Goal: Task Accomplishment & Management: Manage account settings

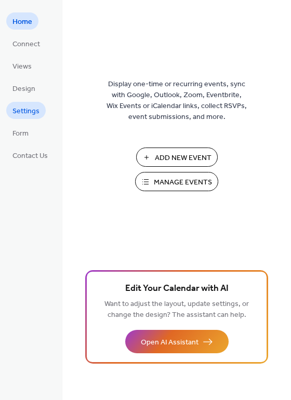
click at [30, 110] on span "Settings" at bounding box center [25, 111] width 27 height 11
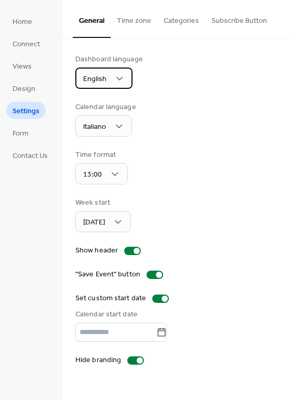
click at [108, 77] on div "English" at bounding box center [103, 78] width 57 height 21
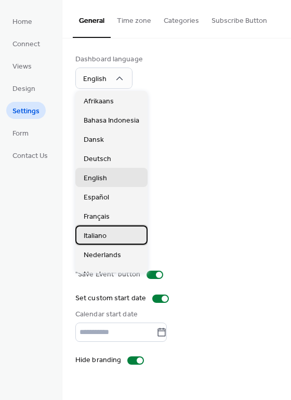
click at [108, 228] on div "Italiano" at bounding box center [111, 235] width 72 height 19
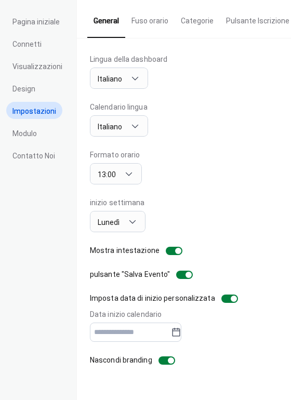
click at [164, 262] on div "Lingua della dashboard Italiano Calendario lingua Italiano Formato orario 13:00…" at bounding box center [184, 210] width 188 height 312
click at [47, 14] on link "Pagina iniziale" at bounding box center [36, 20] width 60 height 17
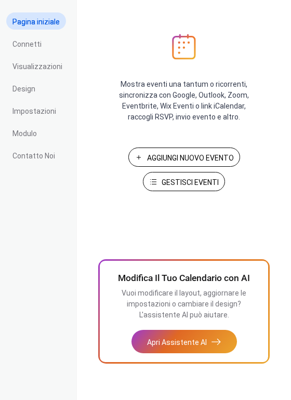
click at [190, 182] on span "Gestisci Eventi" at bounding box center [190, 182] width 57 height 11
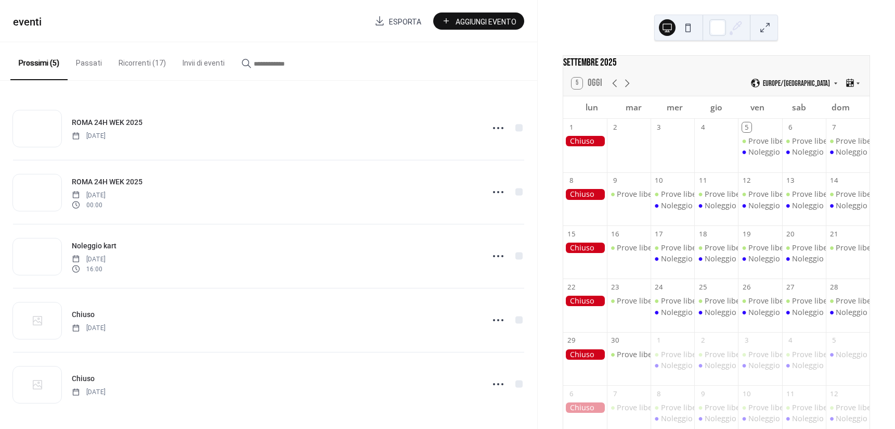
click at [154, 61] on button "Ricorrenti (17)" at bounding box center [142, 60] width 64 height 37
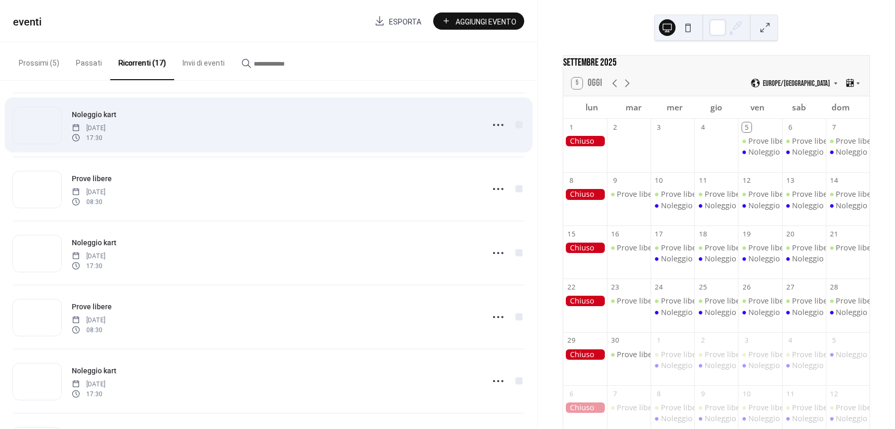
scroll to position [134, 0]
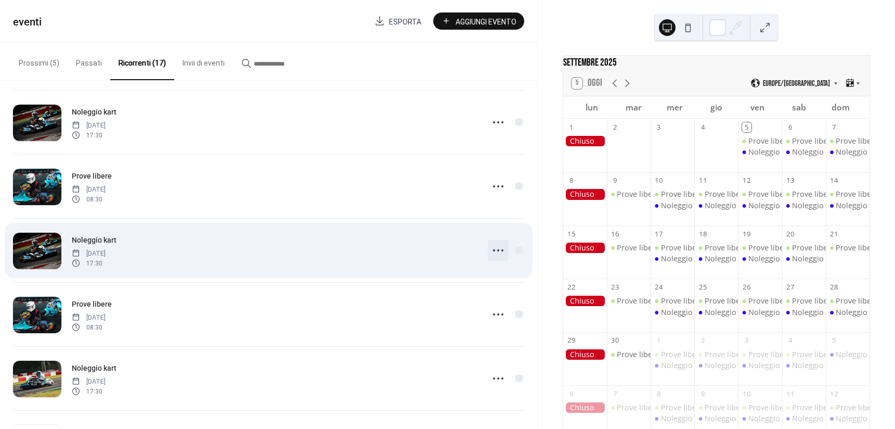
click at [495, 251] on icon at bounding box center [498, 250] width 17 height 17
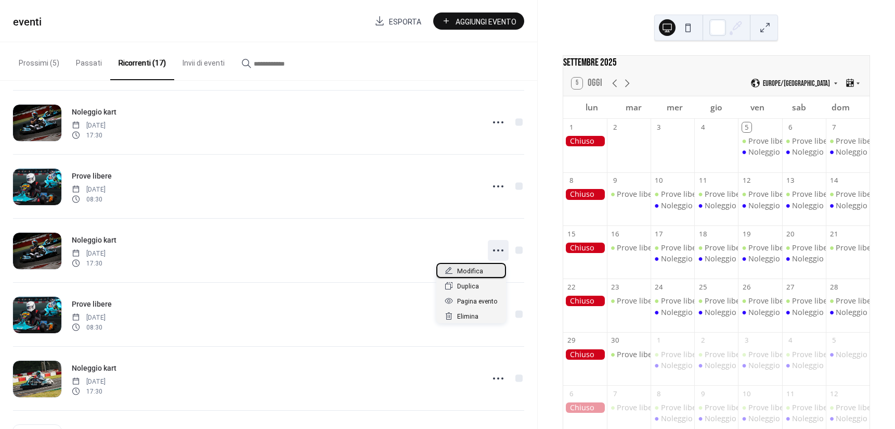
click at [484, 276] on div "Modifica" at bounding box center [471, 270] width 70 height 15
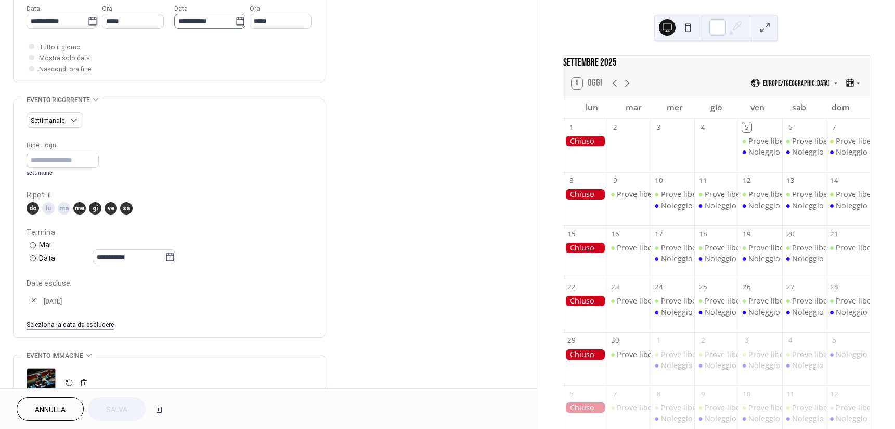
scroll to position [363, 0]
click at [106, 320] on link "Seleziona la data da escludere" at bounding box center [70, 322] width 87 height 11
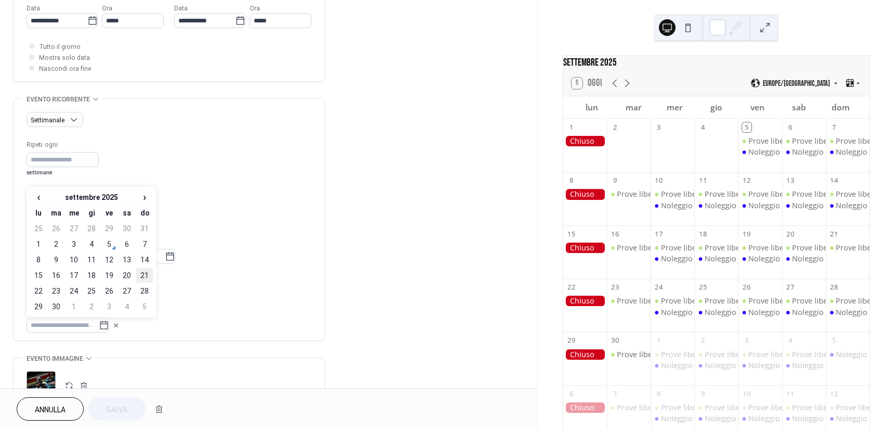
click at [141, 274] on td "21" at bounding box center [144, 275] width 17 height 15
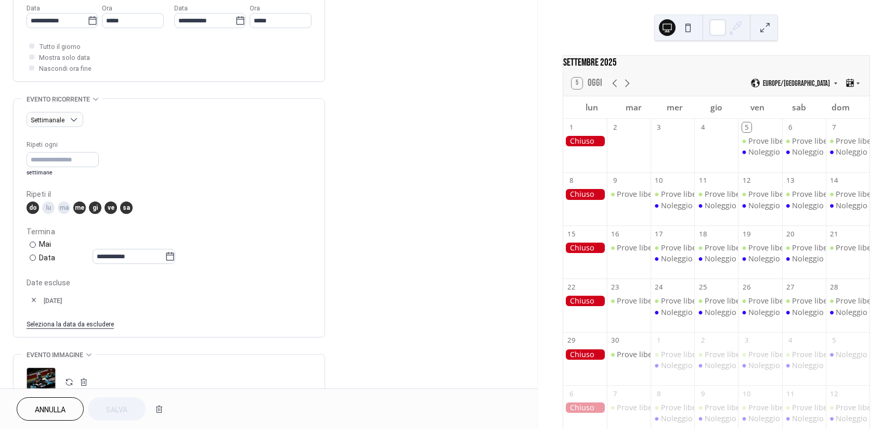
click at [63, 404] on span "Annulla" at bounding box center [50, 409] width 31 height 11
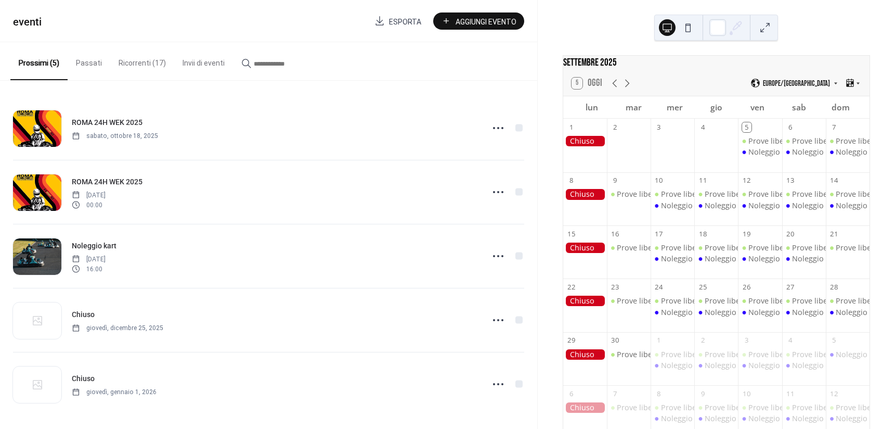
click at [149, 64] on button "Ricorrenti (17)" at bounding box center [142, 60] width 64 height 37
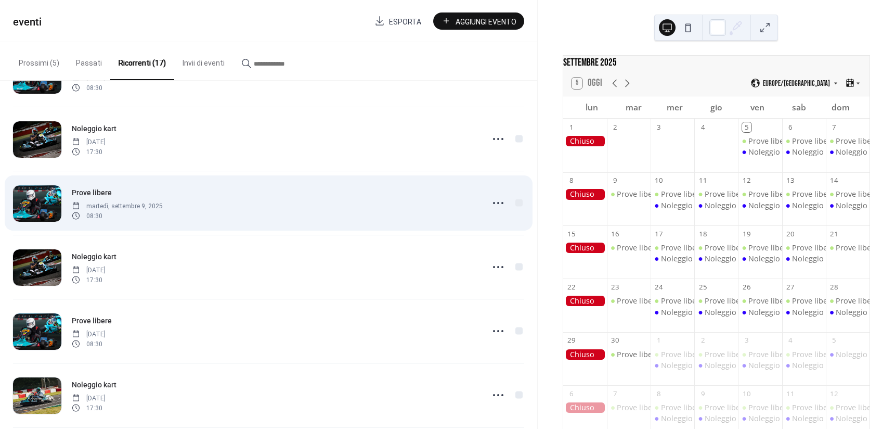
scroll to position [129, 0]
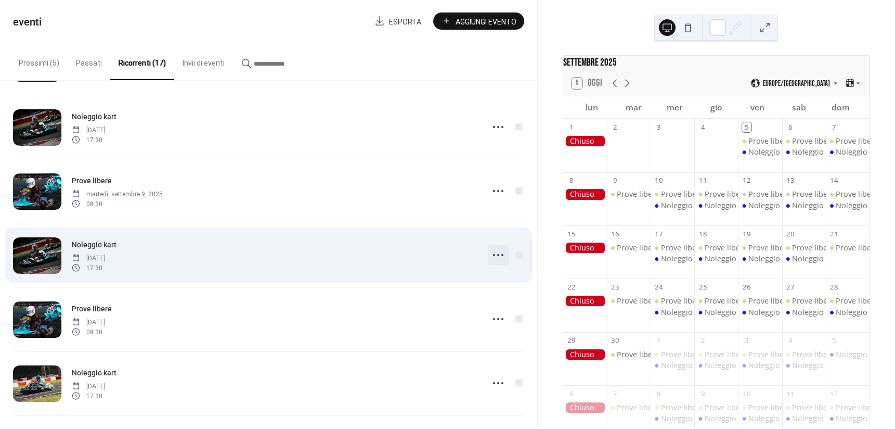
click at [497, 251] on icon at bounding box center [498, 255] width 17 height 17
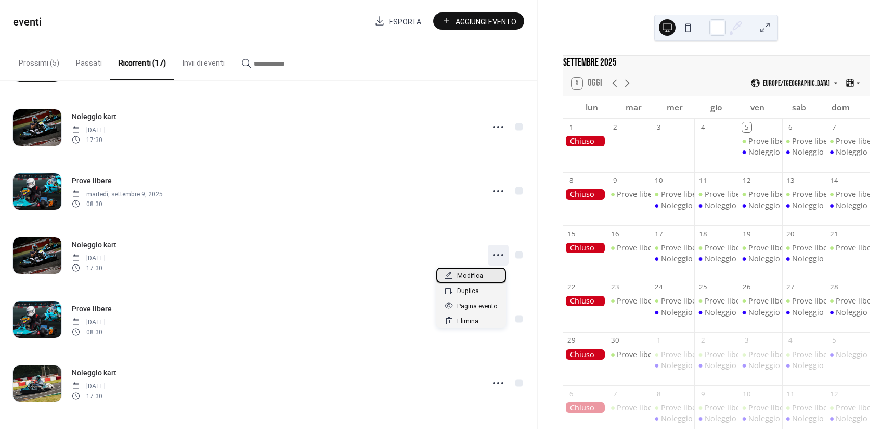
click at [457, 272] on span "Modifica" at bounding box center [470, 275] width 26 height 11
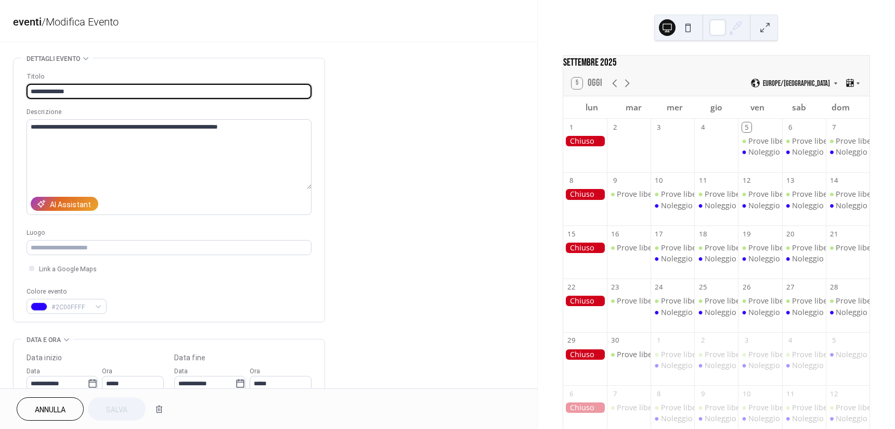
type input "**********"
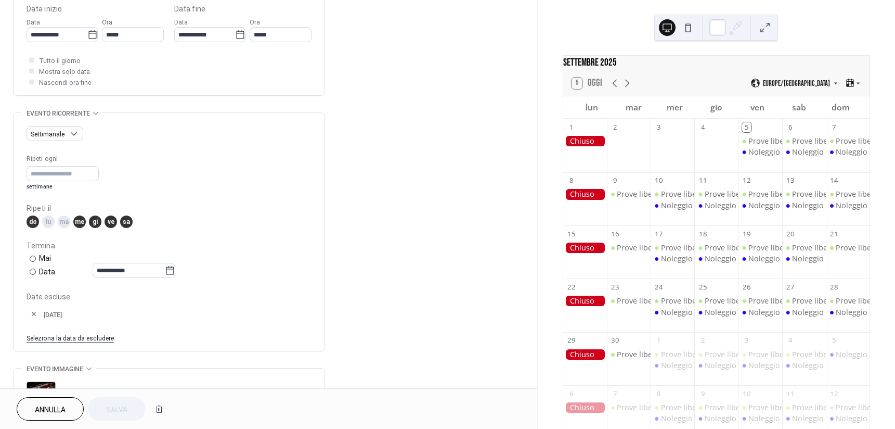
scroll to position [350, 0]
click at [42, 414] on span "Annulla" at bounding box center [50, 409] width 31 height 11
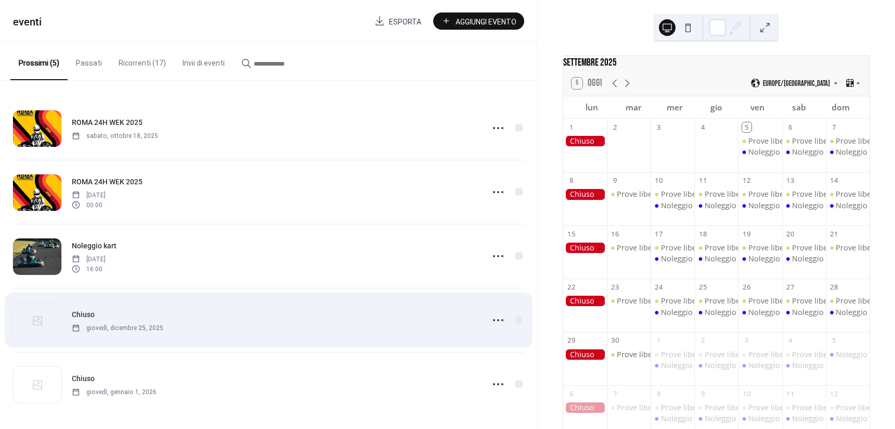
scroll to position [3, 0]
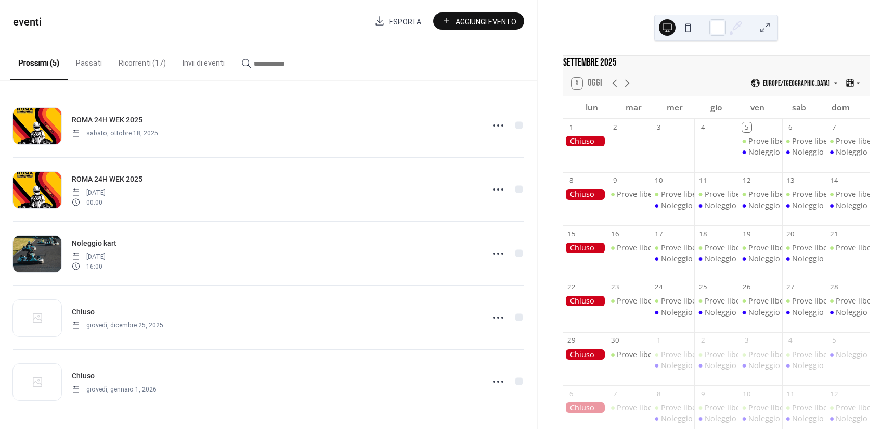
click at [190, 60] on button "Invii di eventi" at bounding box center [203, 60] width 59 height 37
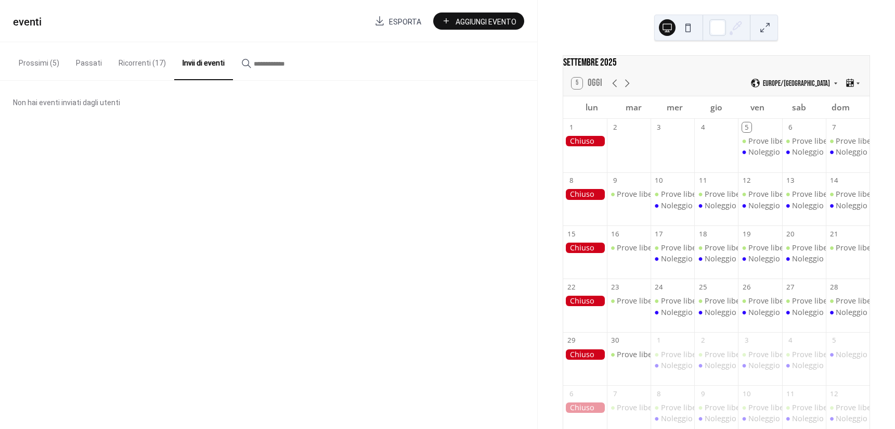
click at [138, 61] on button "Ricorrenti (17)" at bounding box center [142, 60] width 64 height 37
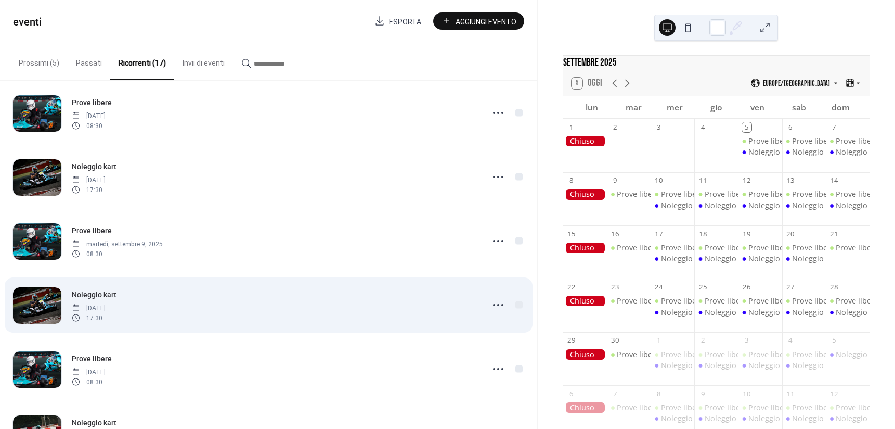
scroll to position [105, 0]
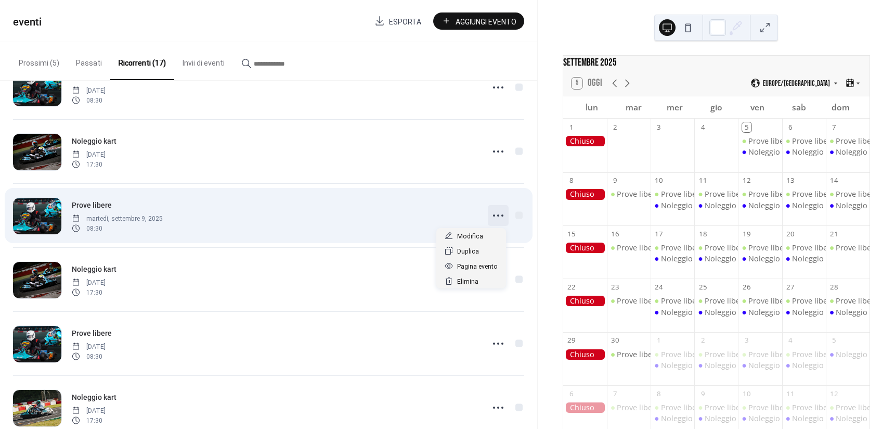
click at [501, 217] on icon at bounding box center [498, 215] width 17 height 17
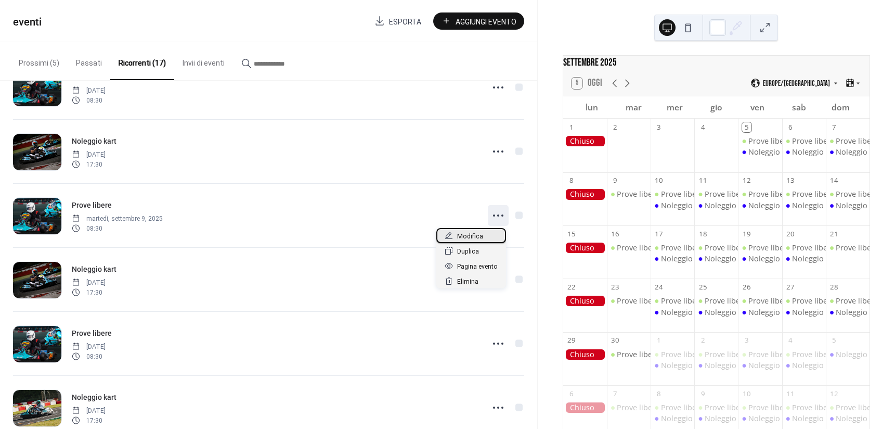
click at [482, 234] on div "Modifica" at bounding box center [471, 235] width 70 height 15
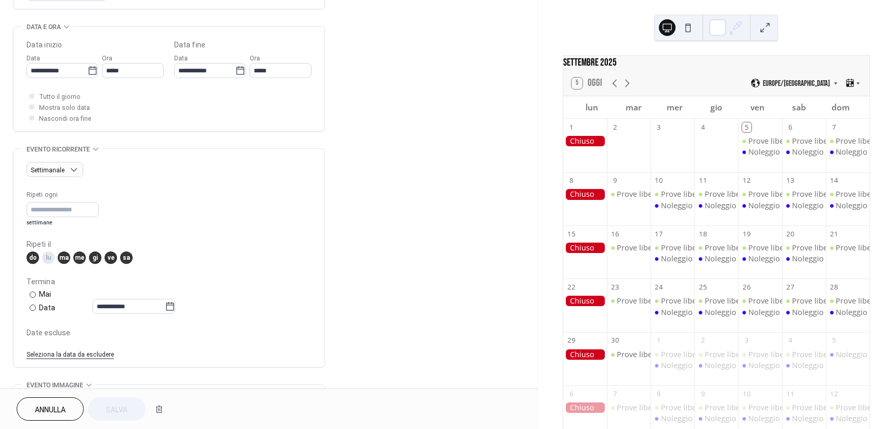
scroll to position [314, 0]
click at [93, 351] on link "Seleziona la data da escludere" at bounding box center [70, 351] width 87 height 11
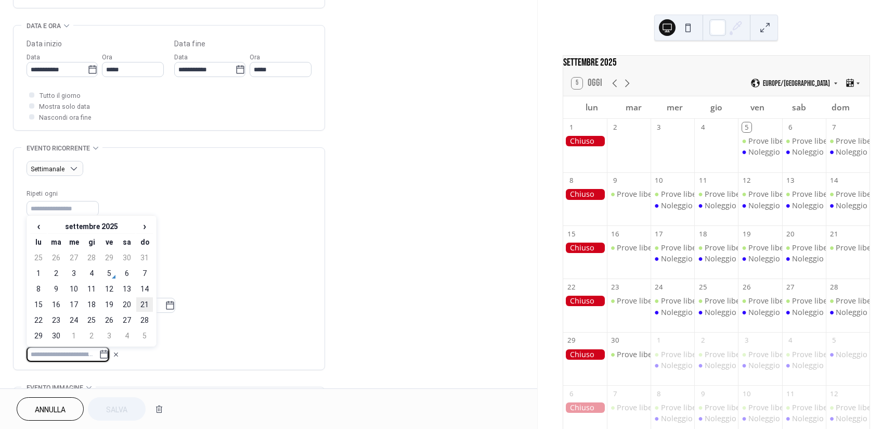
click at [140, 302] on td "21" at bounding box center [144, 304] width 17 height 15
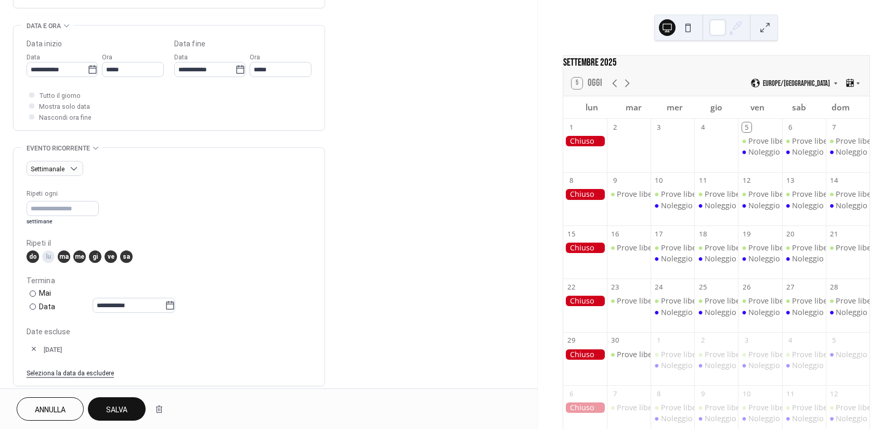
click at [110, 410] on span "Salva" at bounding box center [116, 409] width 21 height 11
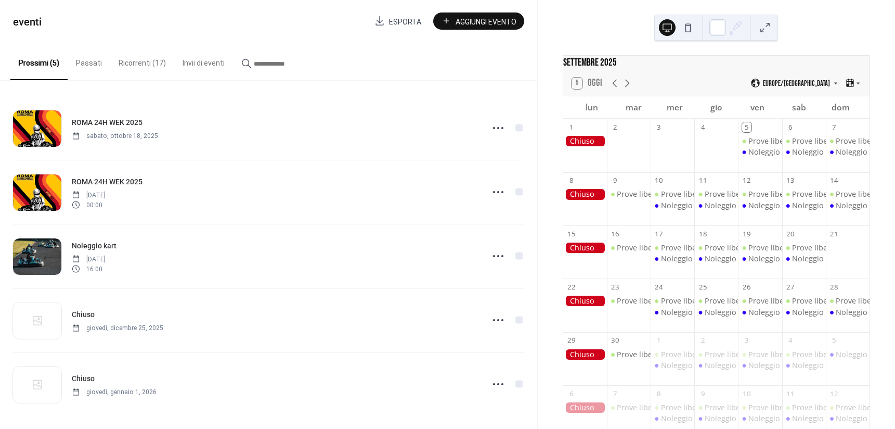
click at [134, 72] on button "Ricorrenti (17)" at bounding box center [142, 60] width 64 height 37
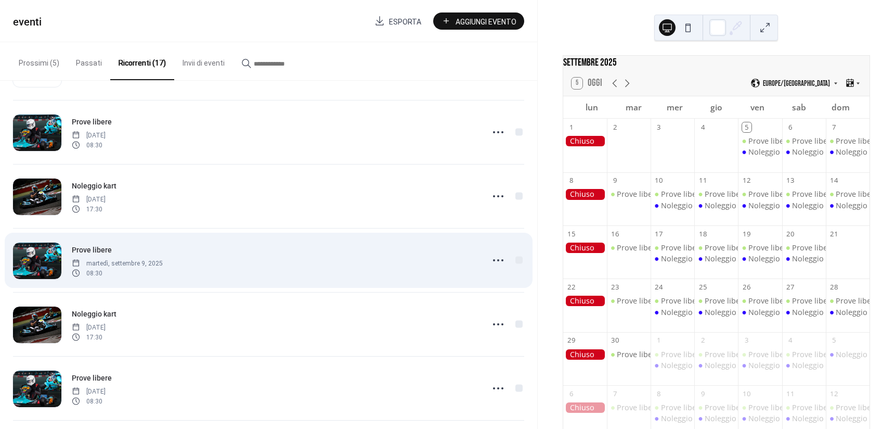
scroll to position [60, 0]
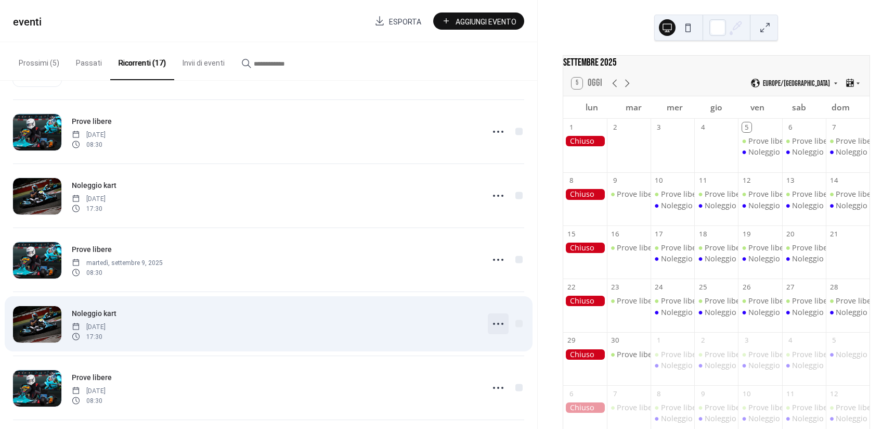
click at [490, 326] on icon at bounding box center [498, 323] width 17 height 17
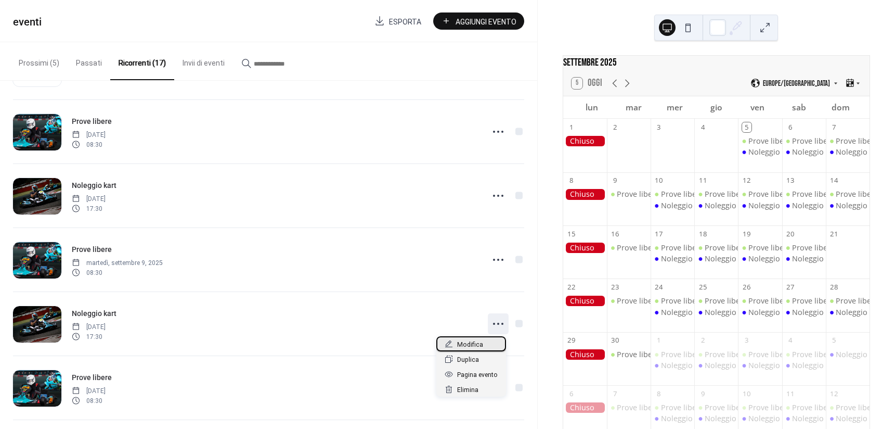
click at [482, 343] on div "Modifica" at bounding box center [471, 343] width 70 height 15
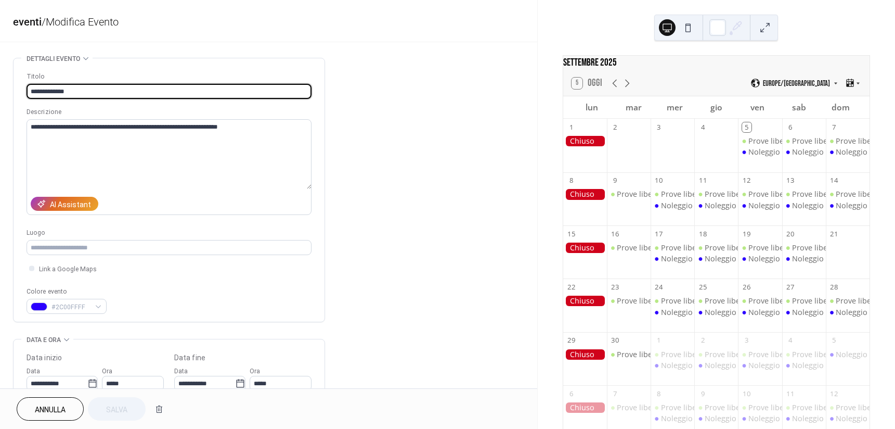
type input "**********"
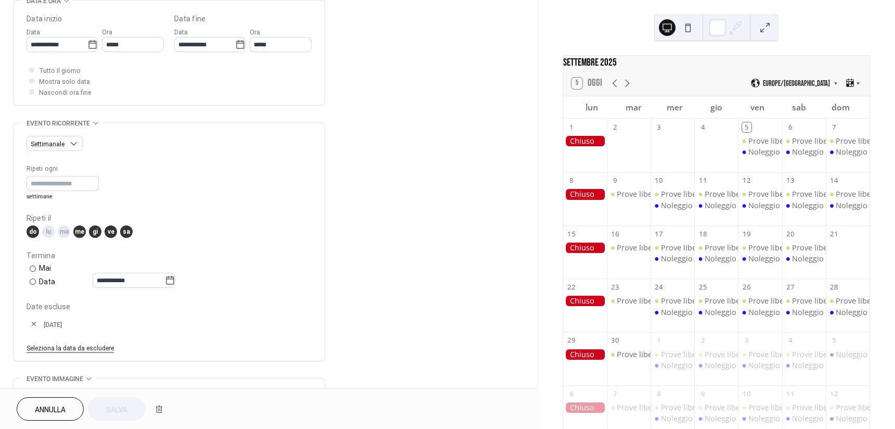
scroll to position [342, 0]
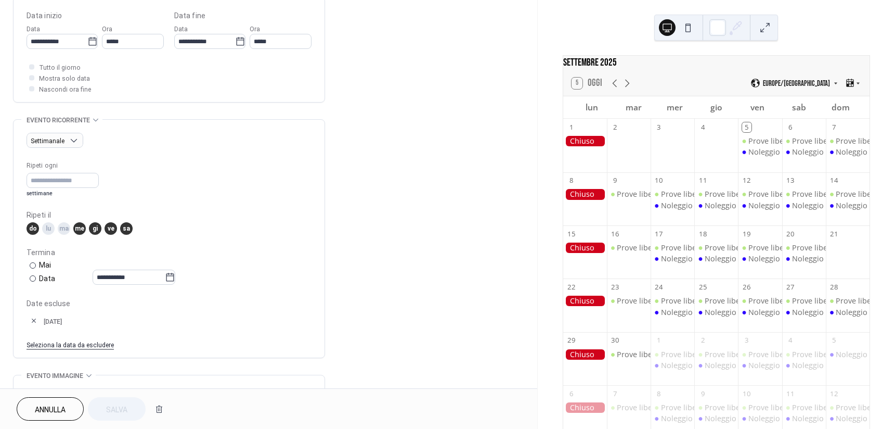
click at [32, 317] on button "button" at bounding box center [34, 320] width 15 height 15
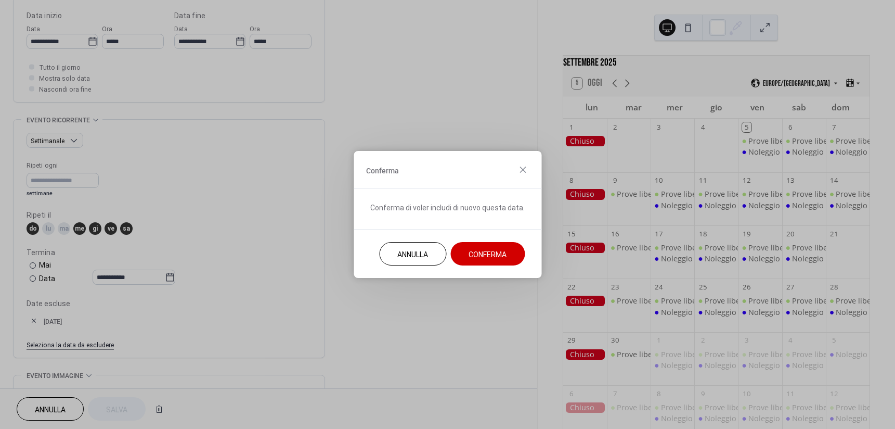
click at [462, 250] on button "Conferma" at bounding box center [487, 253] width 74 height 23
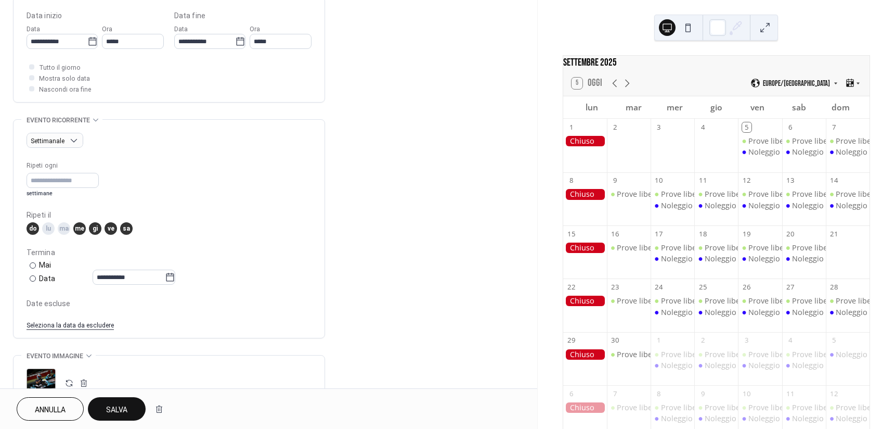
click at [125, 406] on span "Salva" at bounding box center [116, 409] width 21 height 11
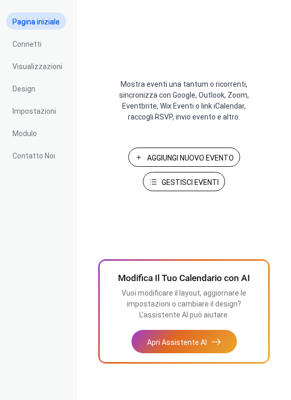
click at [201, 177] on span "Gestisci Eventi" at bounding box center [190, 182] width 57 height 11
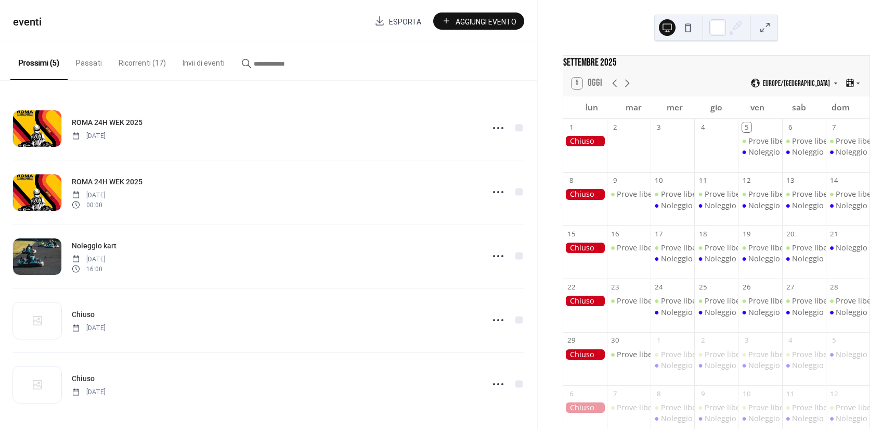
click at [137, 60] on button "Ricorrenti (17)" at bounding box center [142, 60] width 64 height 37
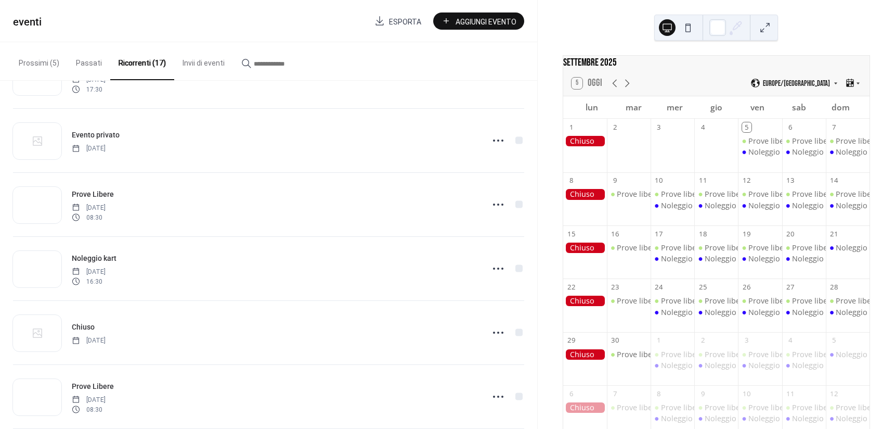
scroll to position [626, 0]
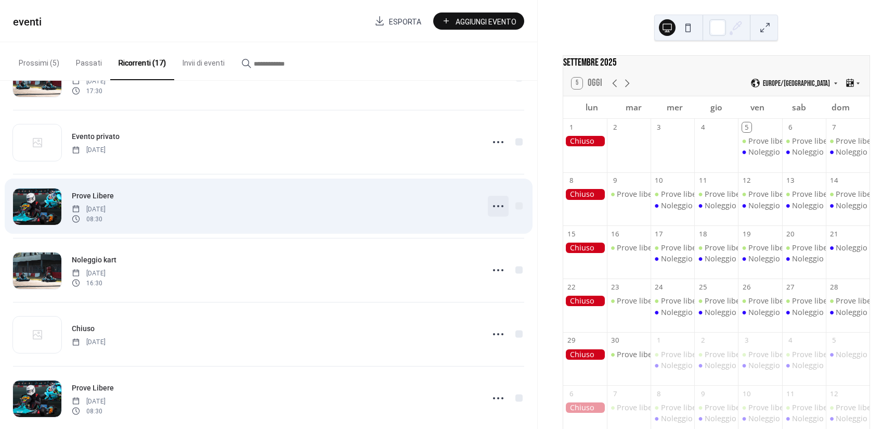
click at [490, 204] on icon at bounding box center [498, 206] width 17 height 17
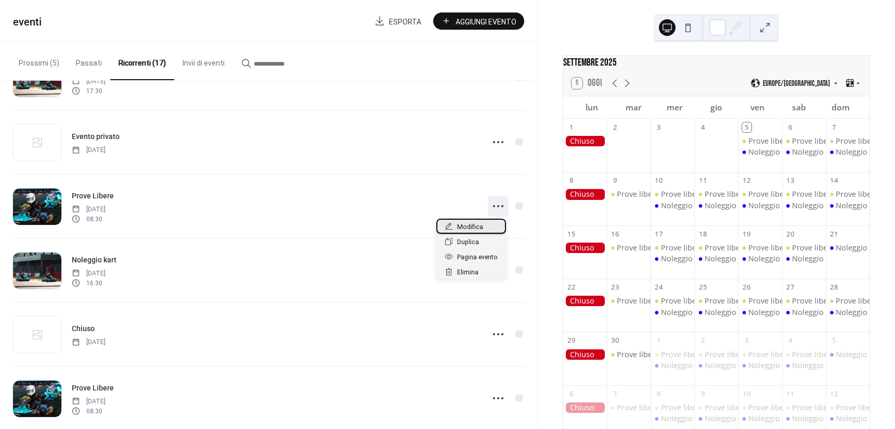
click at [480, 227] on span "Modifica" at bounding box center [470, 227] width 26 height 11
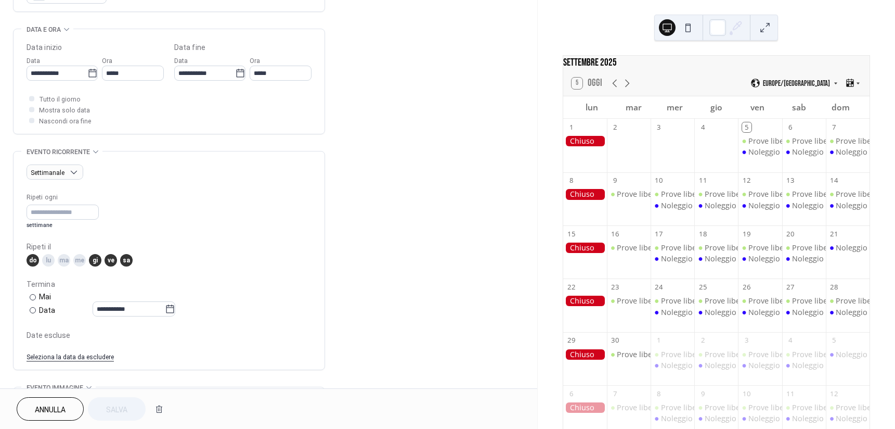
scroll to position [311, 0]
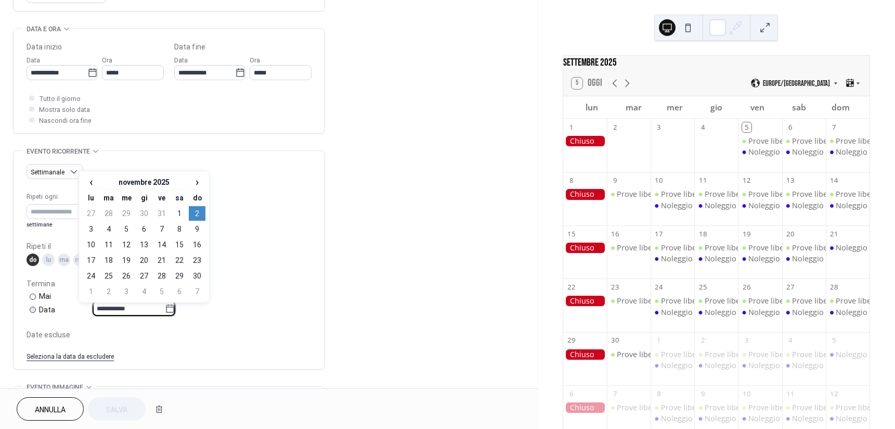
click at [102, 308] on input "**********" at bounding box center [129, 308] width 72 height 15
click at [161, 212] on td "31" at bounding box center [161, 213] width 17 height 15
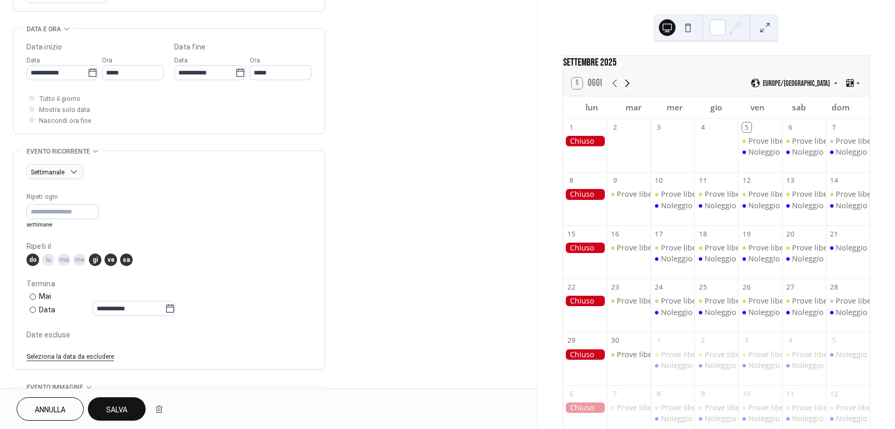
click at [627, 86] on icon at bounding box center [627, 83] width 12 height 12
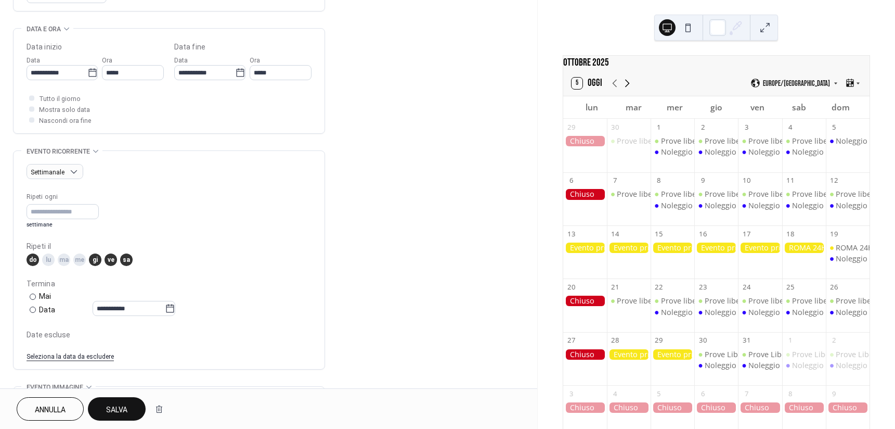
click at [627, 86] on icon at bounding box center [627, 83] width 12 height 12
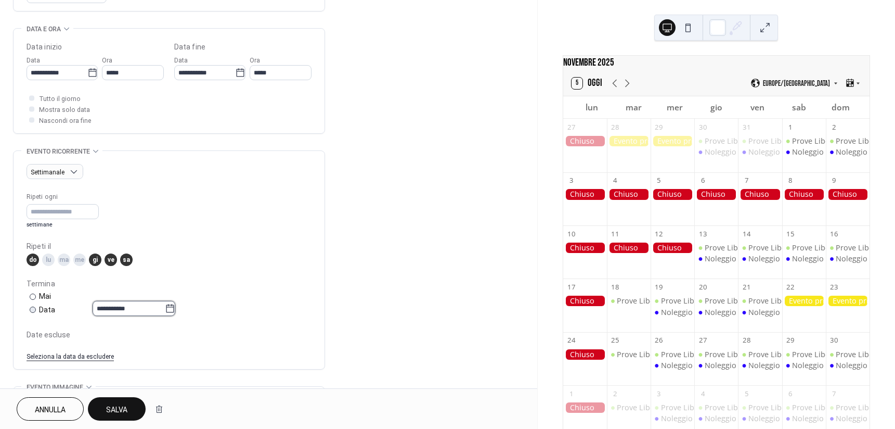
click at [107, 309] on input "**********" at bounding box center [129, 308] width 72 height 15
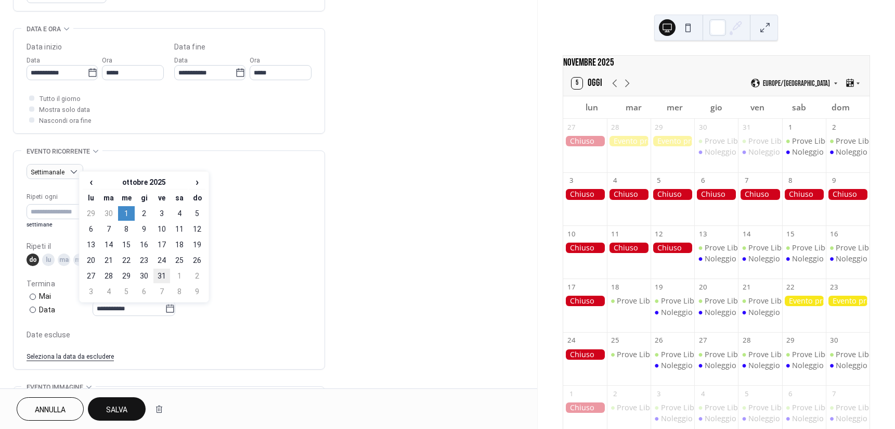
click at [162, 280] on td "31" at bounding box center [161, 275] width 17 height 15
type input "**********"
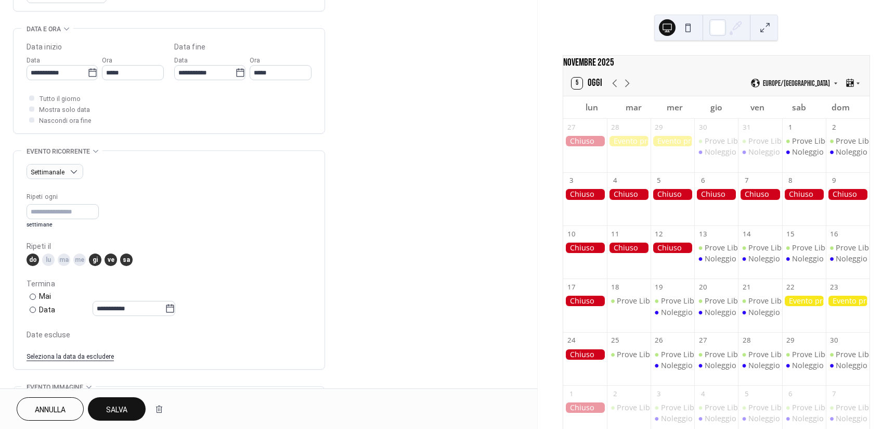
click at [120, 405] on span "Salva" at bounding box center [116, 409] width 21 height 11
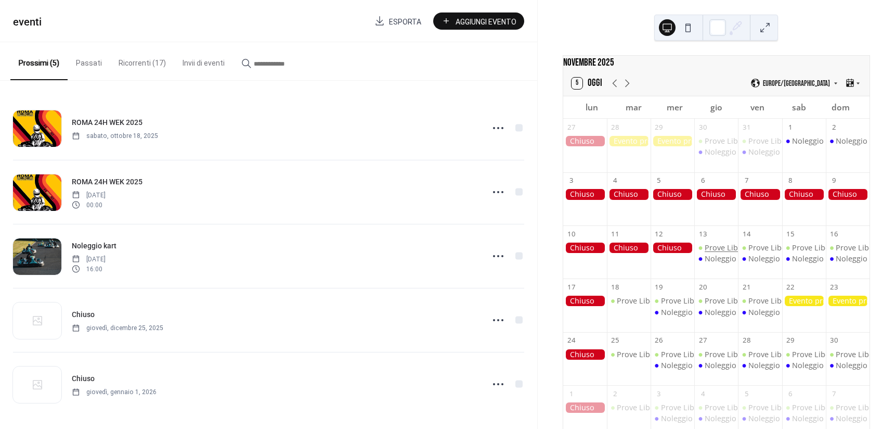
click at [718, 251] on div "Prove Libere" at bounding box center [727, 247] width 45 height 10
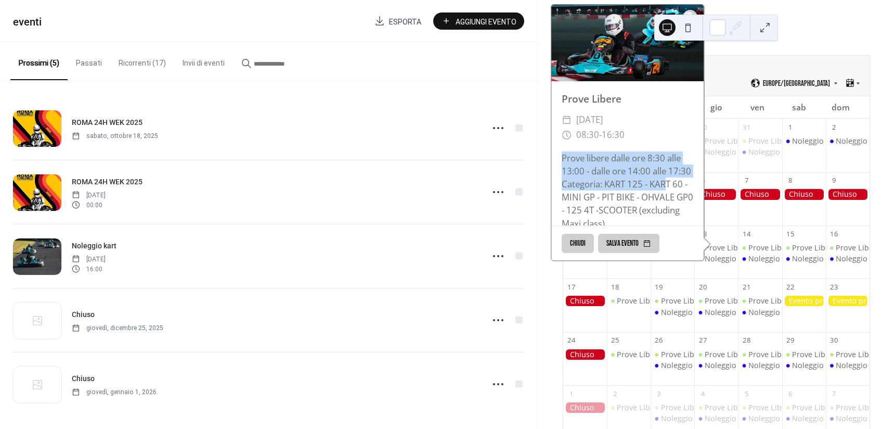
drag, startPoint x: 560, startPoint y: 177, endPoint x: 663, endPoint y: 222, distance: 112.8
click at [663, 222] on div "Prove libere dalle ore 8:30 alle 13:00 - dalle ore 14:00 alle 17:30 Categoria: …" at bounding box center [627, 190] width 152 height 79
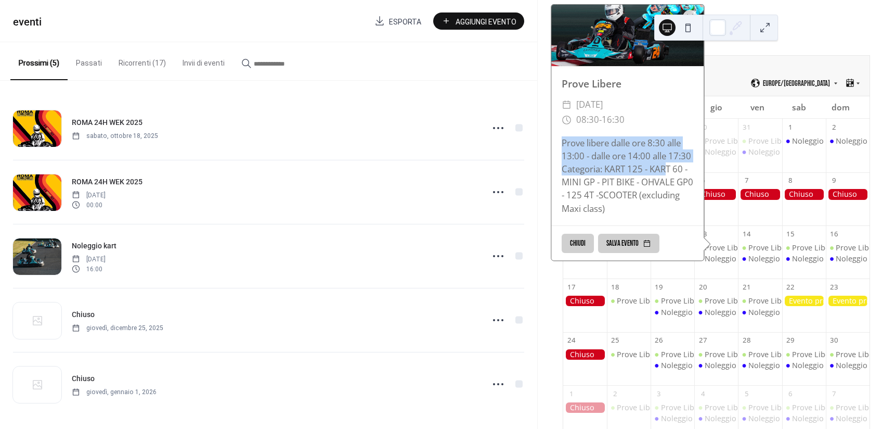
scroll to position [42, 0]
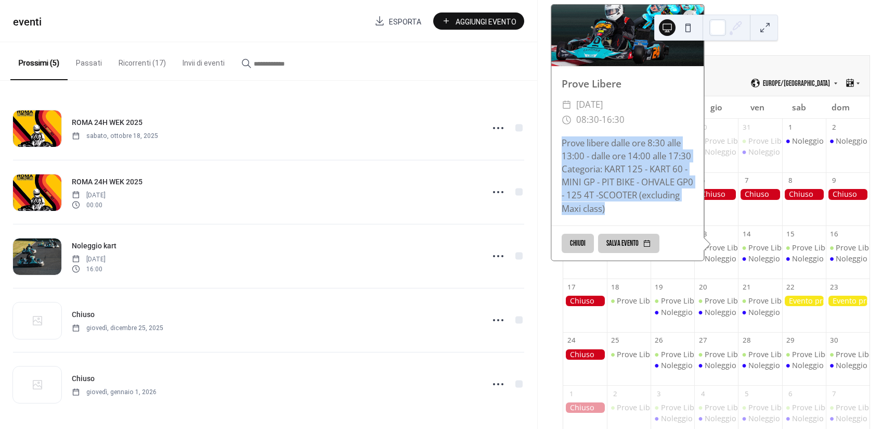
drag, startPoint x: 654, startPoint y: 214, endPoint x: 552, endPoint y: 136, distance: 128.3
click at [552, 136] on div "Prove libere dalle ore 8:30 alle 13:00 - dalle ore 14:00 alle 17:30 Categoria: …" at bounding box center [627, 175] width 152 height 79
copy div "Prove libere dalle ore 8:30 alle 13:00 - dalle ore 14:00 alle 17:30 Categoria: …"
click at [459, 18] on span "Aggiungi Evento" at bounding box center [486, 21] width 61 height 11
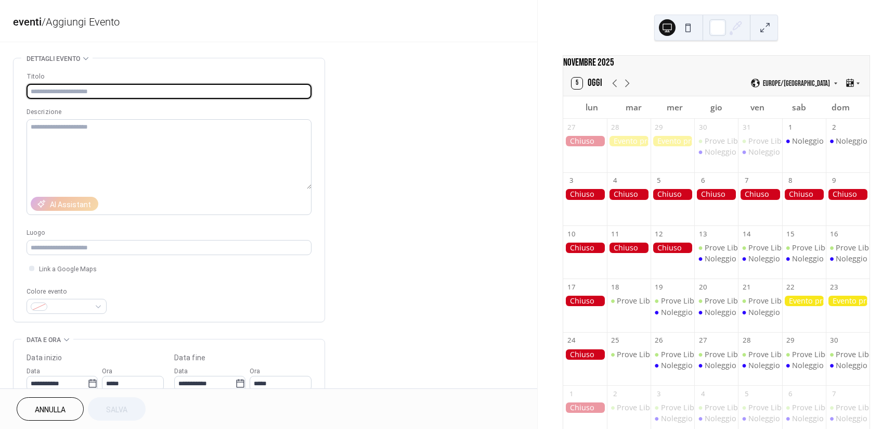
click at [49, 410] on span "Annulla" at bounding box center [50, 409] width 31 height 11
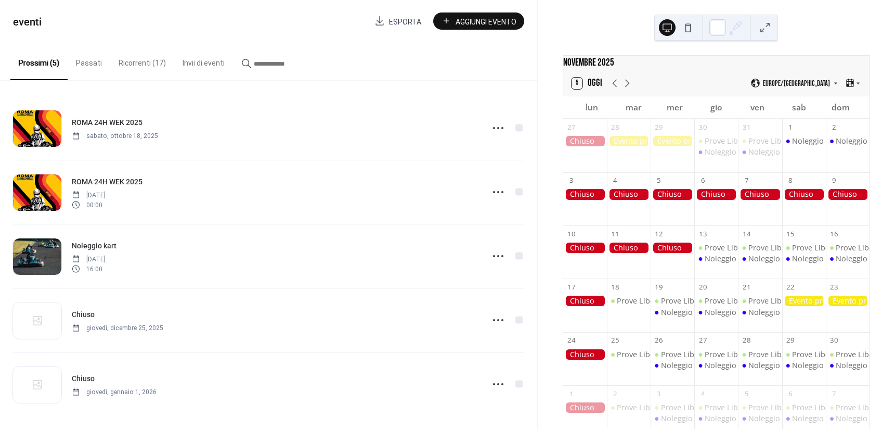
click at [483, 19] on span "Aggiungi Evento" at bounding box center [486, 21] width 61 height 11
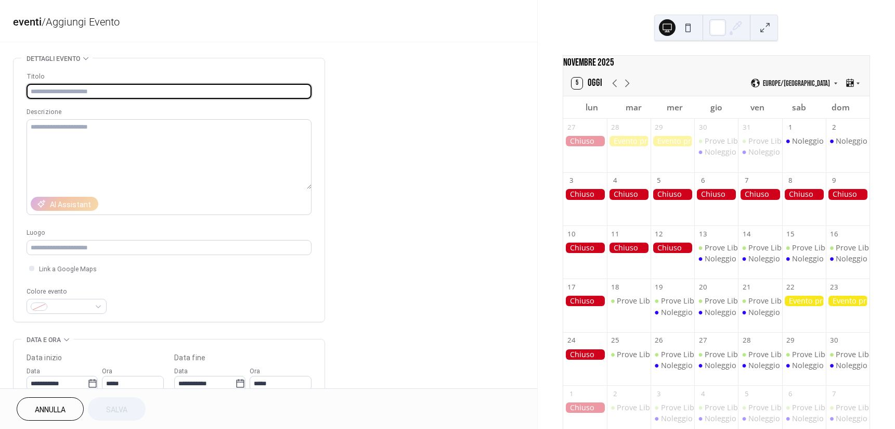
click at [156, 117] on div "Descrizione" at bounding box center [168, 112] width 283 height 11
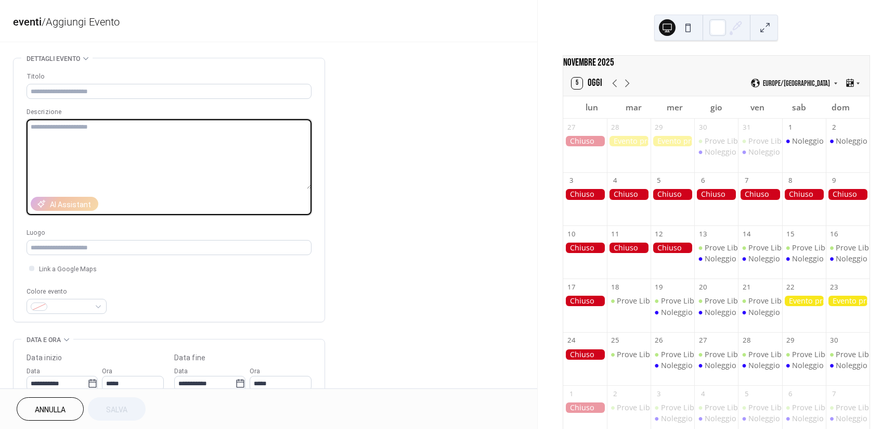
click at [136, 131] on textarea at bounding box center [169, 154] width 285 height 70
paste textarea "**********"
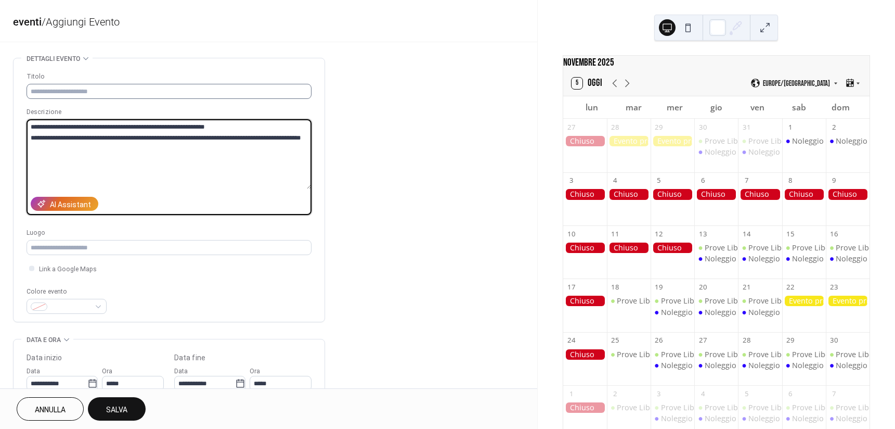
type textarea "**********"
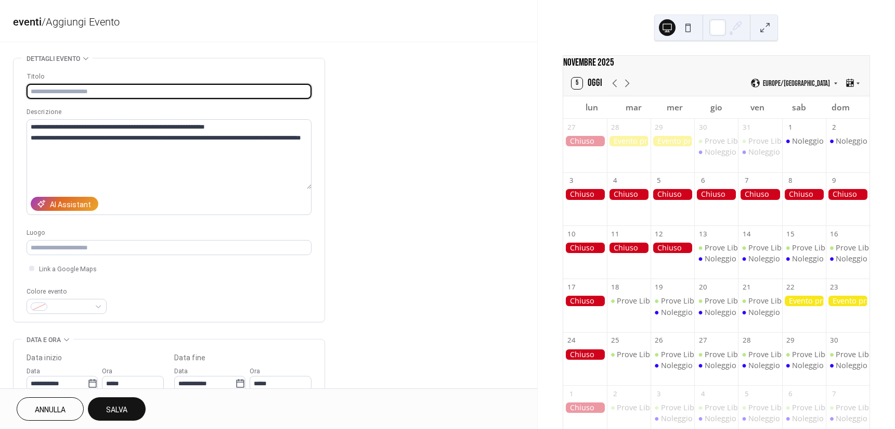
click at [69, 92] on input "text" at bounding box center [169, 91] width 285 height 15
click at [50, 89] on input "**********" at bounding box center [169, 91] width 285 height 15
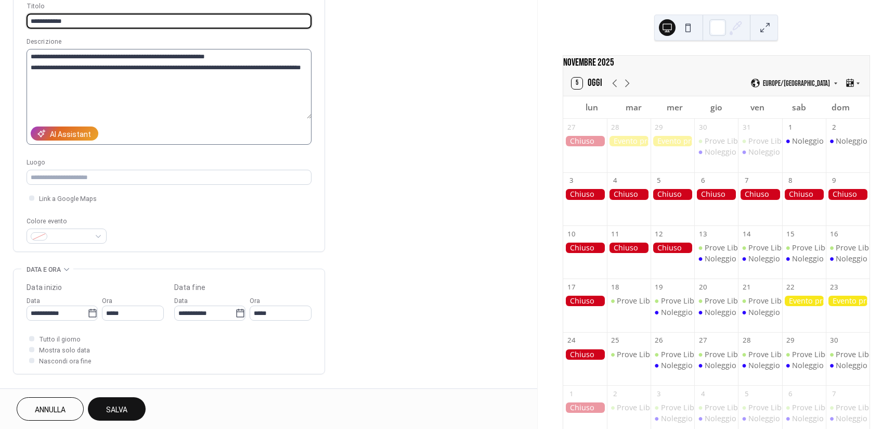
scroll to position [111, 0]
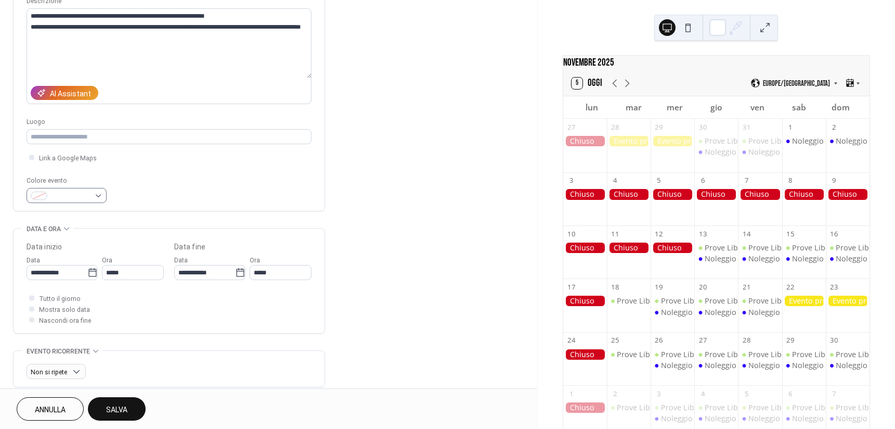
type input "**********"
click at [77, 196] on span at bounding box center [70, 196] width 38 height 11
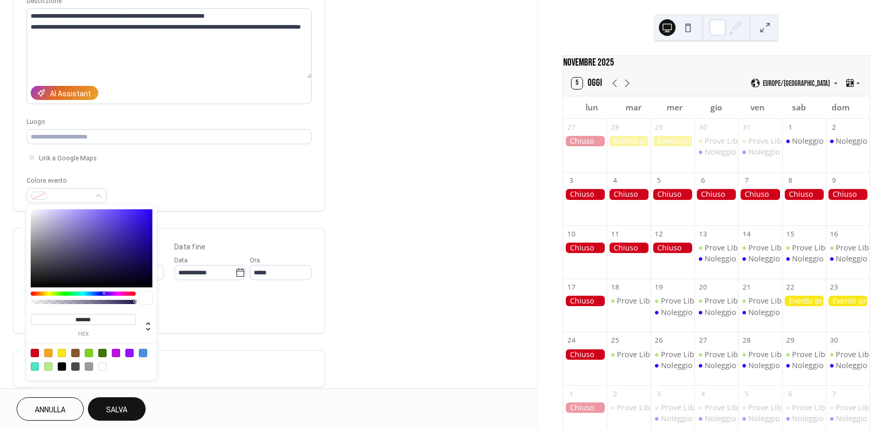
click at [49, 368] on div at bounding box center [48, 366] width 8 height 8
type input "*******"
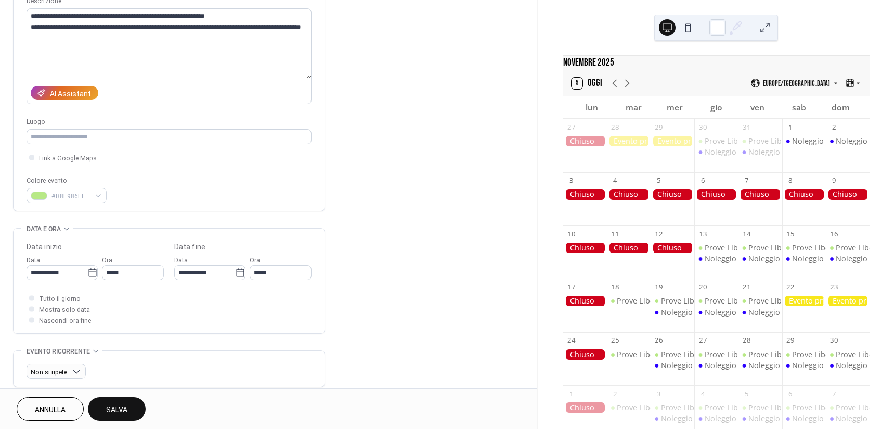
click at [121, 411] on span "Salva" at bounding box center [116, 409] width 21 height 11
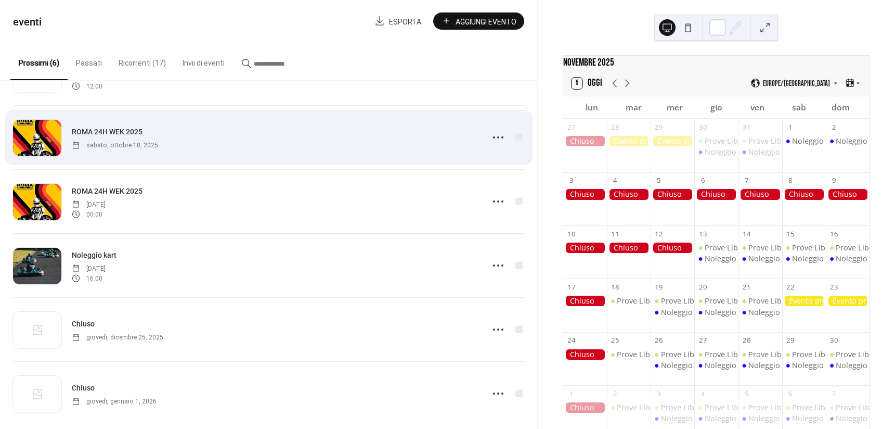
scroll to position [55, 0]
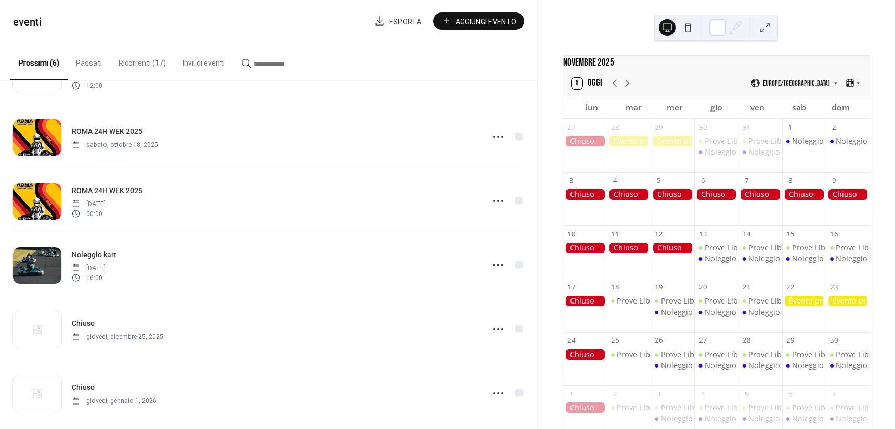
click at [145, 77] on button "Ricorrenti (17)" at bounding box center [142, 60] width 64 height 37
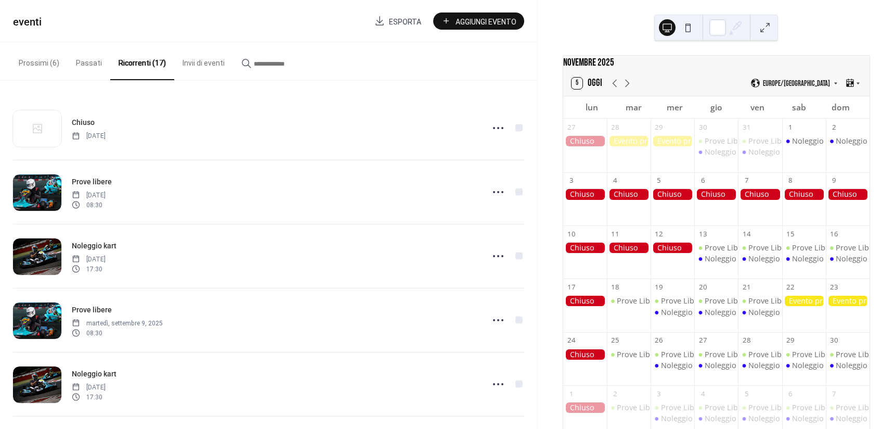
click at [24, 61] on button "Prossimi (6)" at bounding box center [38, 60] width 57 height 37
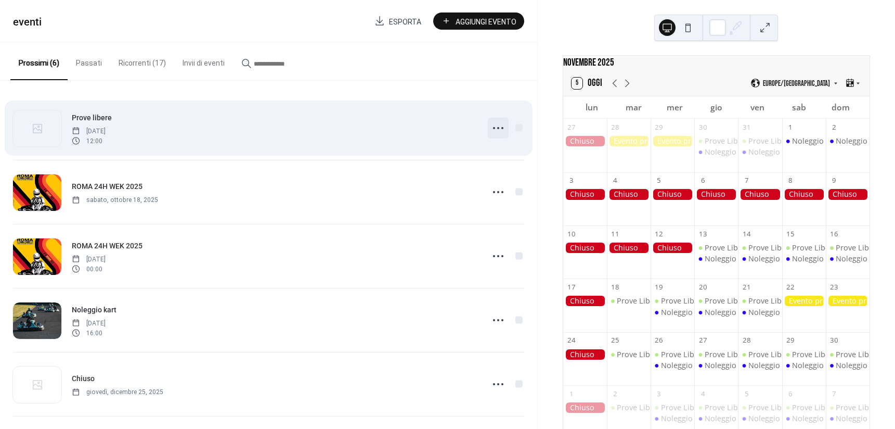
click at [497, 128] on circle at bounding box center [498, 128] width 2 height 2
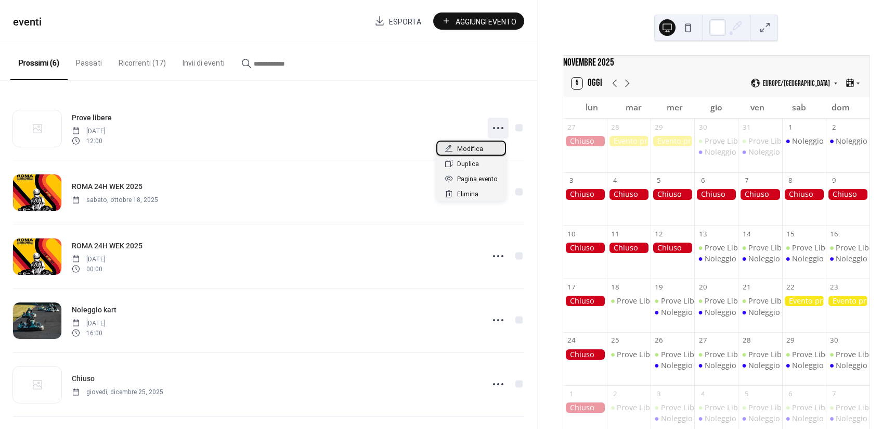
click at [484, 153] on div "Modifica" at bounding box center [471, 147] width 70 height 15
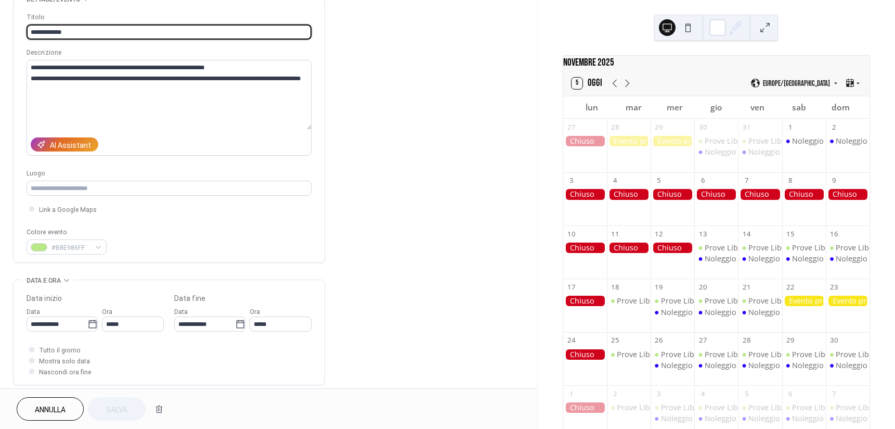
scroll to position [5, 0]
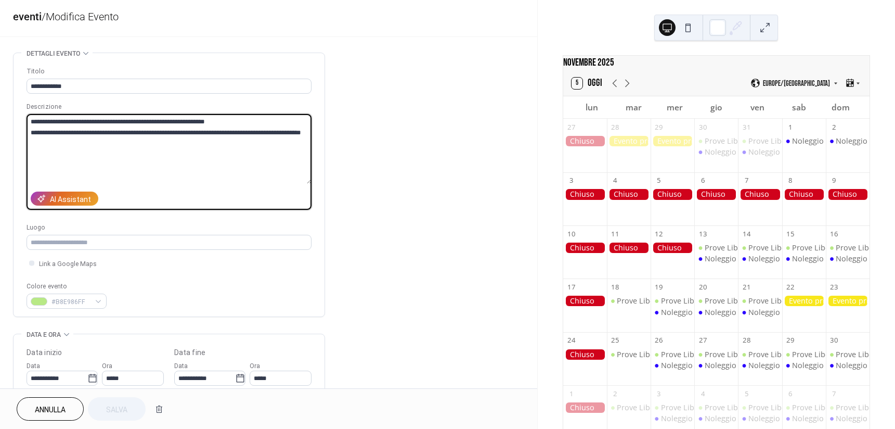
click at [196, 119] on textarea "**********" at bounding box center [169, 149] width 285 height 70
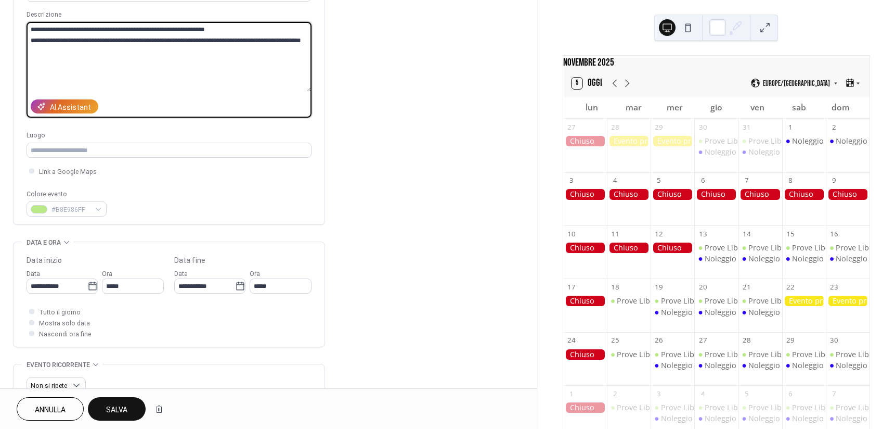
scroll to position [99, 0]
type textarea "**********"
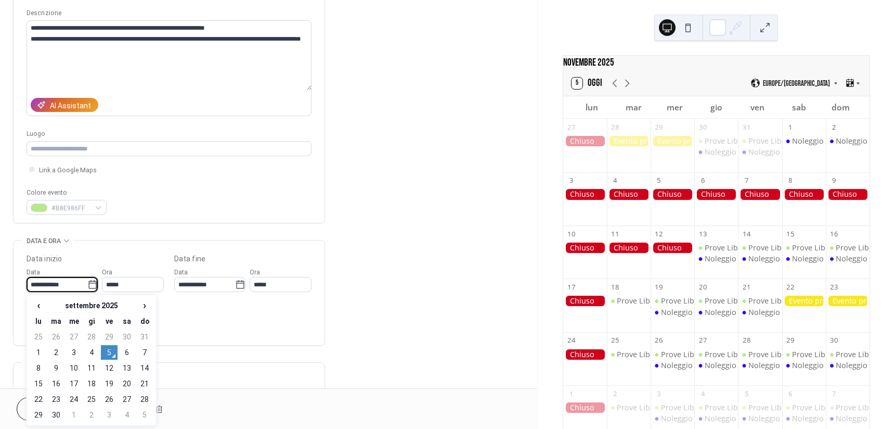
click at [70, 283] on input "**********" at bounding box center [57, 284] width 61 height 15
click at [141, 304] on span "›" at bounding box center [145, 305] width 16 height 12
click at [129, 331] on td "1" at bounding box center [127, 336] width 17 height 15
type input "**********"
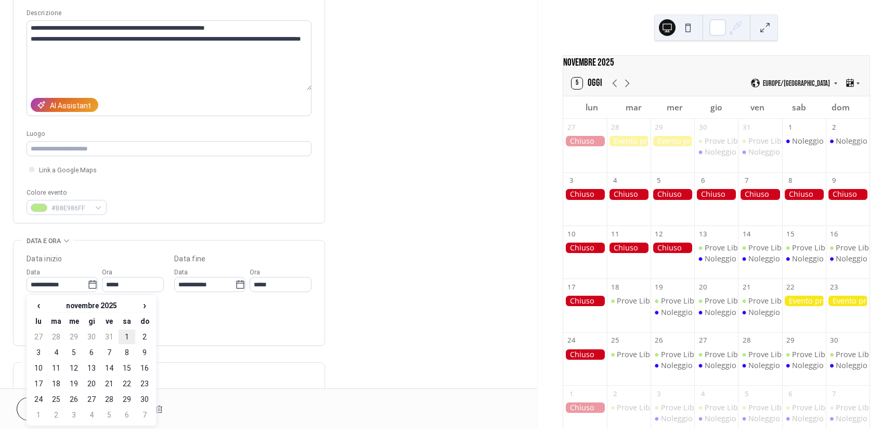
type input "**********"
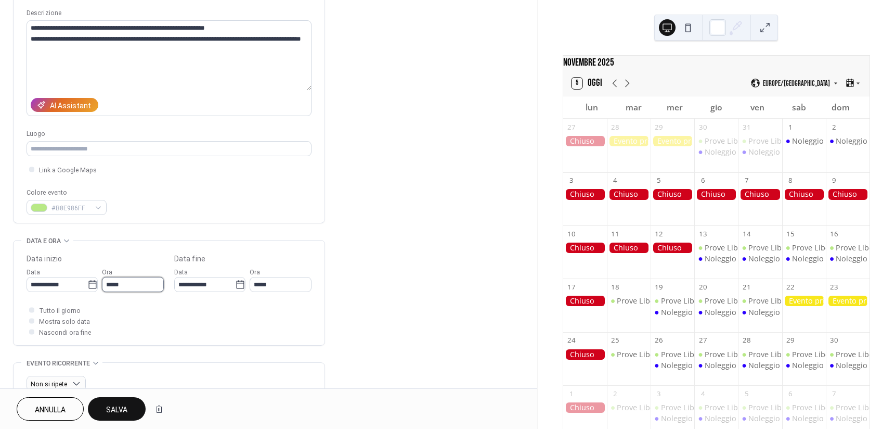
click at [159, 285] on input "*****" at bounding box center [133, 284] width 62 height 15
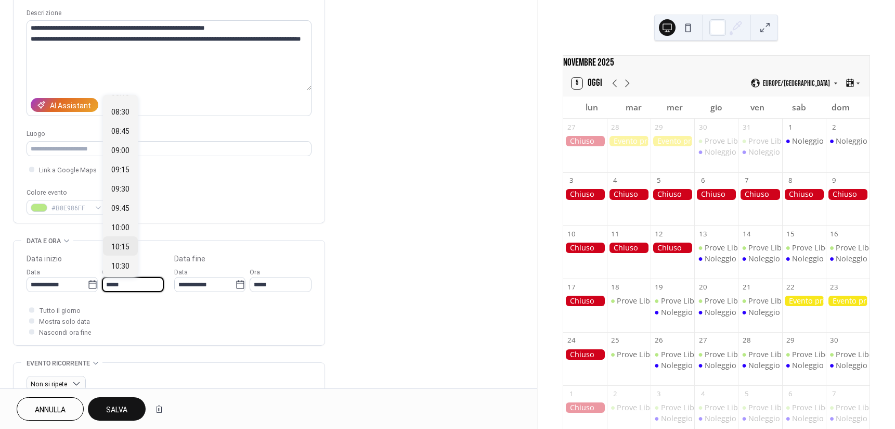
scroll to position [623, 0]
click at [127, 136] on span "08:30" at bounding box center [120, 137] width 18 height 11
type input "*****"
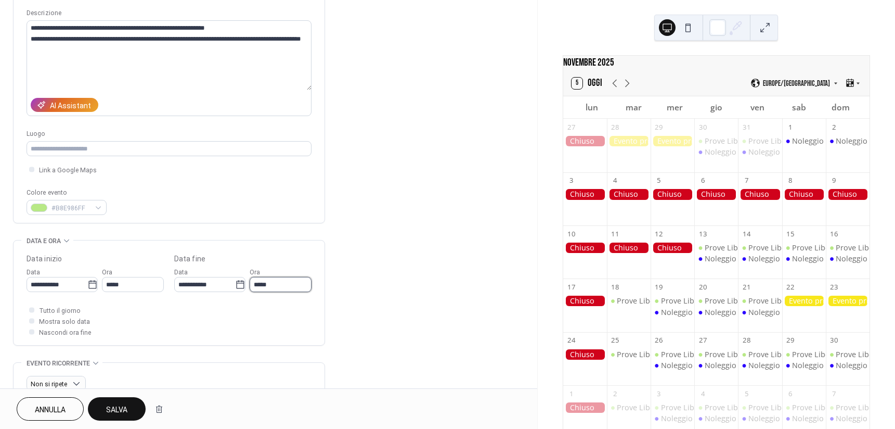
click at [273, 283] on input "*****" at bounding box center [281, 284] width 62 height 15
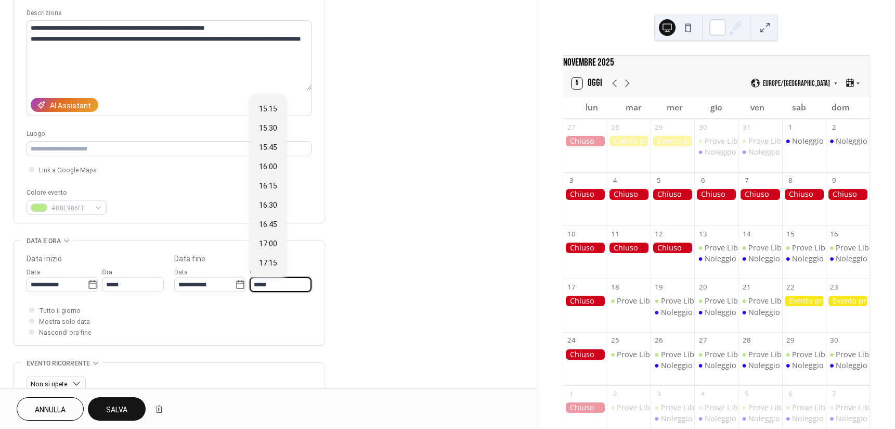
scroll to position [497, 0]
click at [266, 204] on span "16:30" at bounding box center [268, 204] width 18 height 11
type input "*****"
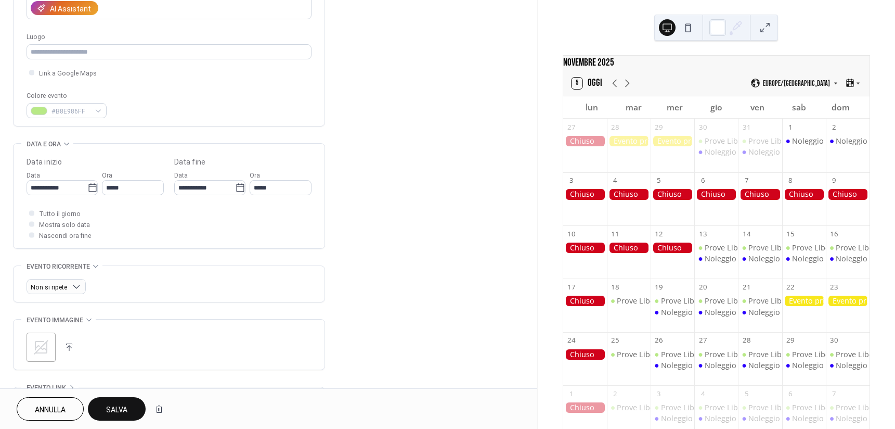
scroll to position [208, 0]
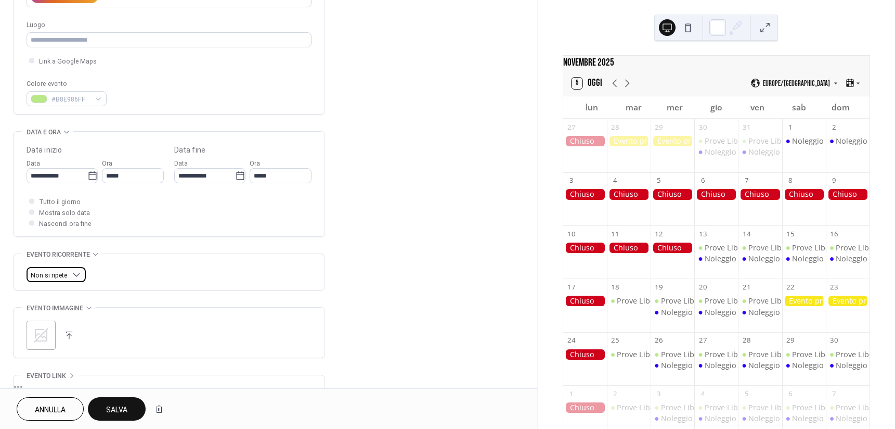
click at [64, 273] on span "Non si ripete" at bounding box center [49, 275] width 36 height 7
click at [66, 313] on span "Giornaliero" at bounding box center [52, 313] width 35 height 11
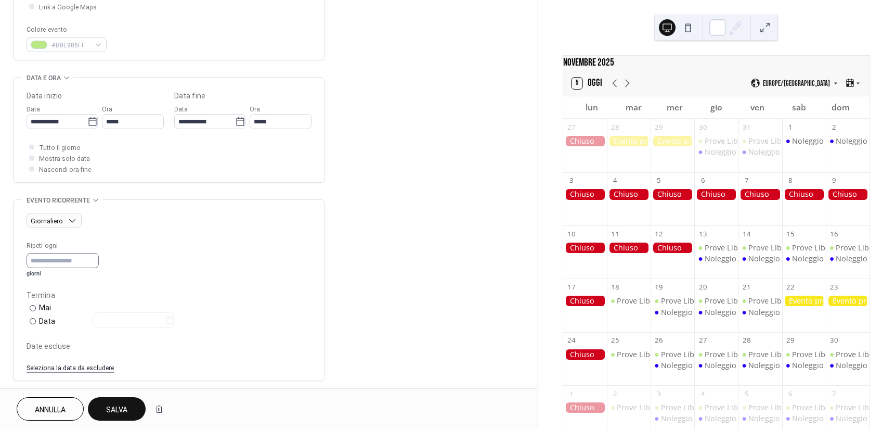
scroll to position [289, 0]
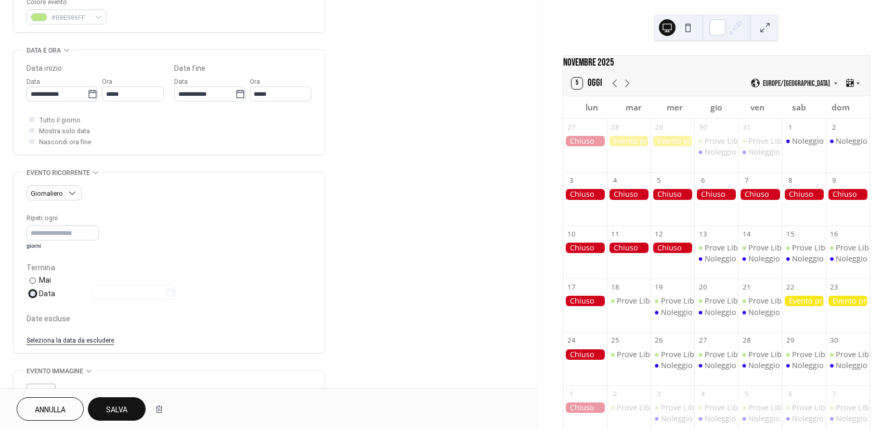
click at [35, 290] on div "​" at bounding box center [32, 293] width 10 height 11
click at [110, 291] on input "text" at bounding box center [129, 292] width 72 height 15
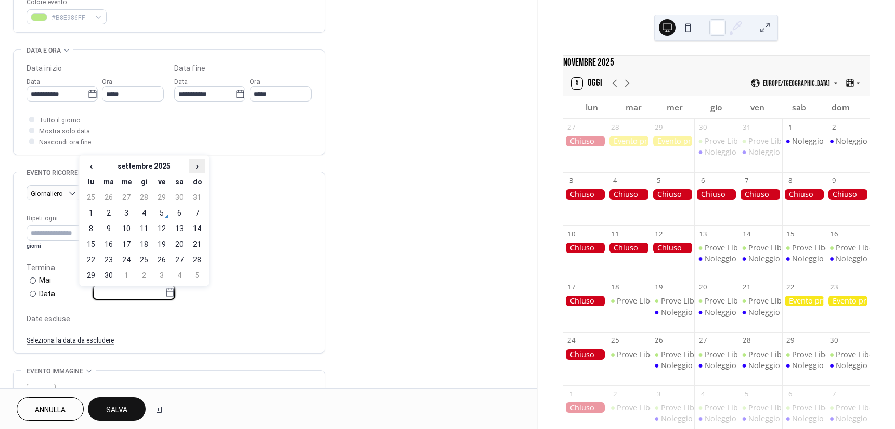
click at [198, 169] on span "›" at bounding box center [197, 165] width 16 height 12
click at [198, 193] on td "2" at bounding box center [197, 197] width 17 height 15
type input "**********"
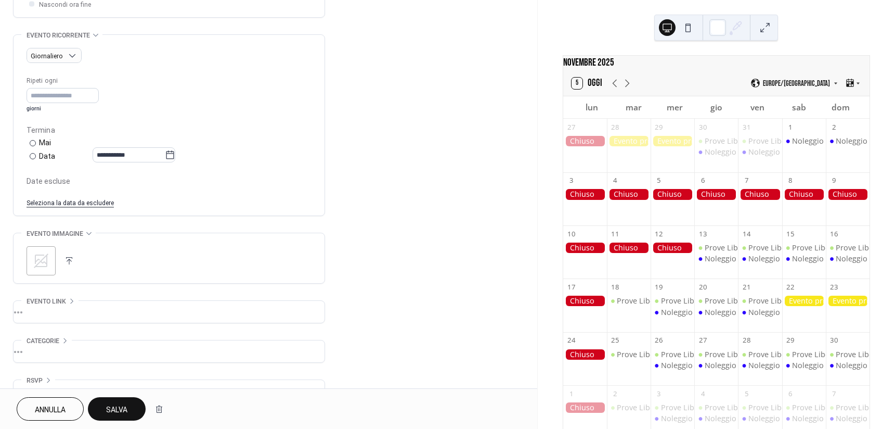
scroll to position [450, 0]
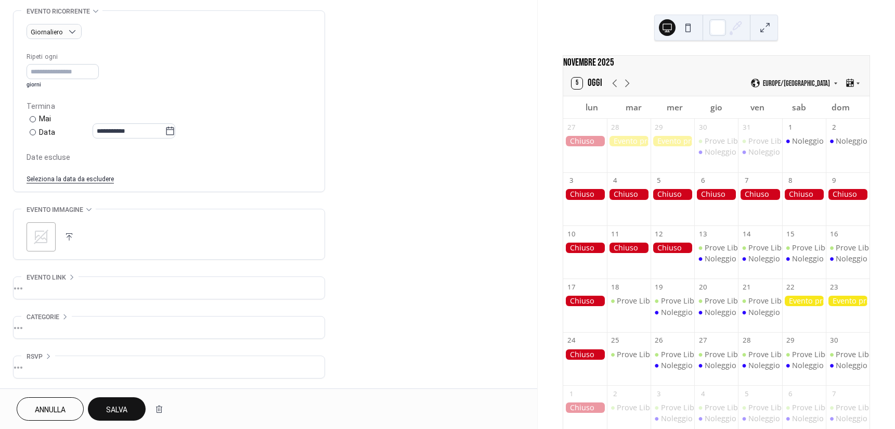
click at [48, 226] on div ";" at bounding box center [41, 236] width 29 height 29
click at [126, 405] on span "Salva" at bounding box center [116, 409] width 21 height 11
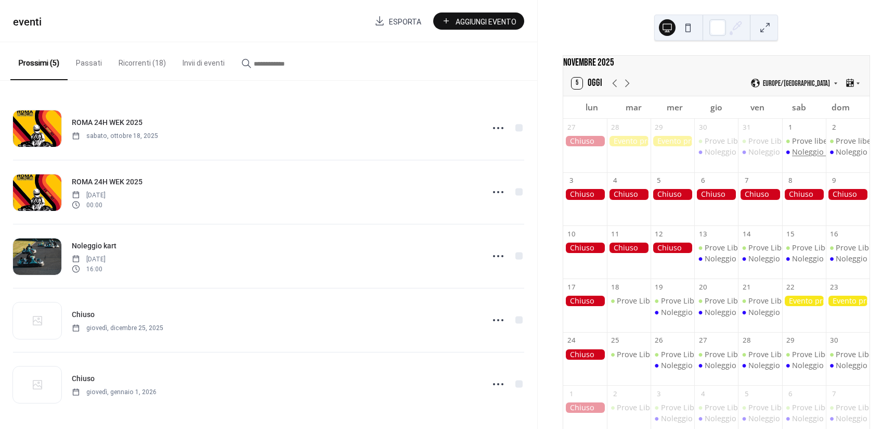
click at [795, 155] on div "Noleggio kart" at bounding box center [816, 152] width 48 height 10
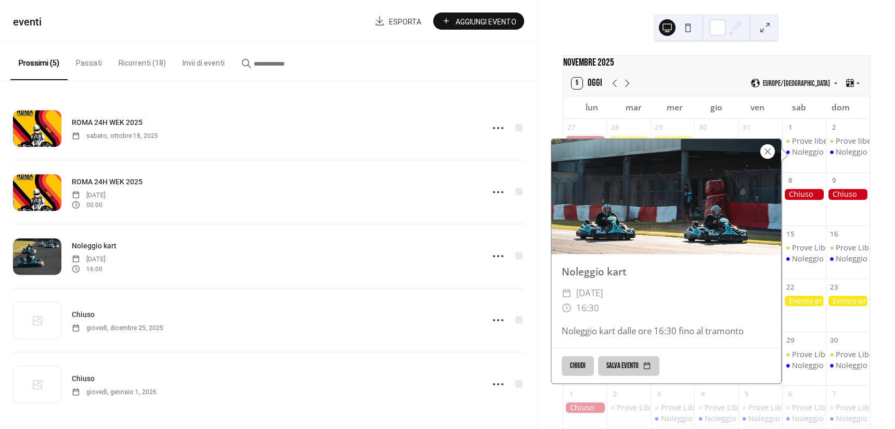
click at [767, 151] on div at bounding box center [767, 151] width 15 height 15
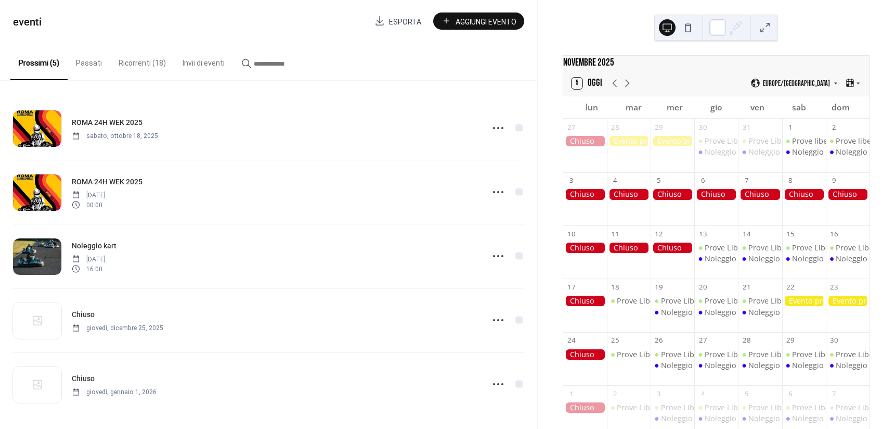
click at [792, 145] on div "Prove libere" at bounding box center [813, 141] width 43 height 10
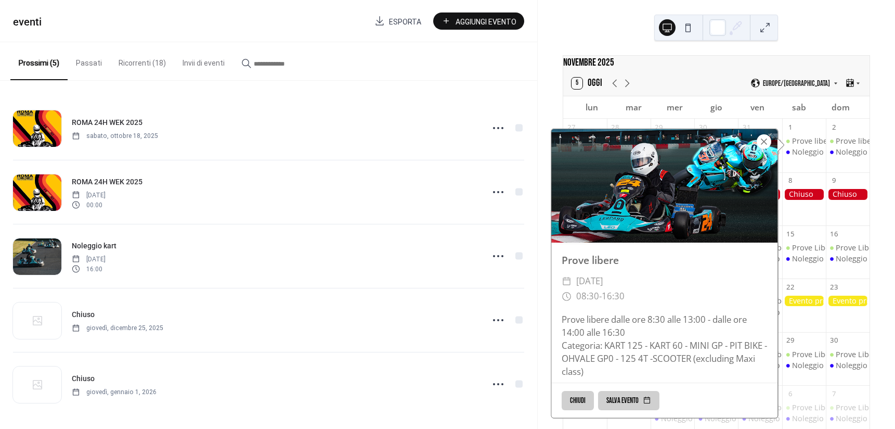
click at [767, 136] on div at bounding box center [764, 141] width 15 height 15
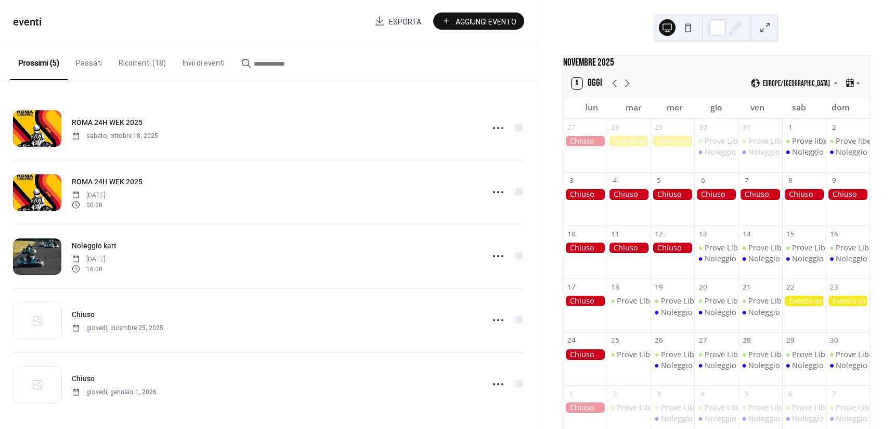
click at [137, 67] on button "Ricorrenti (18)" at bounding box center [142, 60] width 64 height 37
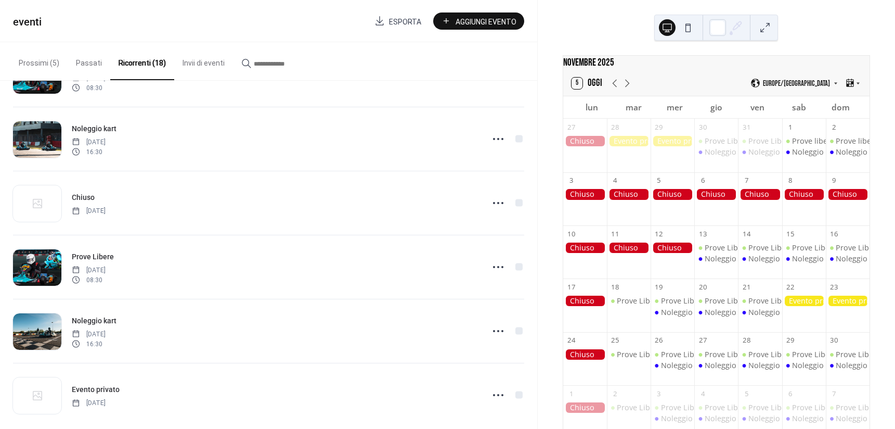
scroll to position [833, 0]
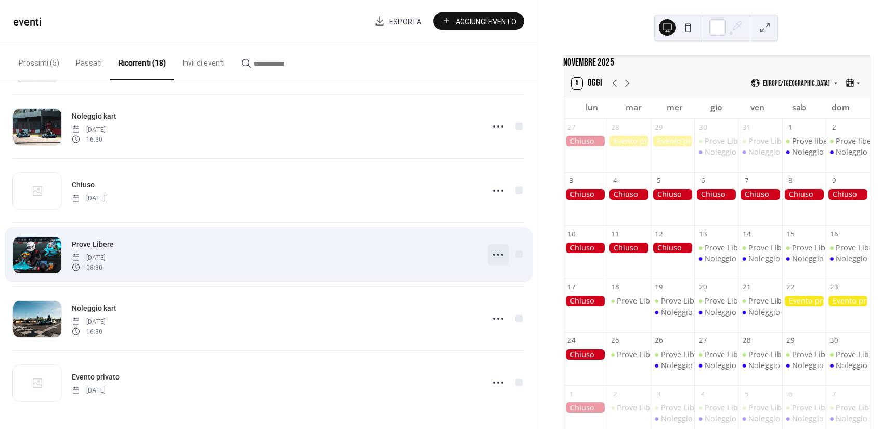
click at [492, 252] on icon at bounding box center [498, 254] width 17 height 17
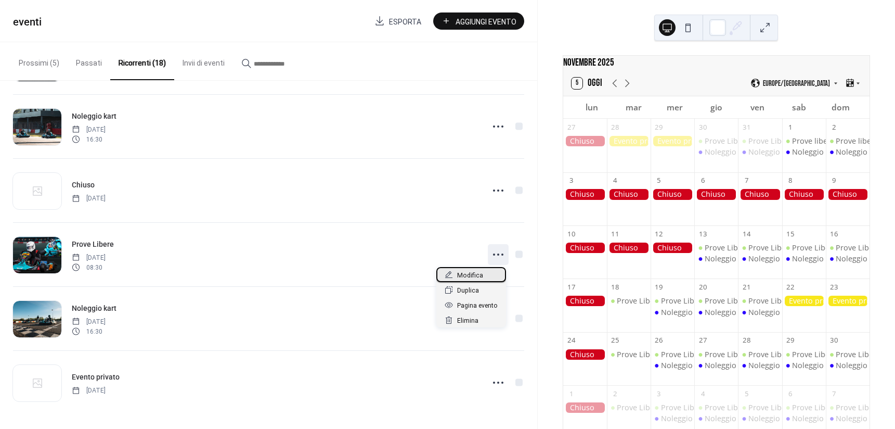
click at [485, 274] on div "Modifica" at bounding box center [471, 274] width 70 height 15
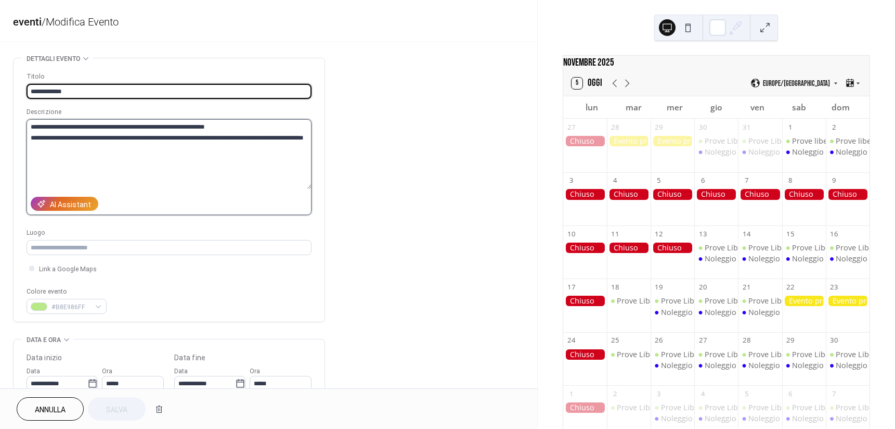
click at [197, 128] on textarea "**********" at bounding box center [169, 154] width 285 height 70
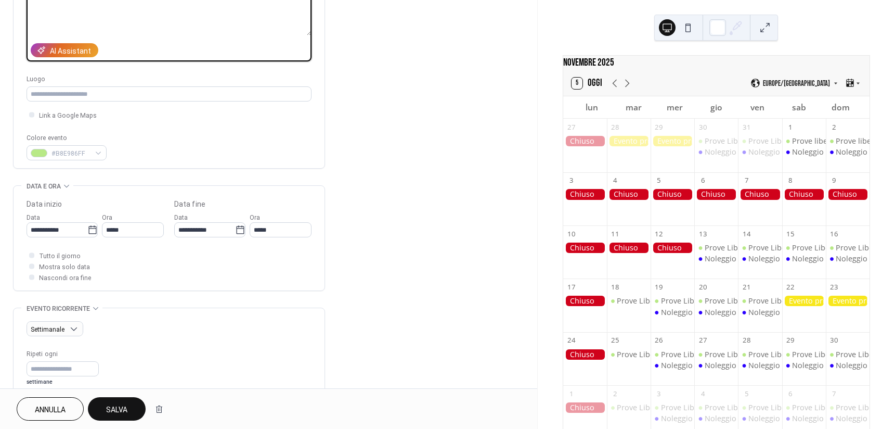
scroll to position [162, 0]
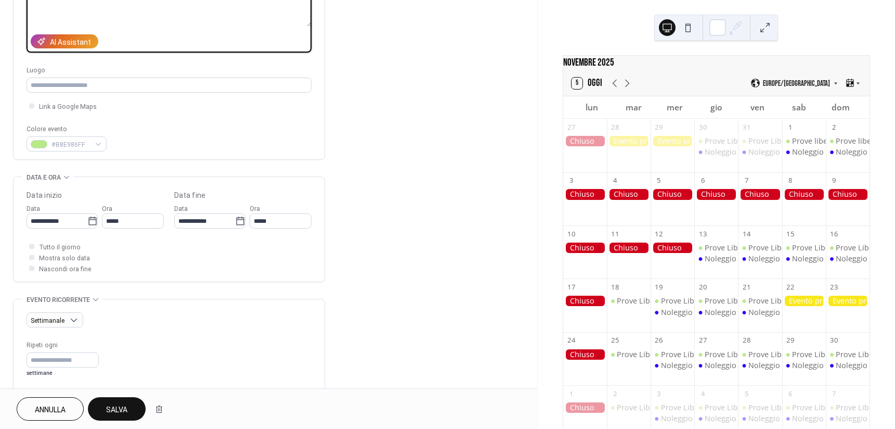
type textarea "**********"
click at [116, 405] on span "Salva" at bounding box center [116, 409] width 21 height 11
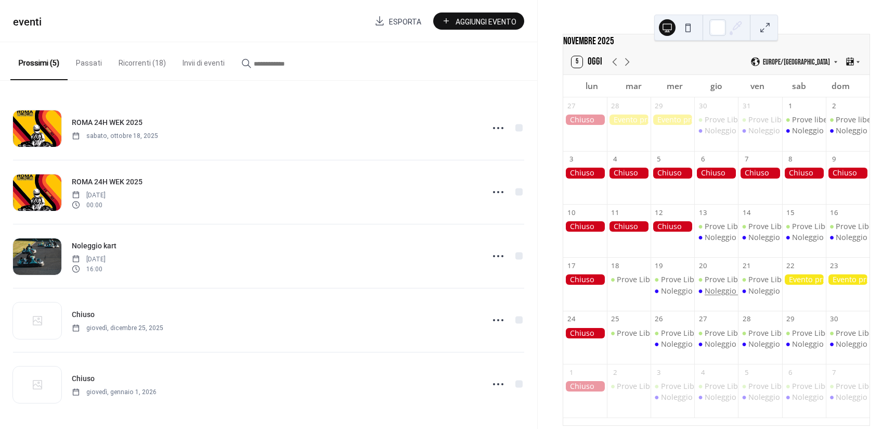
scroll to position [41, 0]
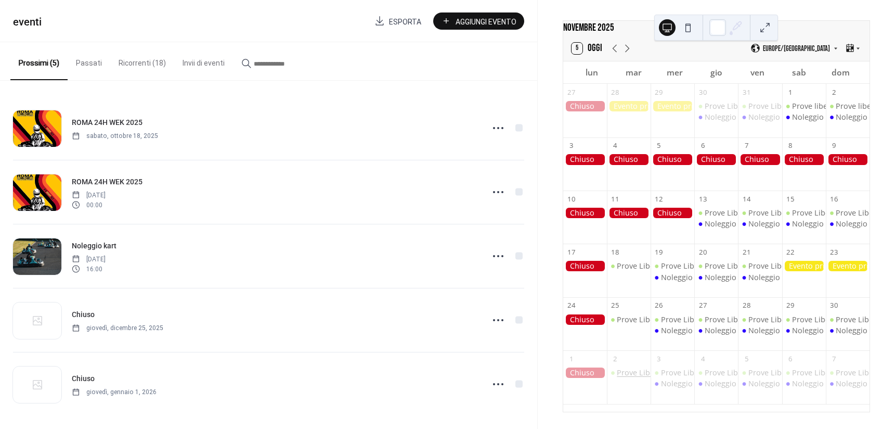
click at [629, 372] on div "Prove Libere" at bounding box center [639, 372] width 45 height 10
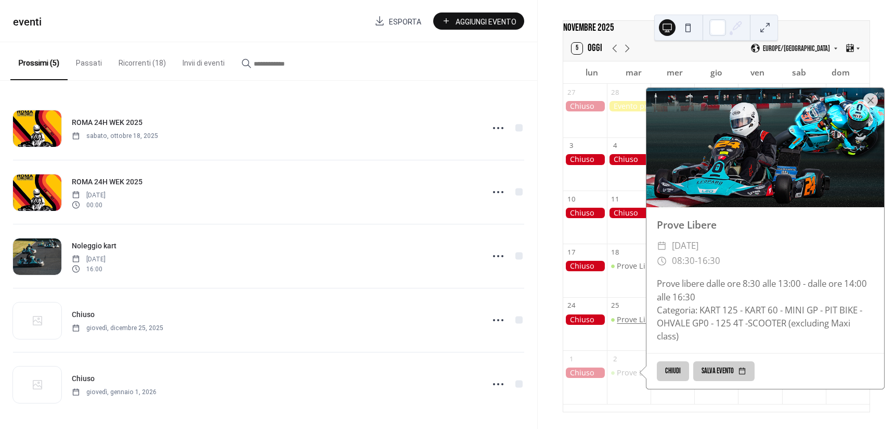
click at [632, 316] on div "Prove Libere" at bounding box center [639, 319] width 45 height 10
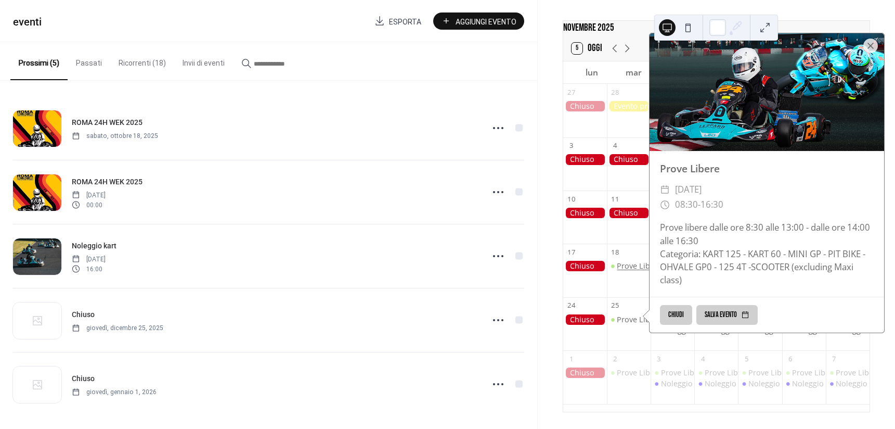
click at [623, 265] on div "Prove Libere" at bounding box center [639, 266] width 45 height 10
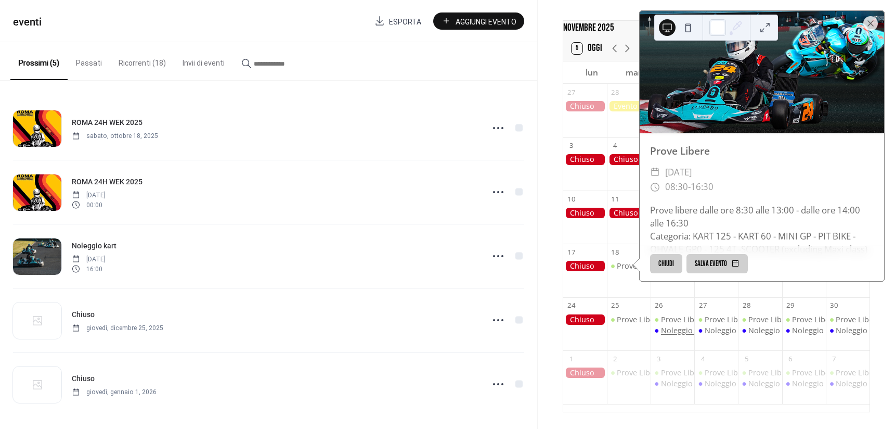
click at [678, 327] on div "Noleggio kart" at bounding box center [685, 330] width 48 height 10
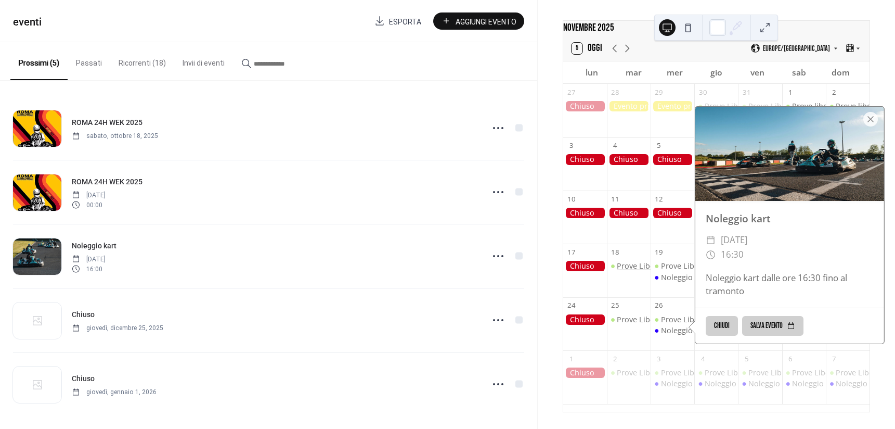
click at [637, 262] on div "Prove Libere" at bounding box center [639, 266] width 45 height 10
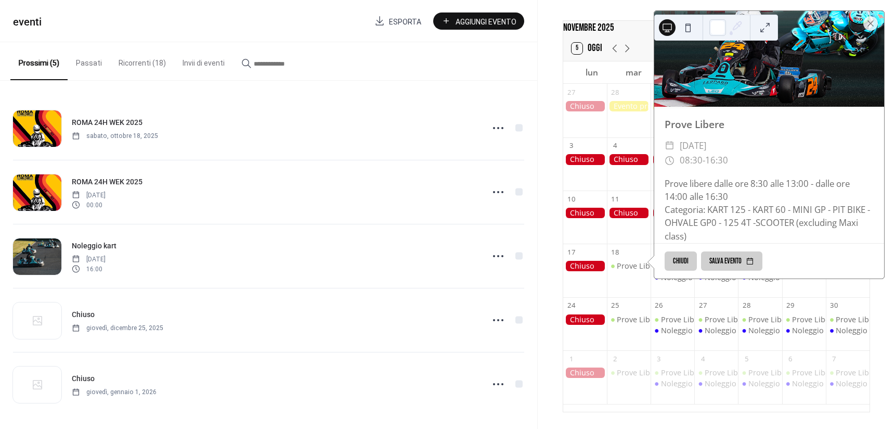
scroll to position [28, 0]
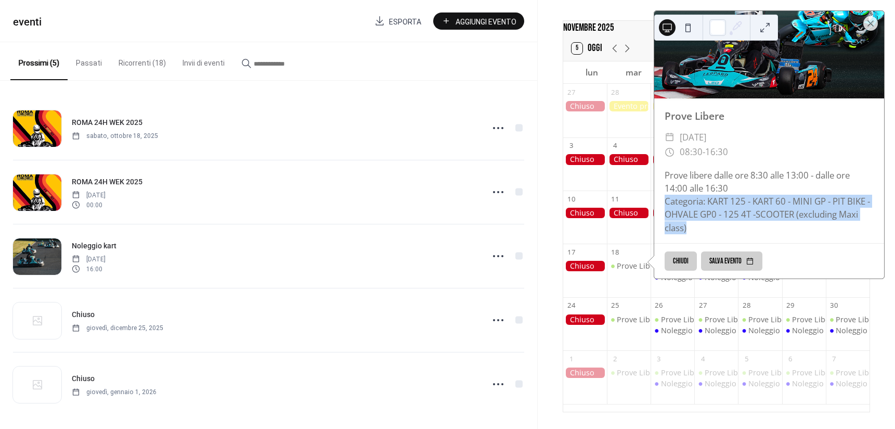
drag, startPoint x: 664, startPoint y: 197, endPoint x: 704, endPoint y: 237, distance: 57.0
click at [704, 238] on div "Prove Libere ​ martedì, novembre 18, 2025 ​ 08:30 - 16:30 Prove libere dalle or…" at bounding box center [769, 171] width 230 height 146
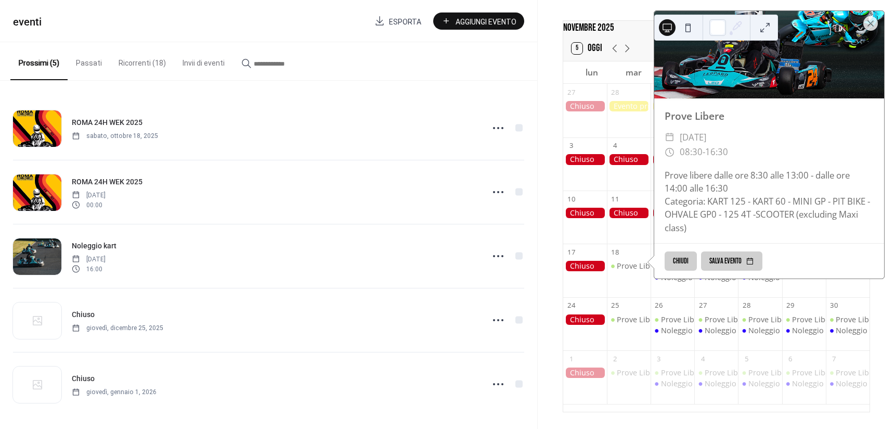
click at [555, 170] on div "novembre 2025 5 Oggi Europe/Rome lun mar mer gio ven sab dom 27 28 29 30 Prove …" at bounding box center [716, 216] width 324 height 392
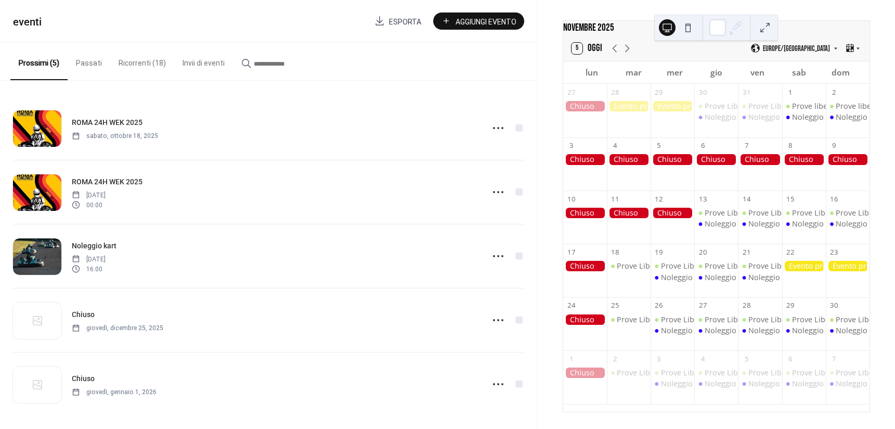
click at [128, 60] on button "Ricorrenti (18)" at bounding box center [142, 60] width 64 height 37
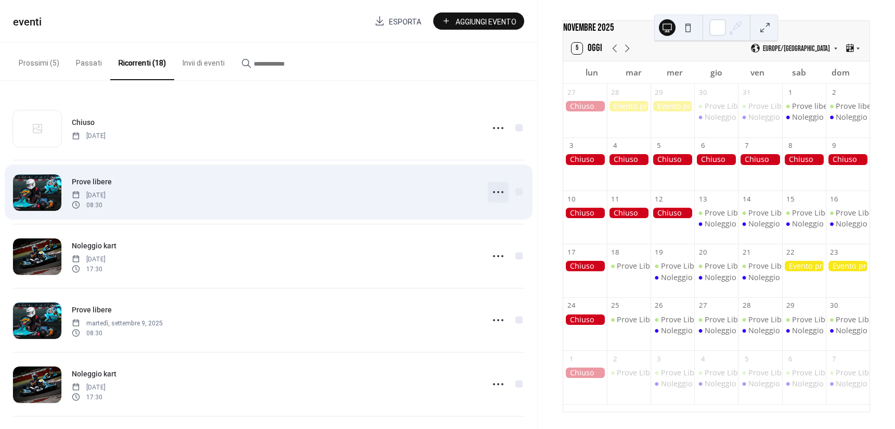
click at [497, 185] on icon at bounding box center [498, 192] width 17 height 17
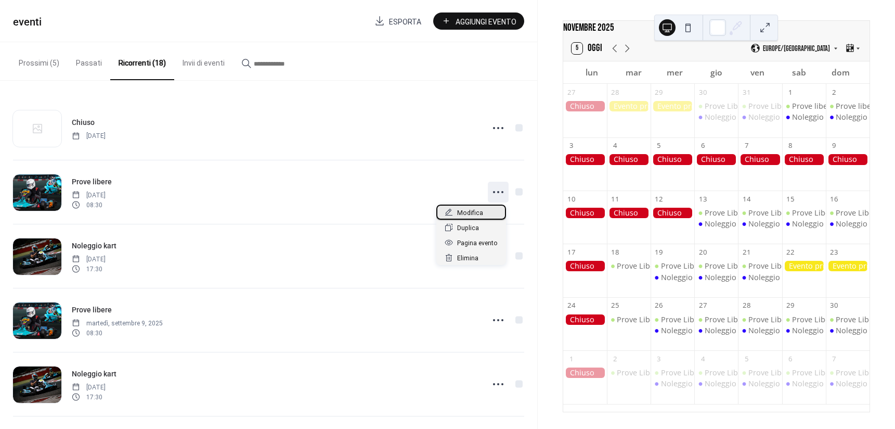
click at [479, 215] on span "Modifica" at bounding box center [470, 213] width 26 height 11
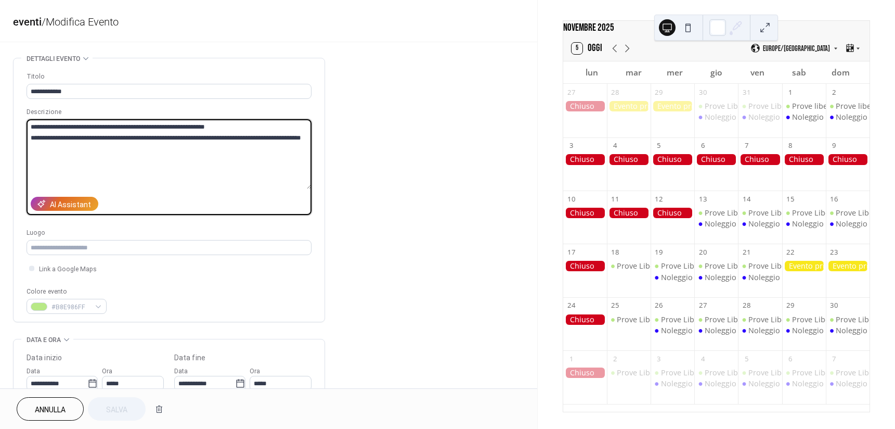
drag, startPoint x: 275, startPoint y: 137, endPoint x: 334, endPoint y: 161, distance: 64.1
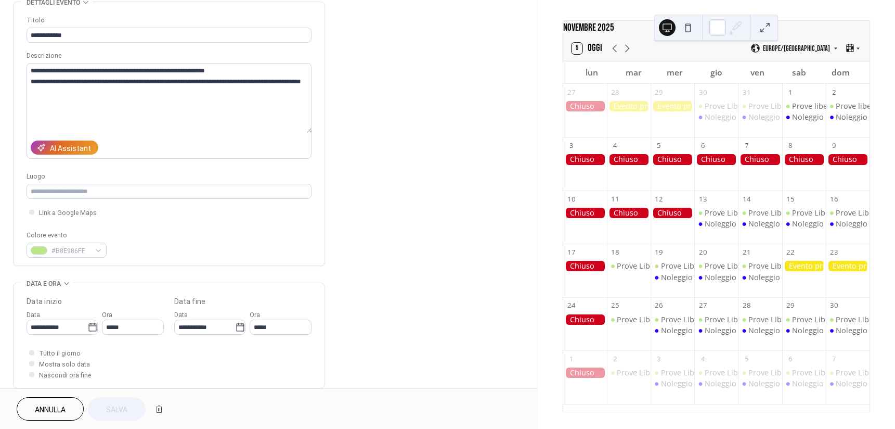
scroll to position [188, 0]
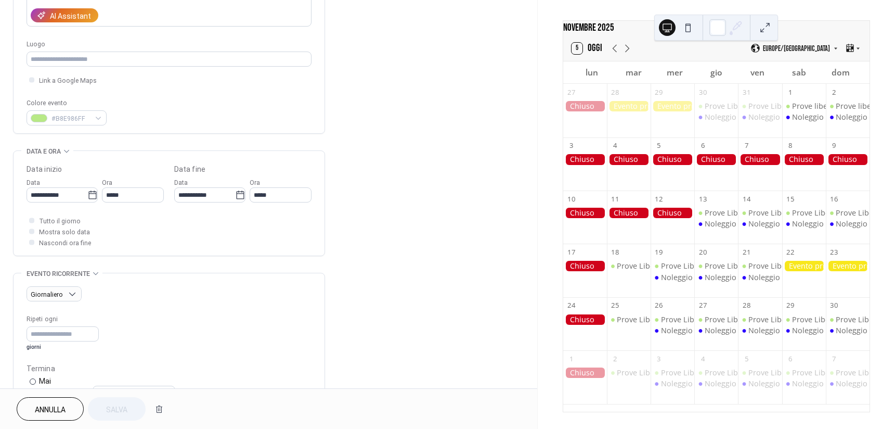
click at [61, 400] on button "Annulla" at bounding box center [50, 408] width 67 height 23
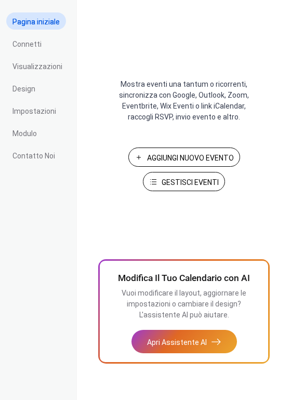
click at [189, 186] on span "Gestisci Eventi" at bounding box center [190, 182] width 57 height 11
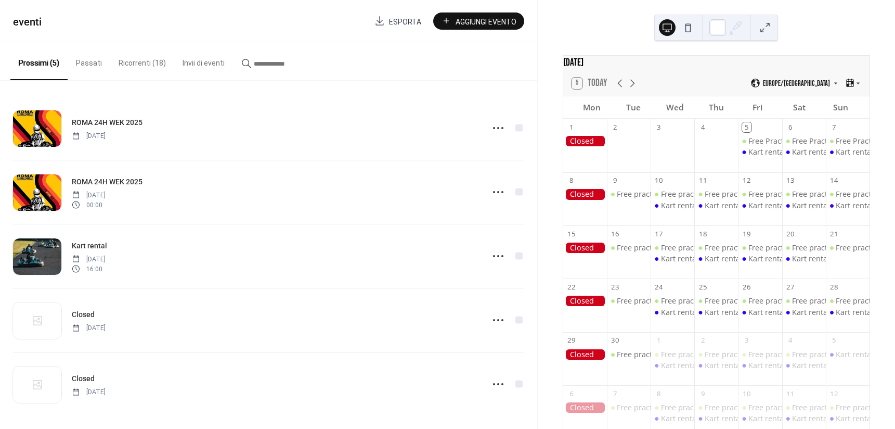
click at [133, 68] on button "Ricorrenti (18)" at bounding box center [142, 60] width 64 height 37
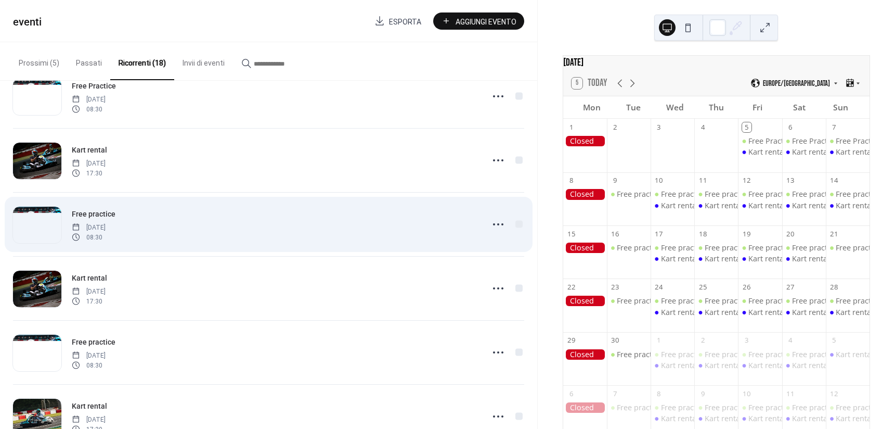
scroll to position [104, 0]
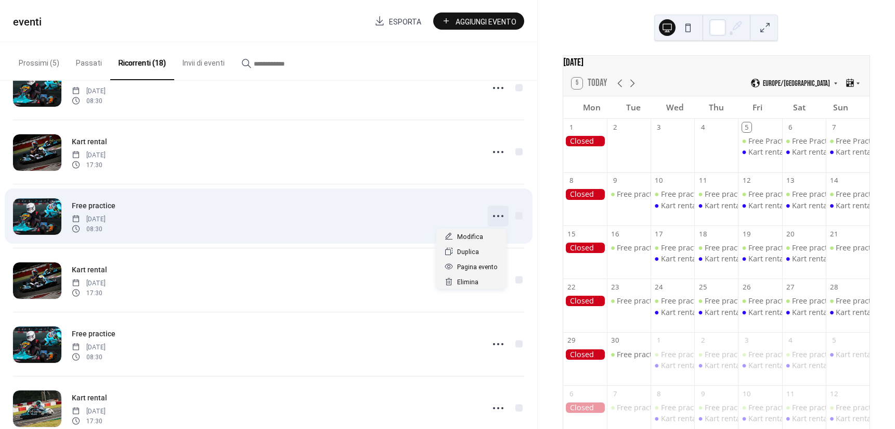
click at [501, 215] on circle at bounding box center [502, 216] width 2 height 2
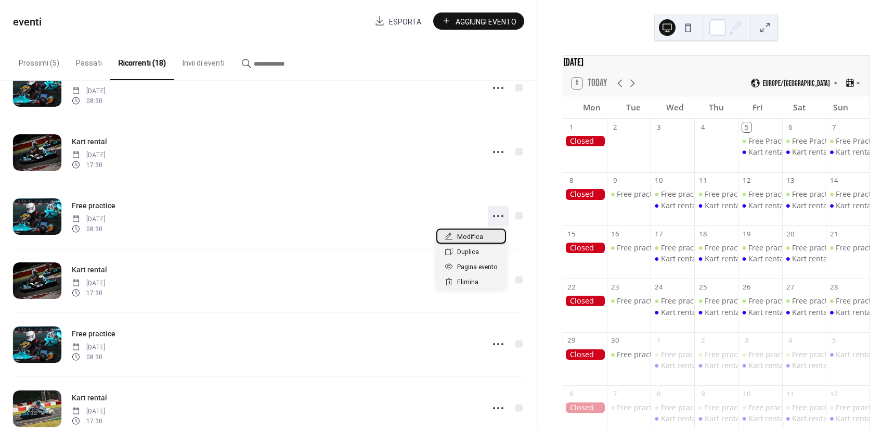
click at [470, 234] on span "Modifica" at bounding box center [470, 236] width 26 height 11
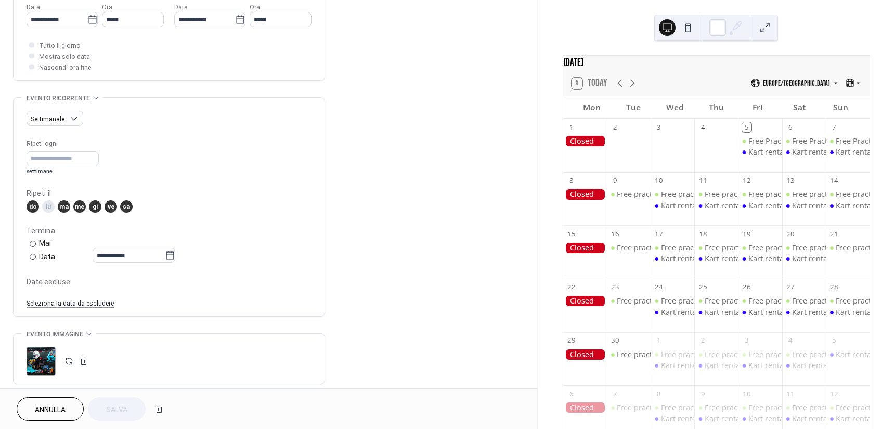
scroll to position [364, 0]
click at [67, 301] on link "Seleziona la data da escludere" at bounding box center [70, 301] width 87 height 11
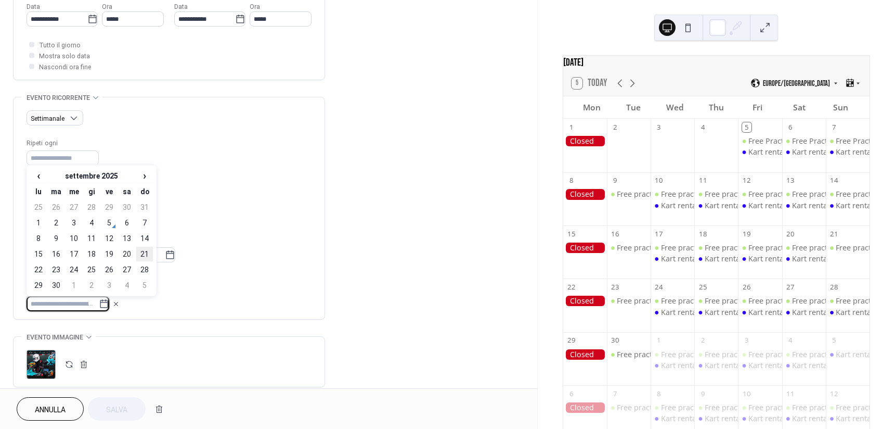
click at [146, 253] on td "21" at bounding box center [144, 254] width 17 height 15
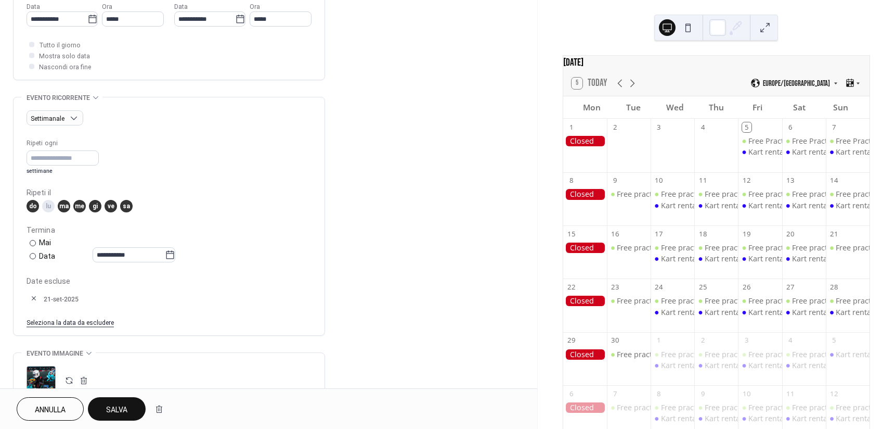
click at [114, 401] on button "Salva" at bounding box center [117, 408] width 58 height 23
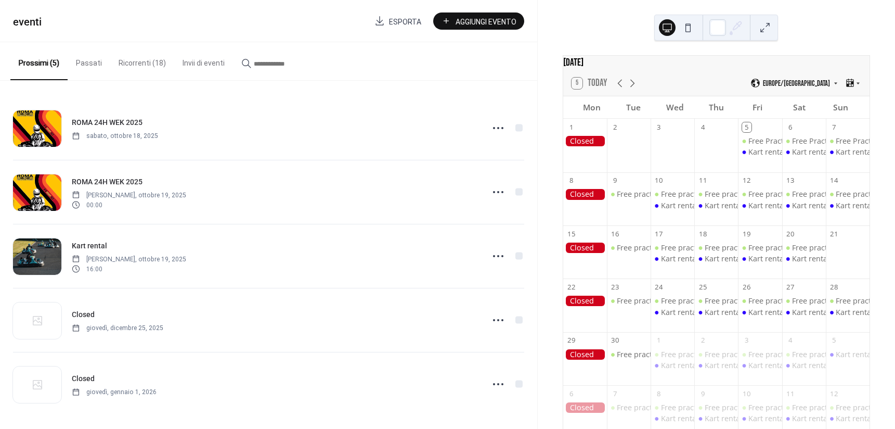
click at [145, 64] on button "Ricorrenti (18)" at bounding box center [142, 60] width 64 height 37
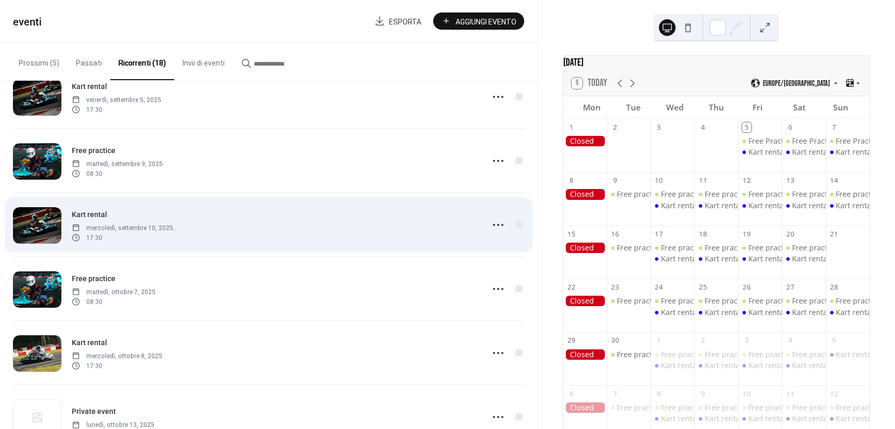
scroll to position [208, 0]
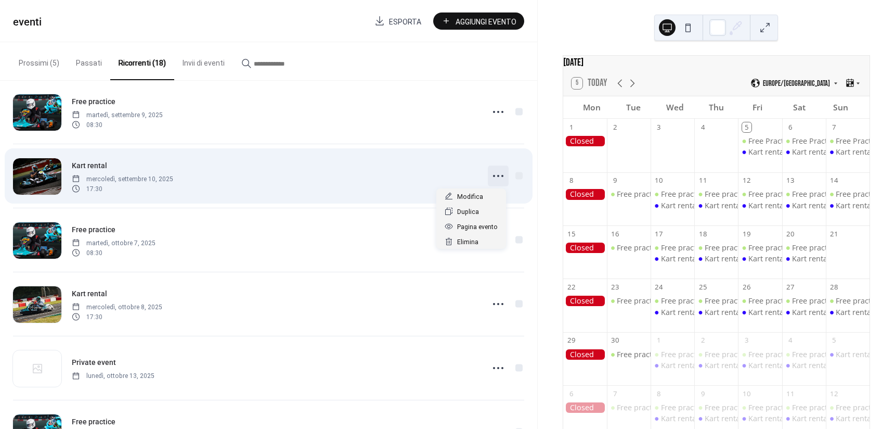
click at [496, 176] on icon at bounding box center [498, 175] width 17 height 17
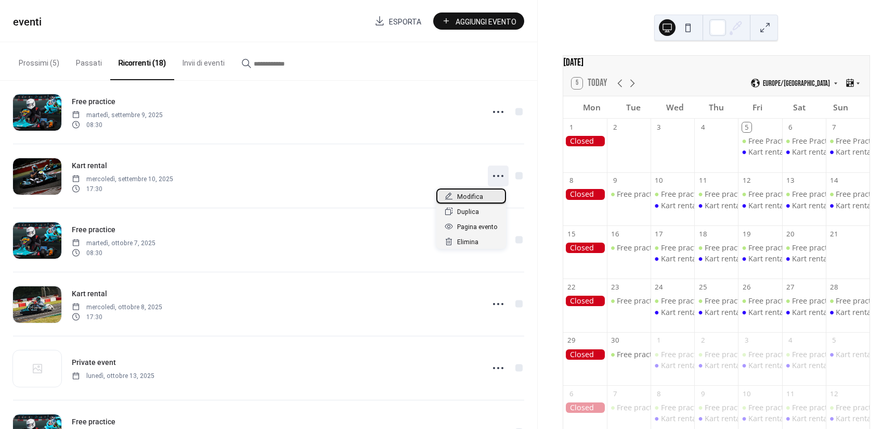
click at [479, 193] on span "Modifica" at bounding box center [470, 196] width 26 height 11
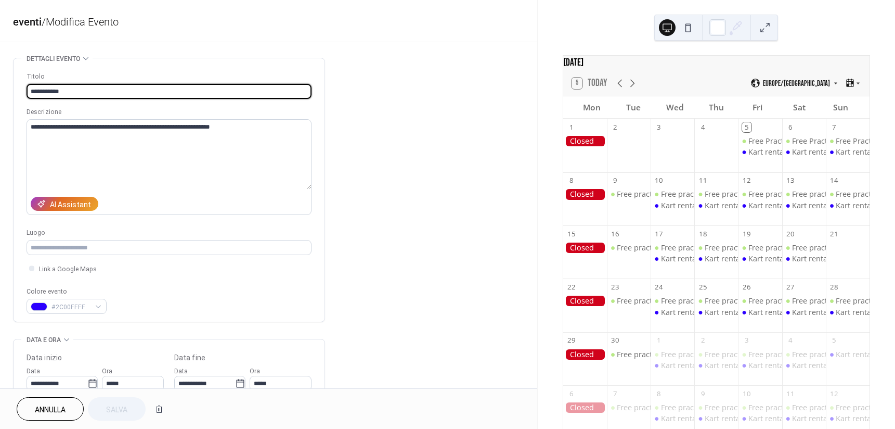
type input "**********"
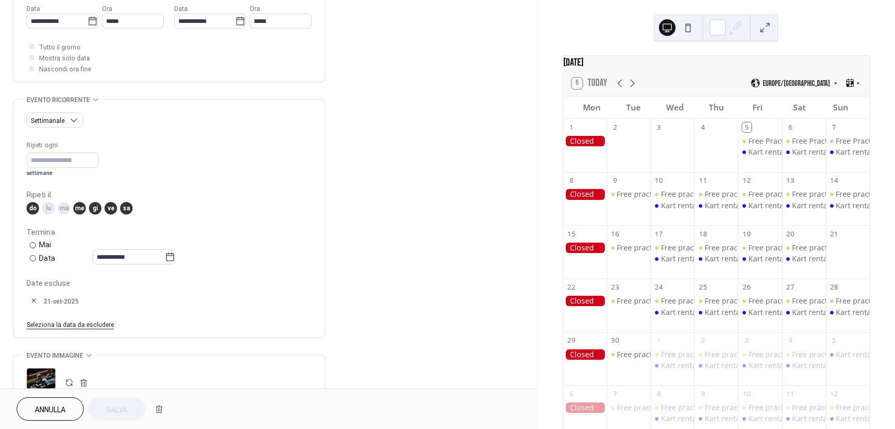
scroll to position [364, 0]
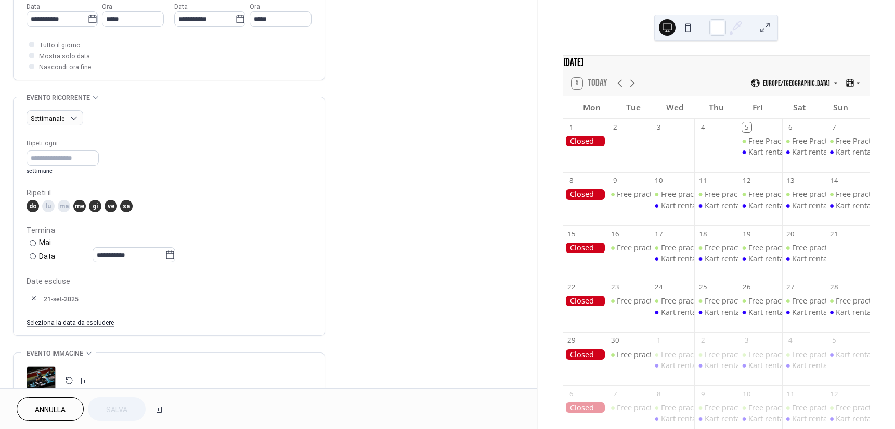
click at [32, 298] on button "button" at bounding box center [34, 298] width 15 height 15
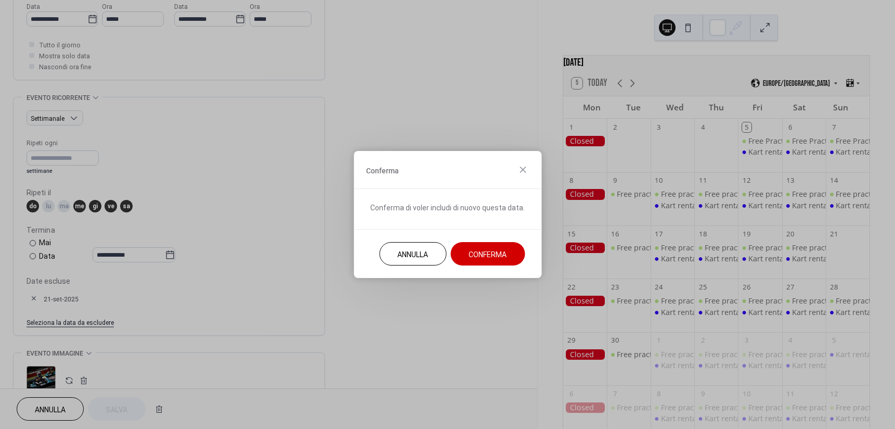
click at [489, 259] on span "Conferma" at bounding box center [488, 254] width 38 height 11
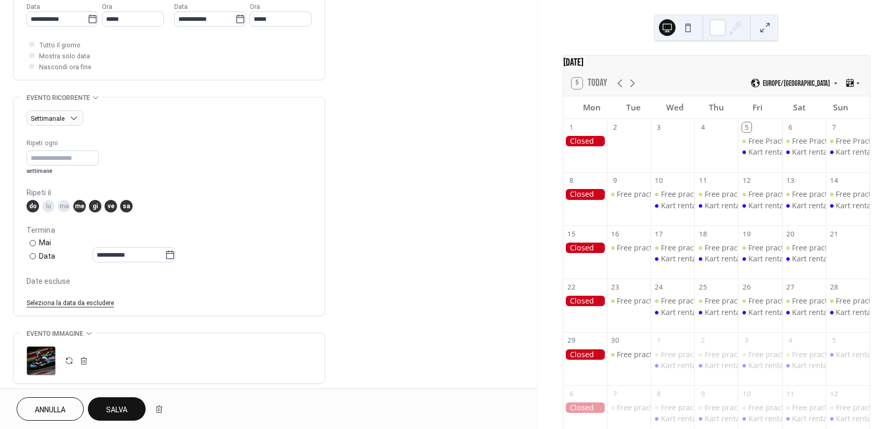
click at [110, 414] on span "Salva" at bounding box center [116, 409] width 21 height 11
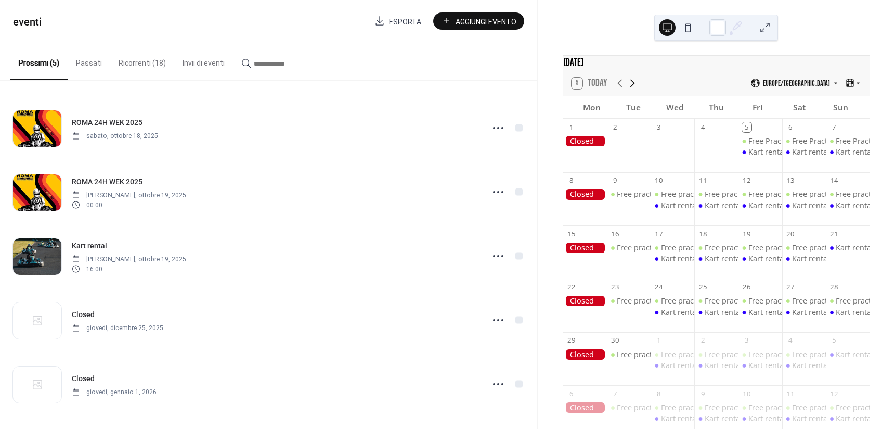
click at [634, 87] on icon at bounding box center [632, 83] width 5 height 8
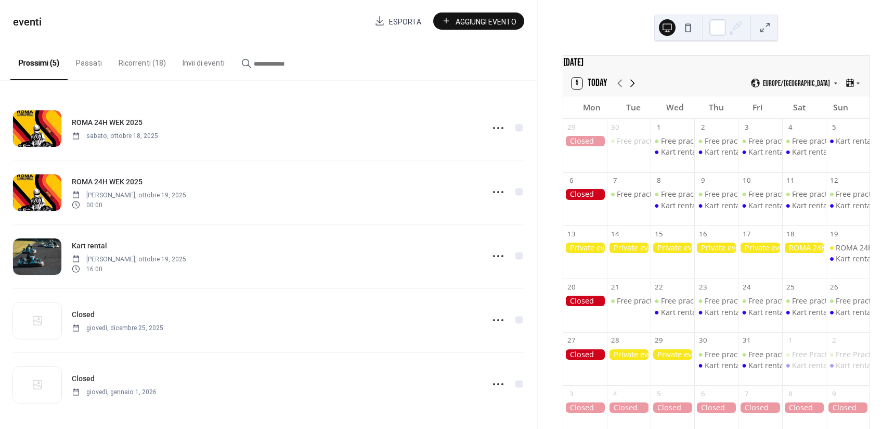
click at [634, 87] on icon at bounding box center [632, 83] width 5 height 8
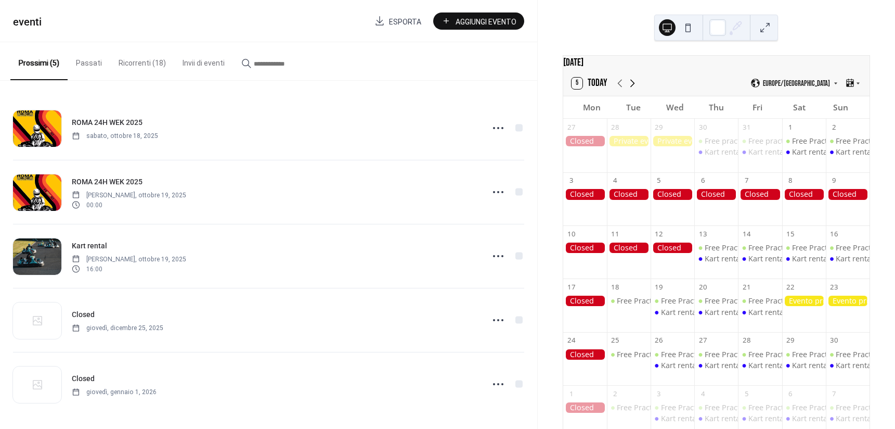
click at [628, 89] on icon at bounding box center [632, 83] width 12 height 12
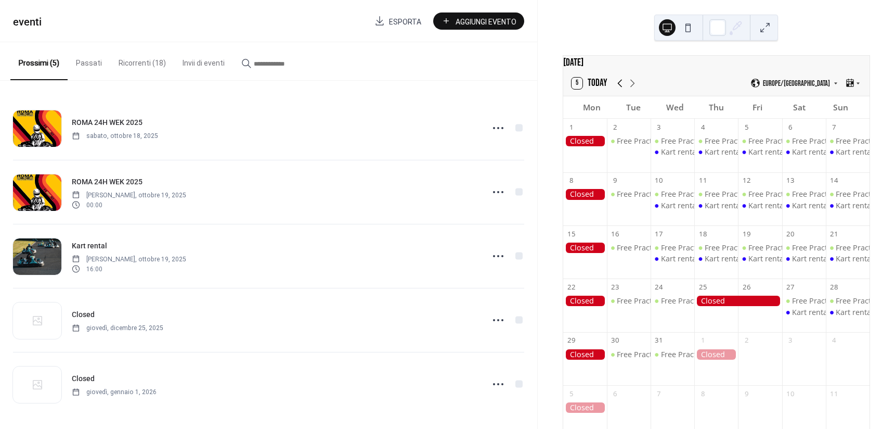
click at [623, 89] on icon at bounding box center [620, 83] width 12 height 12
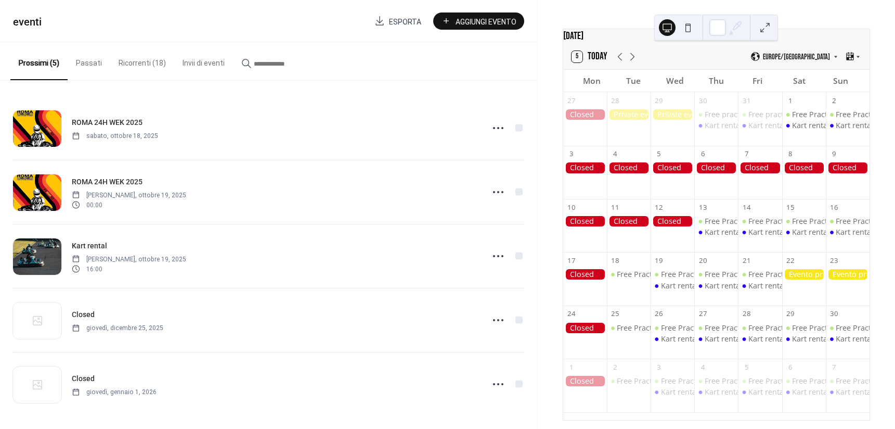
scroll to position [41, 0]
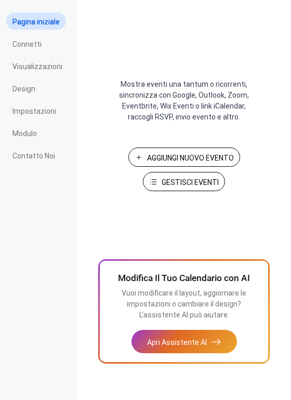
click at [186, 176] on button "Gestisci Eventi" at bounding box center [184, 181] width 82 height 19
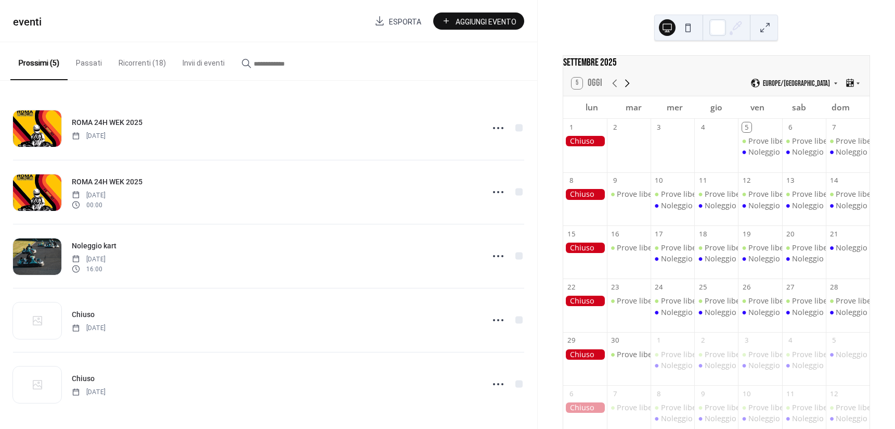
click at [630, 85] on icon at bounding box center [627, 83] width 12 height 12
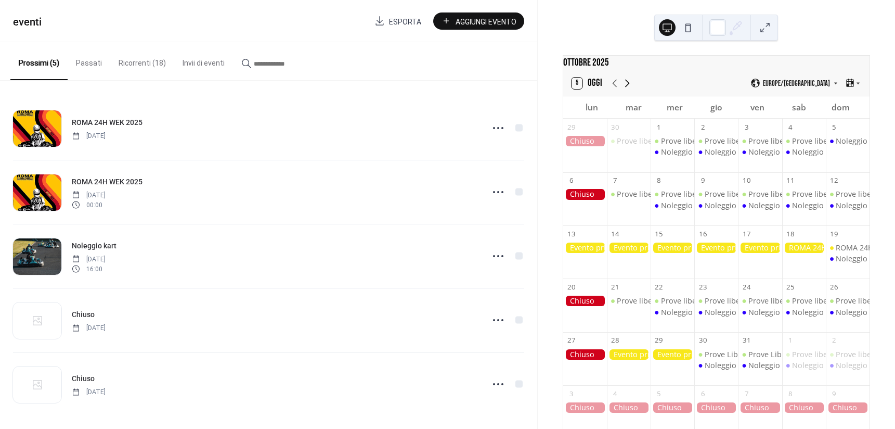
click at [630, 85] on icon at bounding box center [627, 83] width 12 height 12
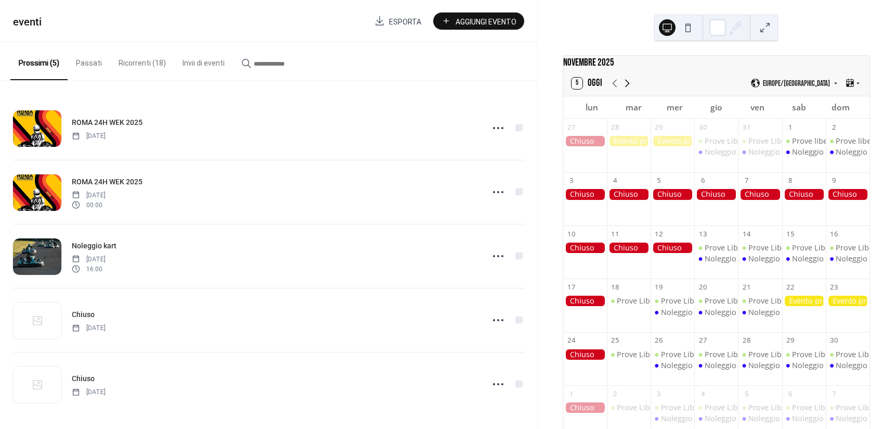
click at [630, 85] on icon at bounding box center [627, 83] width 12 height 12
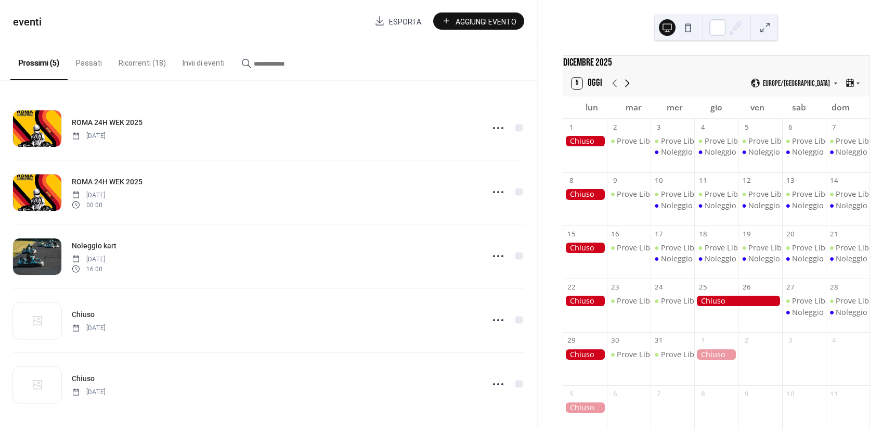
click at [630, 85] on icon at bounding box center [627, 83] width 12 height 12
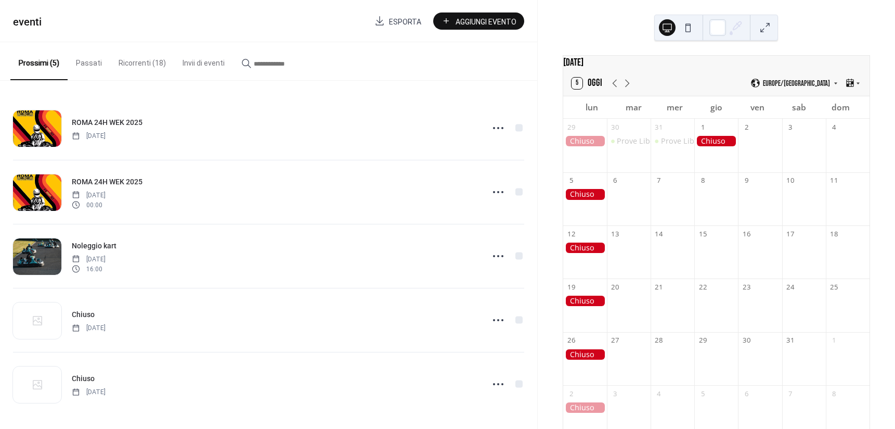
click at [492, 20] on span "Aggiungi Evento" at bounding box center [486, 21] width 61 height 11
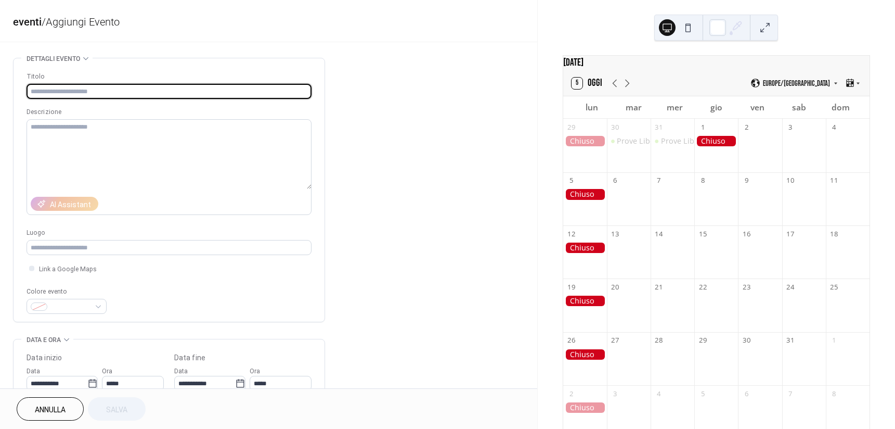
click at [163, 94] on input "text" at bounding box center [169, 91] width 285 height 15
type input "**********"
click at [615, 87] on icon at bounding box center [615, 83] width 5 height 8
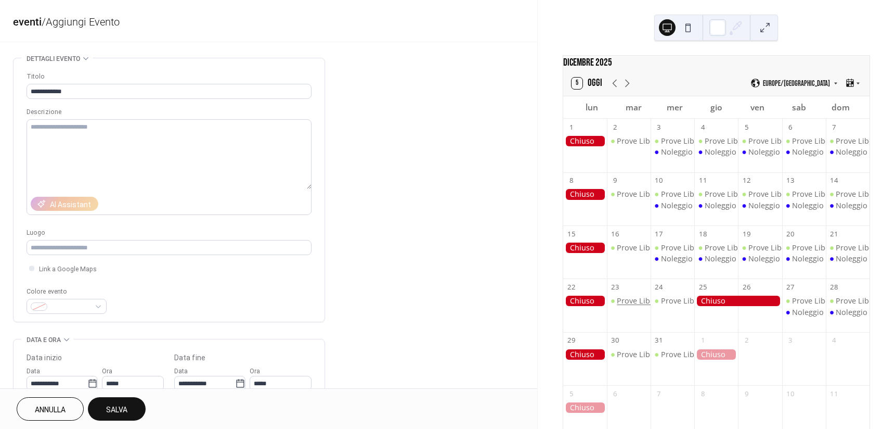
click at [639, 306] on div "Prove Libere" at bounding box center [639, 300] width 45 height 10
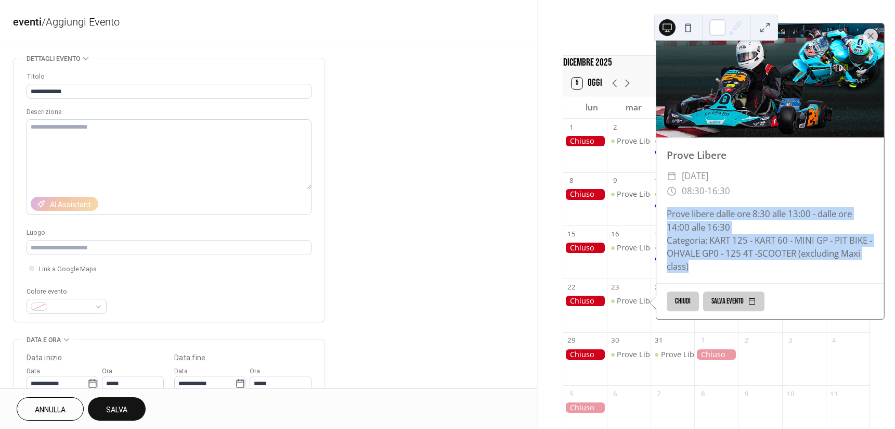
drag, startPoint x: 668, startPoint y: 217, endPoint x: 697, endPoint y: 270, distance: 60.3
click at [697, 270] on div "Prove libere dalle ore 8:30 alle 13:00 - dalle ore 14:00 alle 16:30 Categoria: …" at bounding box center [770, 240] width 228 height 66
copy div "Prove libere dalle ore 8:30 alle 13:00 - dalle ore 14:00 alle 16:30 Categoria: …"
click at [628, 88] on icon at bounding box center [627, 83] width 12 height 12
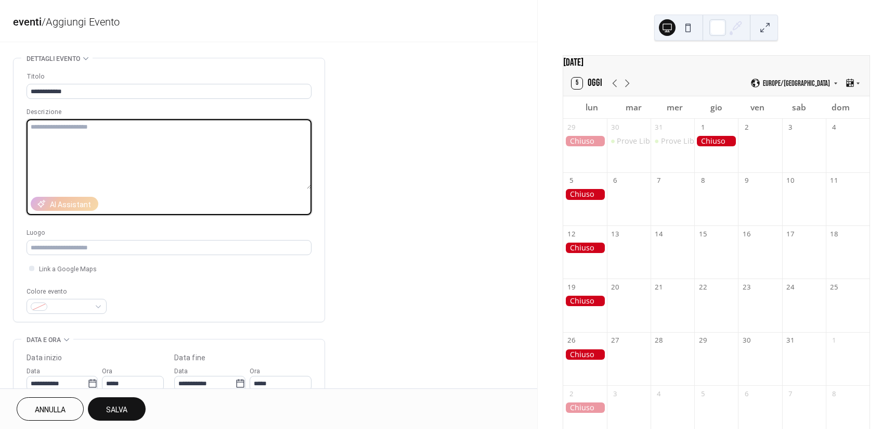
click at [52, 145] on textarea at bounding box center [169, 154] width 285 height 70
paste textarea "**********"
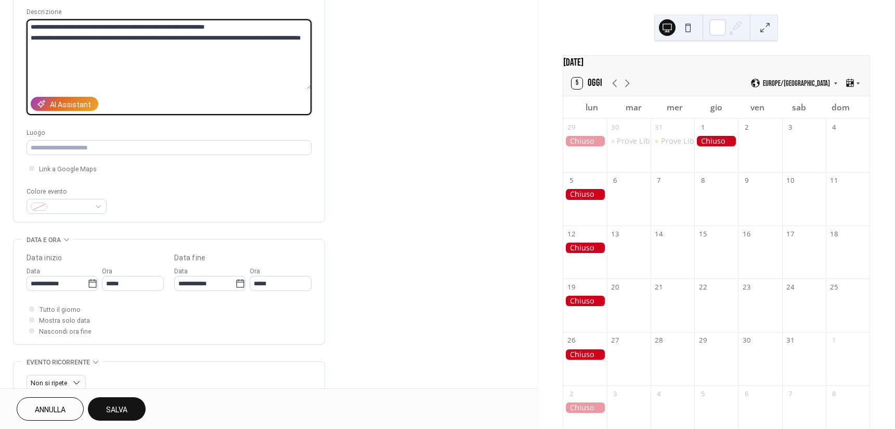
scroll to position [104, 0]
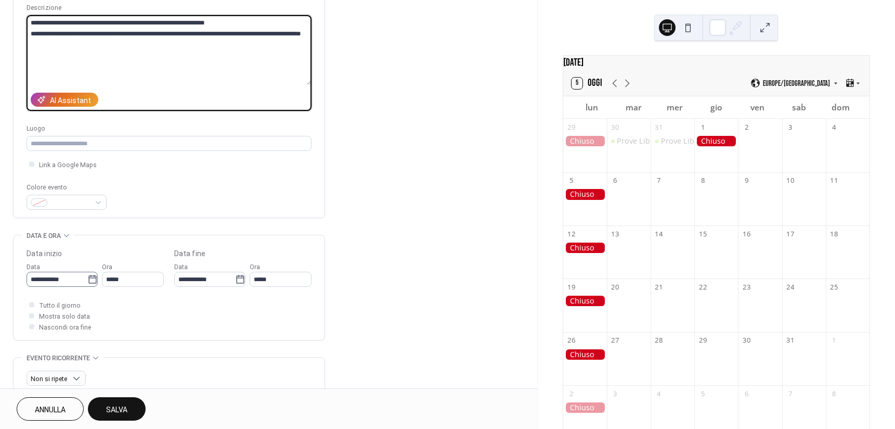
type textarea "**********"
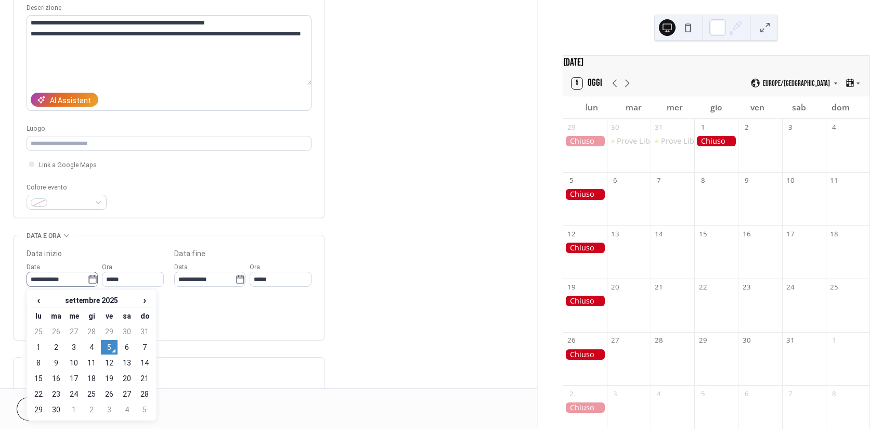
click at [92, 279] on icon at bounding box center [92, 279] width 10 height 10
click at [87, 279] on input "**********" at bounding box center [57, 279] width 61 height 15
click at [138, 301] on span "›" at bounding box center [145, 299] width 16 height 12
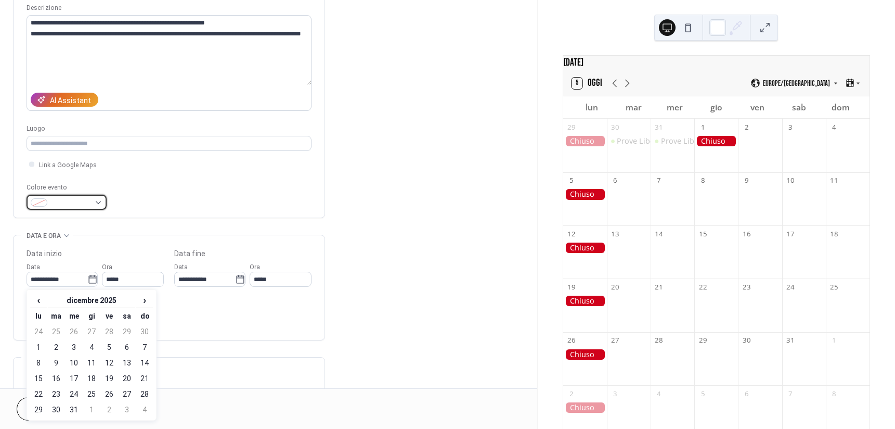
click at [98, 201] on div at bounding box center [67, 202] width 80 height 15
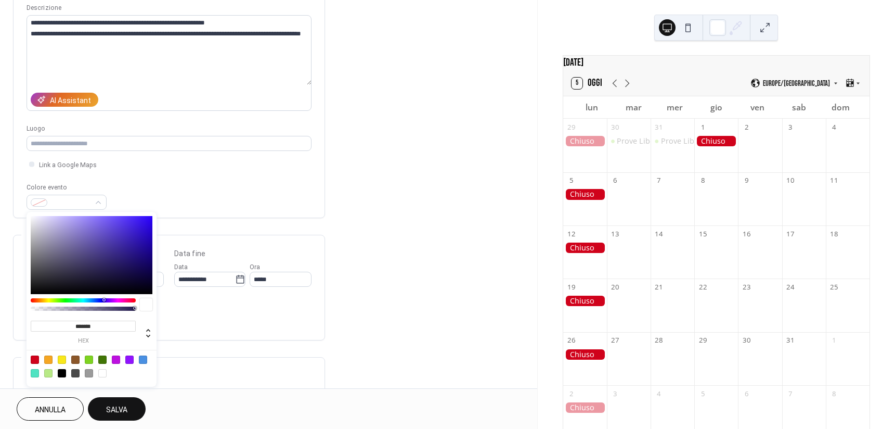
click at [48, 373] on div at bounding box center [48, 373] width 8 height 8
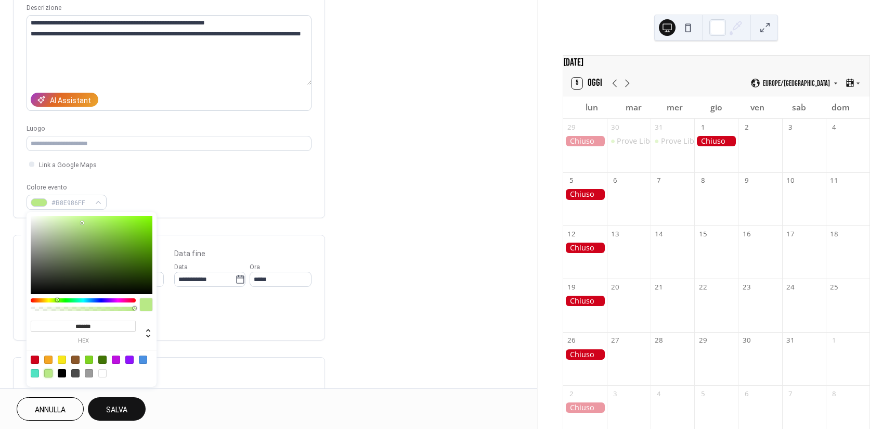
type input "*******"
click at [130, 407] on button "Salva" at bounding box center [117, 408] width 58 height 23
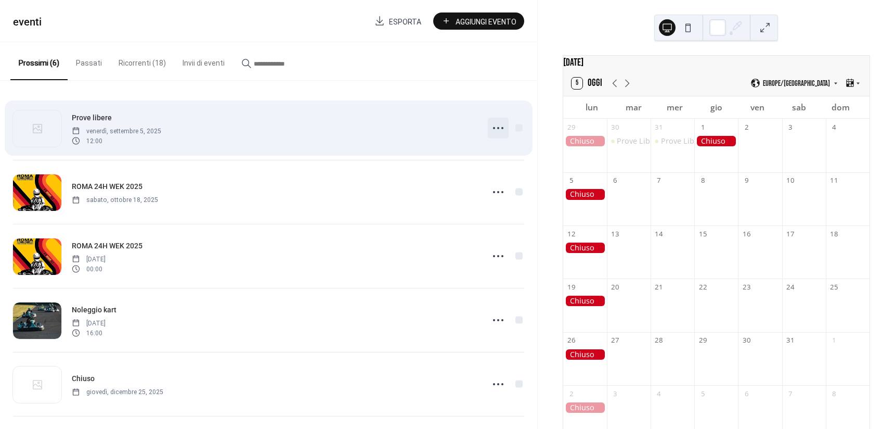
click at [495, 125] on icon at bounding box center [498, 128] width 17 height 17
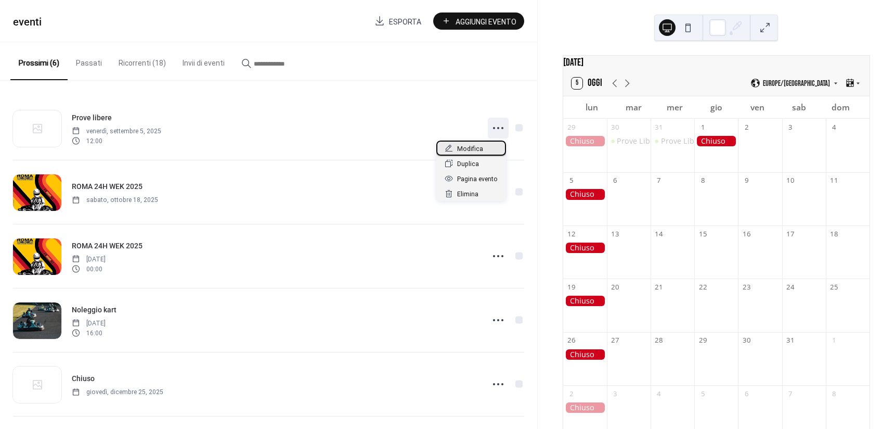
click at [478, 146] on span "Modifica" at bounding box center [470, 149] width 26 height 11
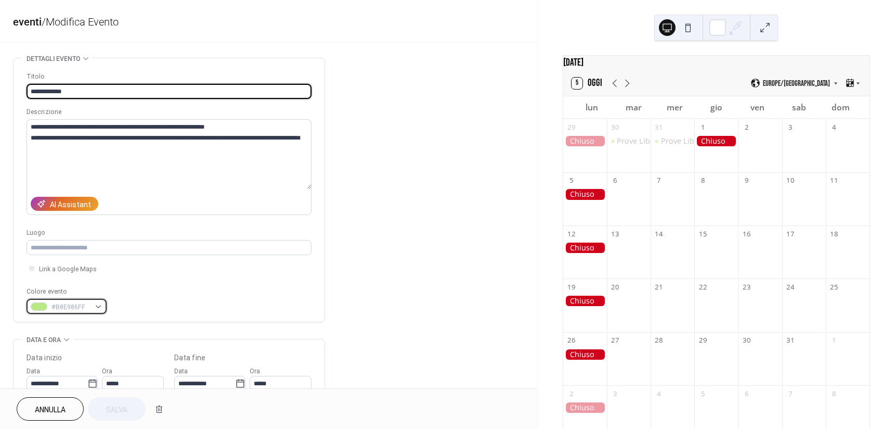
click at [100, 301] on div "#B8E986FF" at bounding box center [67, 306] width 80 height 15
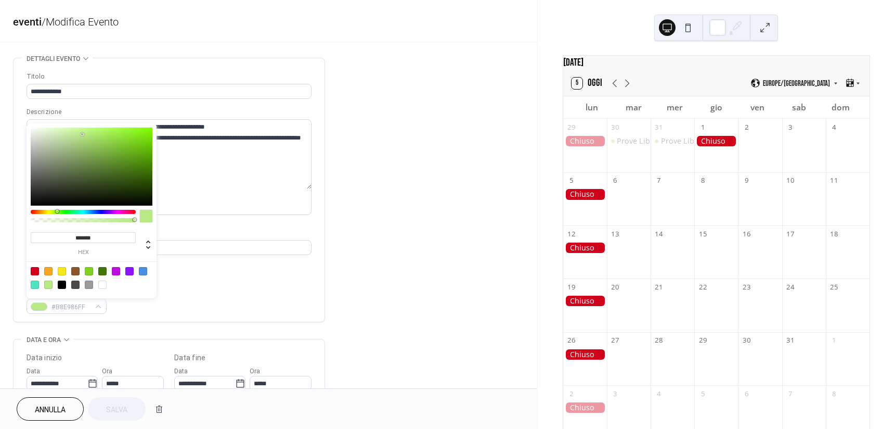
click at [97, 211] on div at bounding box center [83, 212] width 105 height 4
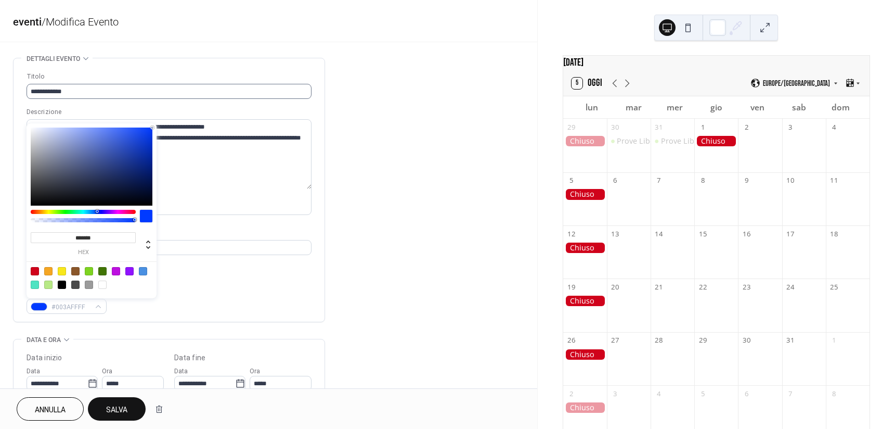
drag, startPoint x: 159, startPoint y: 125, endPoint x: 189, endPoint y: 88, distance: 47.0
click at [189, 89] on body "**********" at bounding box center [447, 214] width 895 height 429
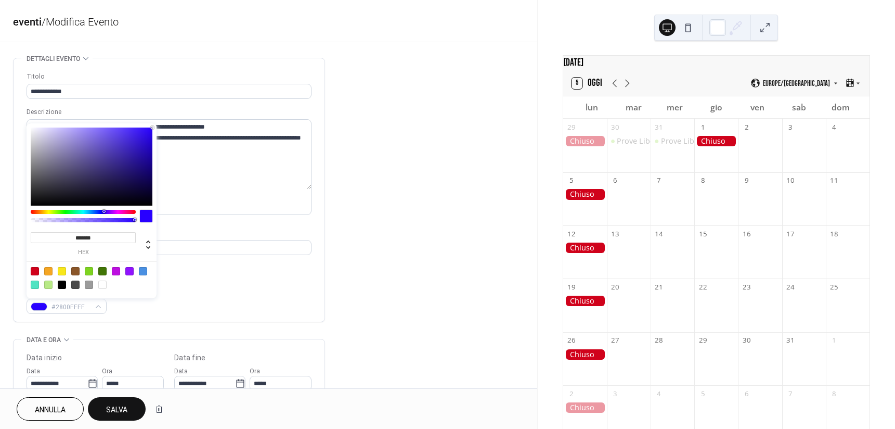
drag, startPoint x: 98, startPoint y: 211, endPoint x: 104, endPoint y: 212, distance: 5.8
click at [104, 212] on div at bounding box center [103, 211] width 3 height 3
drag, startPoint x: 140, startPoint y: 137, endPoint x: 178, endPoint y: 103, distance: 50.8
click at [178, 104] on body "**********" at bounding box center [447, 214] width 895 height 429
click at [46, 283] on div at bounding box center [48, 284] width 8 height 8
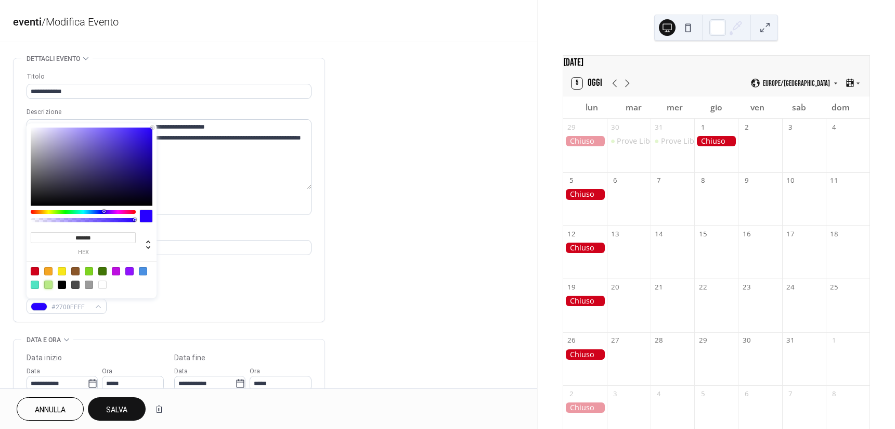
type input "*******"
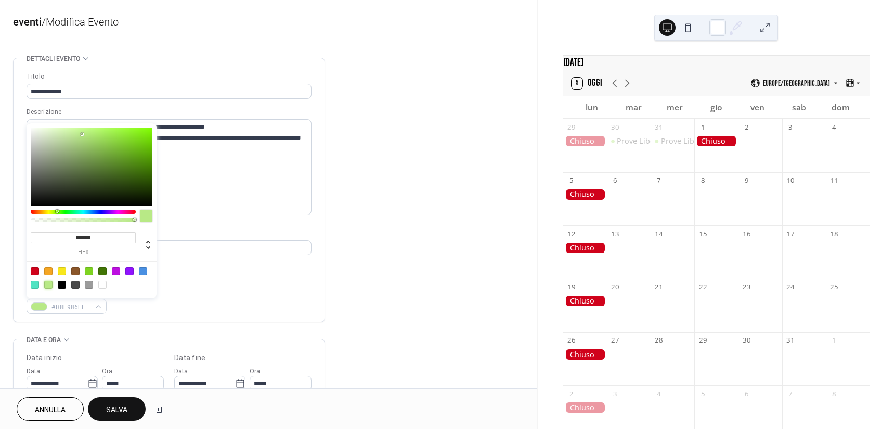
click at [46, 283] on div at bounding box center [48, 284] width 8 height 8
click at [202, 176] on textarea "**********" at bounding box center [169, 154] width 285 height 70
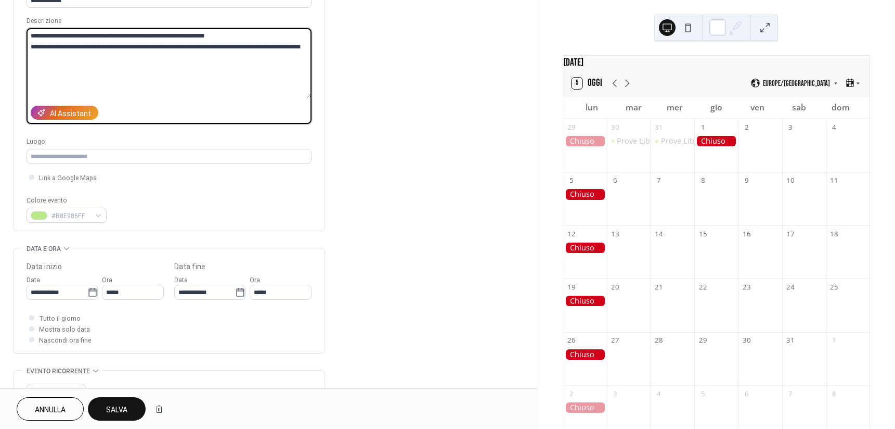
scroll to position [92, 0]
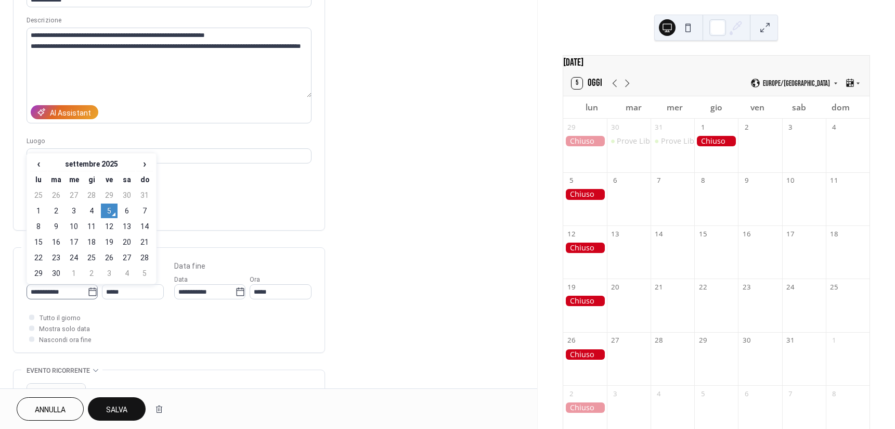
click at [91, 288] on icon at bounding box center [92, 292] width 10 height 10
click at [87, 288] on input "**********" at bounding box center [57, 291] width 61 height 15
click at [147, 163] on span "›" at bounding box center [145, 163] width 16 height 12
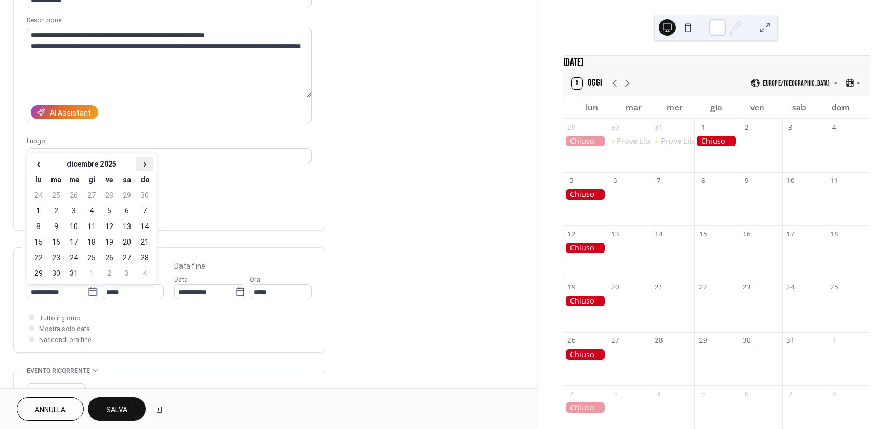
click at [145, 166] on span "›" at bounding box center [145, 163] width 16 height 12
click at [59, 224] on td "13" at bounding box center [56, 226] width 17 height 15
type input "**********"
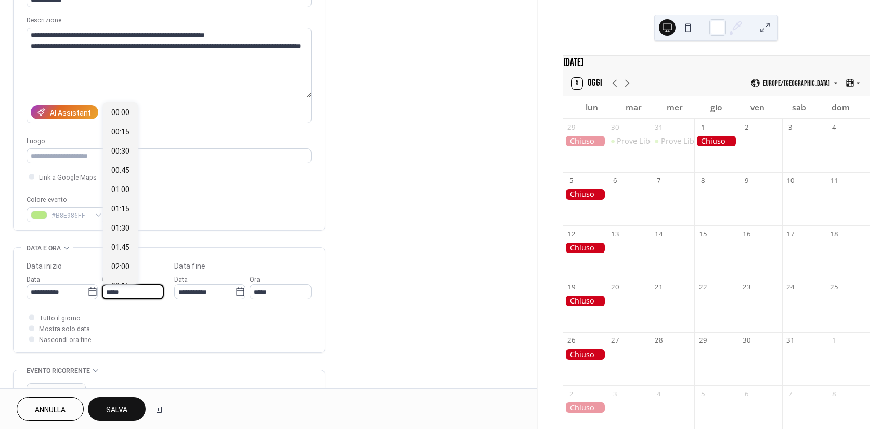
click at [127, 290] on input "*****" at bounding box center [133, 291] width 62 height 15
click at [117, 154] on span "08:30" at bounding box center [120, 155] width 18 height 11
type input "*****"
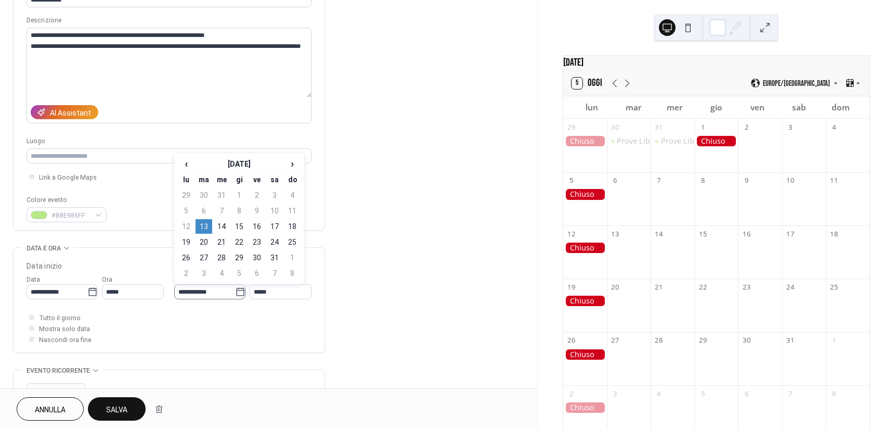
click at [239, 290] on icon at bounding box center [240, 292] width 10 height 10
click at [235, 290] on input "**********" at bounding box center [204, 291] width 61 height 15
click at [203, 226] on td "13" at bounding box center [204, 226] width 17 height 15
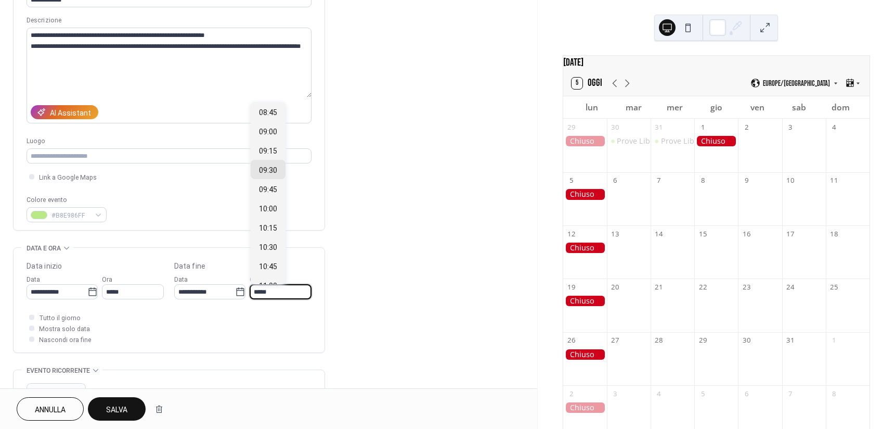
click at [281, 293] on input "*****" at bounding box center [281, 291] width 62 height 15
click at [271, 243] on span "16:30" at bounding box center [268, 241] width 18 height 11
type input "*****"
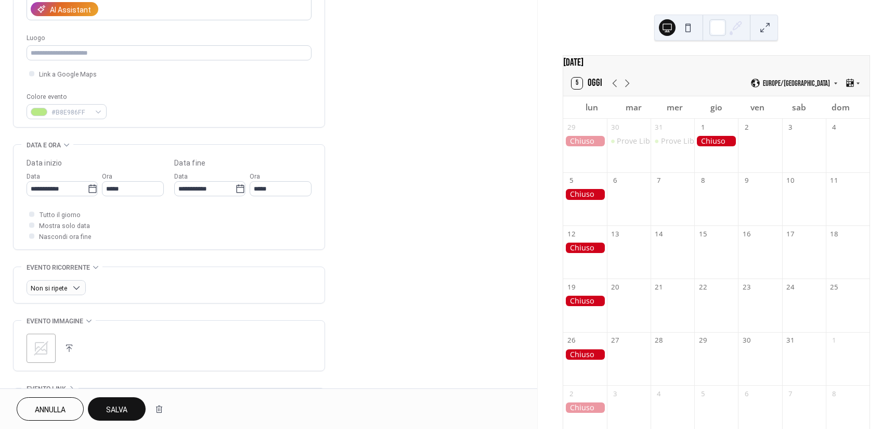
scroll to position [196, 0]
click at [48, 347] on icon at bounding box center [41, 347] width 17 height 17
click at [43, 340] on div ";" at bounding box center [41, 346] width 29 height 29
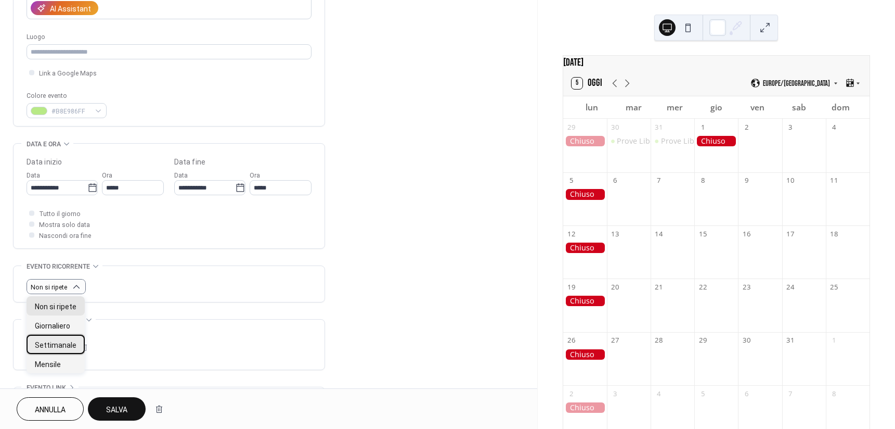
click at [60, 343] on span "Settimanale" at bounding box center [56, 345] width 42 height 11
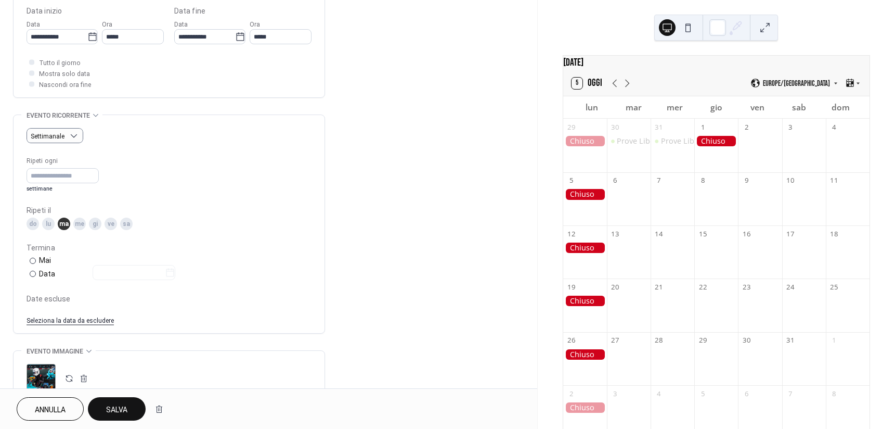
scroll to position [352, 0]
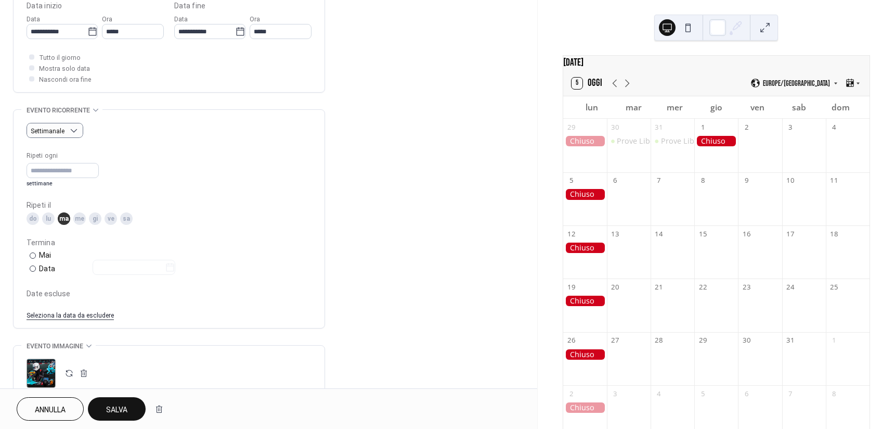
click at [77, 216] on div "me" at bounding box center [79, 218] width 12 height 12
click at [97, 217] on div "gi" at bounding box center [95, 218] width 12 height 12
click at [109, 217] on div "ve" at bounding box center [111, 218] width 12 height 12
click at [125, 219] on div "sa" at bounding box center [126, 218] width 12 height 12
click at [31, 219] on div "do" at bounding box center [33, 218] width 12 height 12
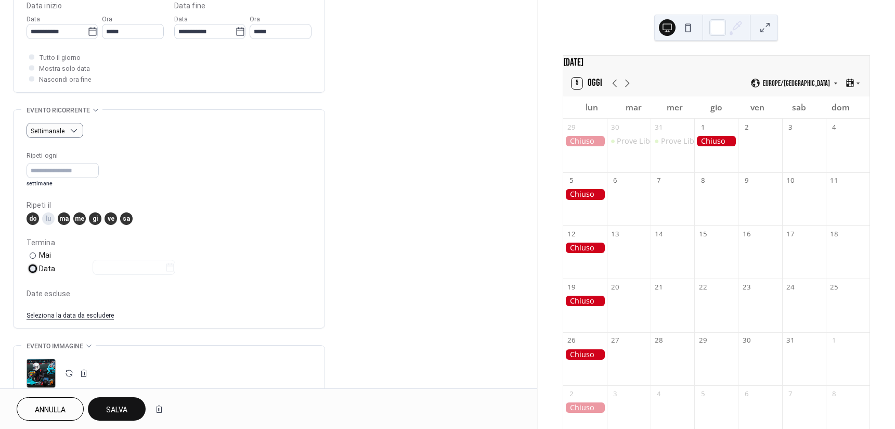
click at [34, 268] on div at bounding box center [33, 268] width 6 height 6
click at [175, 268] on icon at bounding box center [170, 267] width 10 height 10
click at [165, 268] on input "text" at bounding box center [129, 267] width 72 height 15
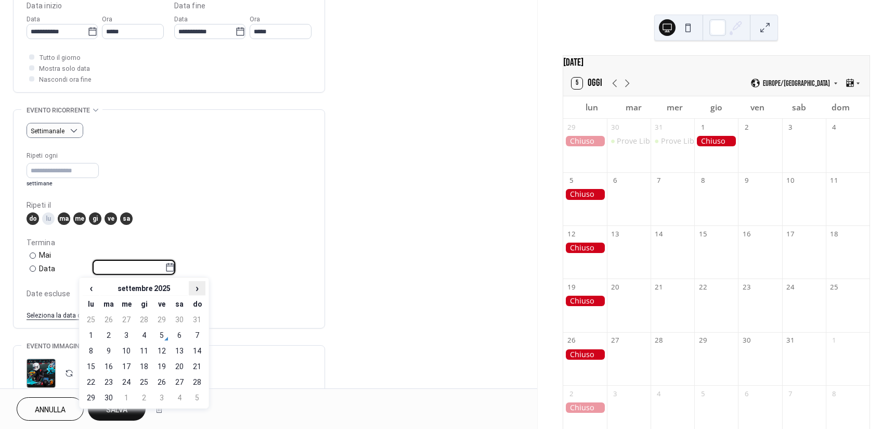
click at [198, 290] on span "›" at bounding box center [197, 287] width 16 height 12
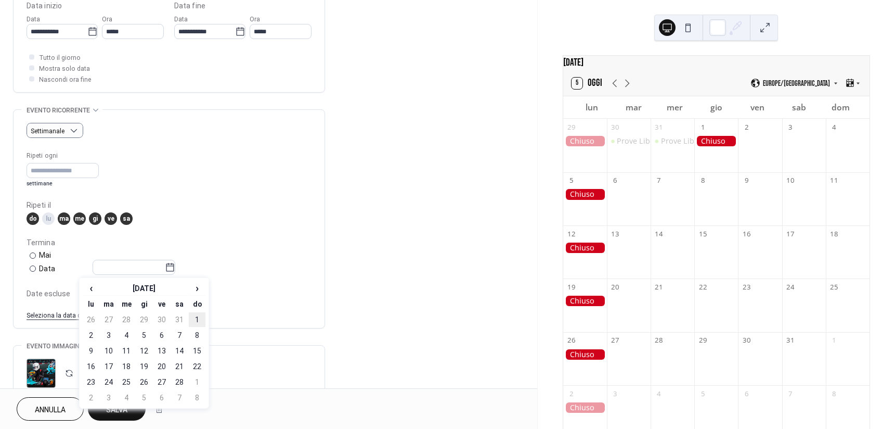
click at [198, 317] on td "1" at bounding box center [197, 319] width 17 height 15
type input "**********"
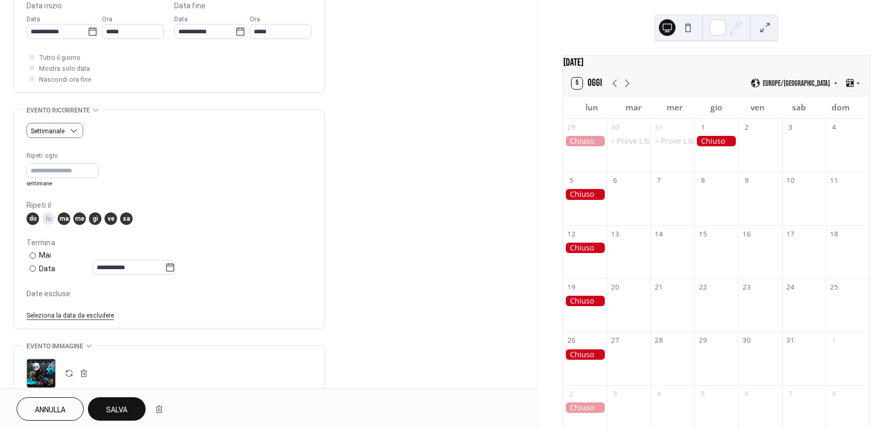
click at [114, 404] on span "Salva" at bounding box center [116, 409] width 21 height 11
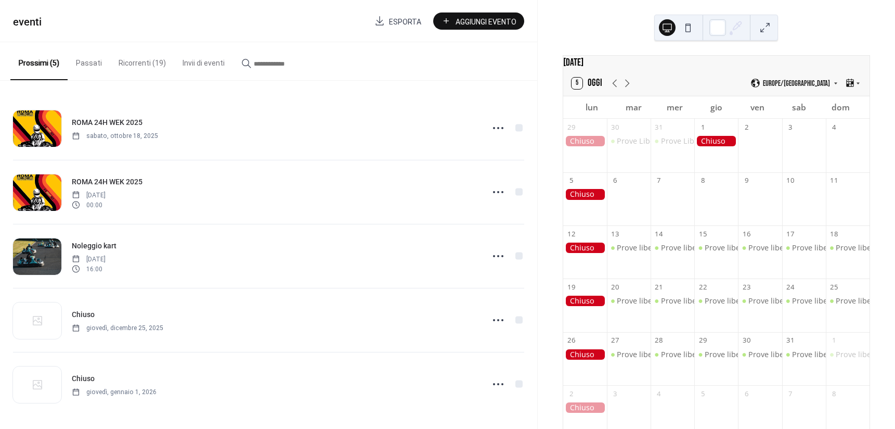
click at [505, 29] on button "Aggiungi Evento" at bounding box center [478, 20] width 91 height 17
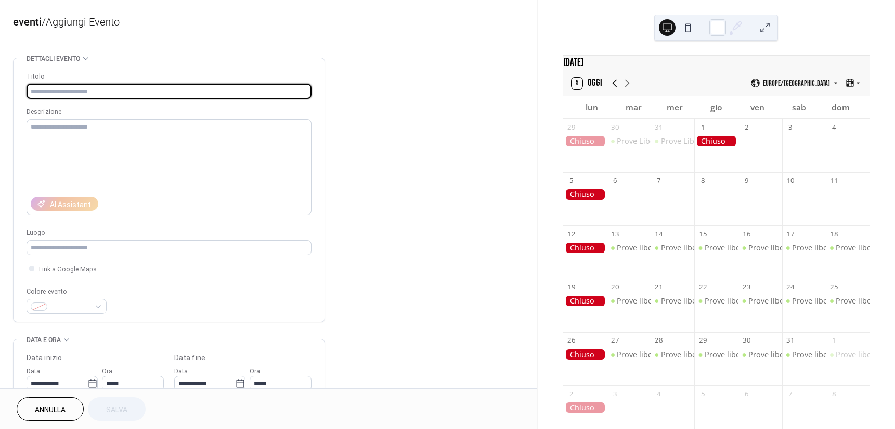
click at [614, 88] on icon at bounding box center [615, 83] width 12 height 12
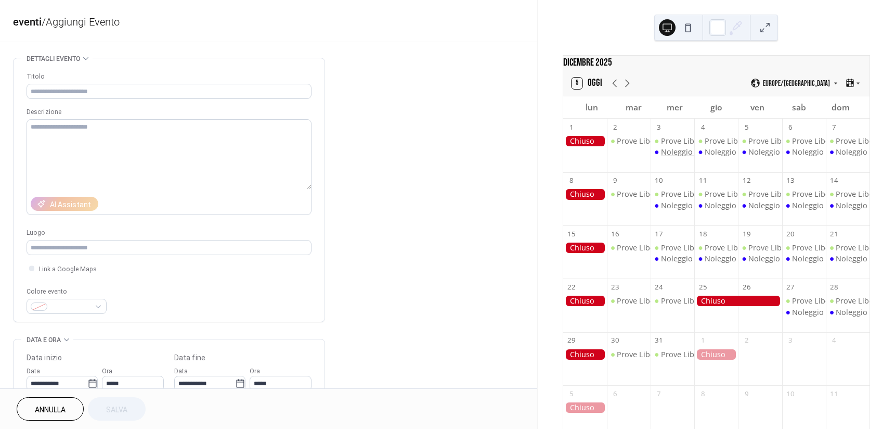
click at [673, 156] on div "Noleggio kart" at bounding box center [685, 152] width 48 height 10
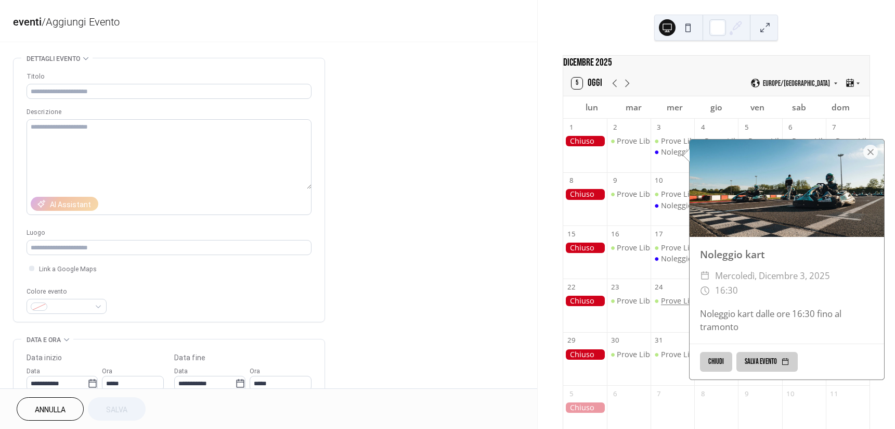
click at [671, 306] on div "Prove Libere" at bounding box center [683, 300] width 45 height 10
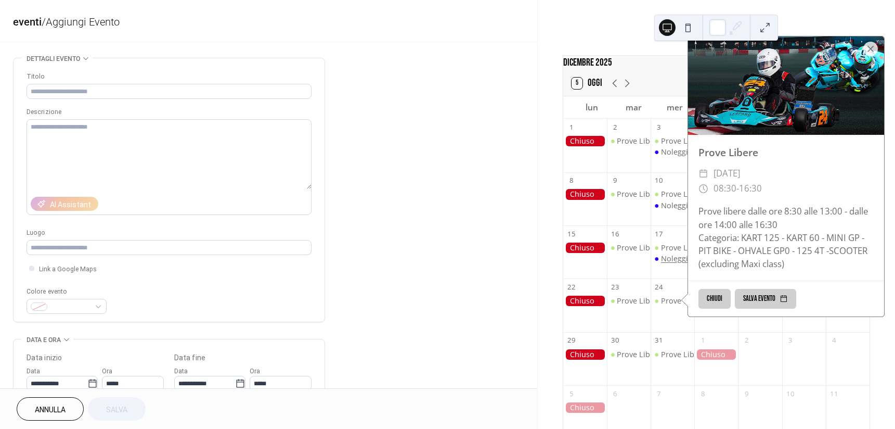
click at [676, 260] on div "Noleggio kart" at bounding box center [685, 258] width 48 height 10
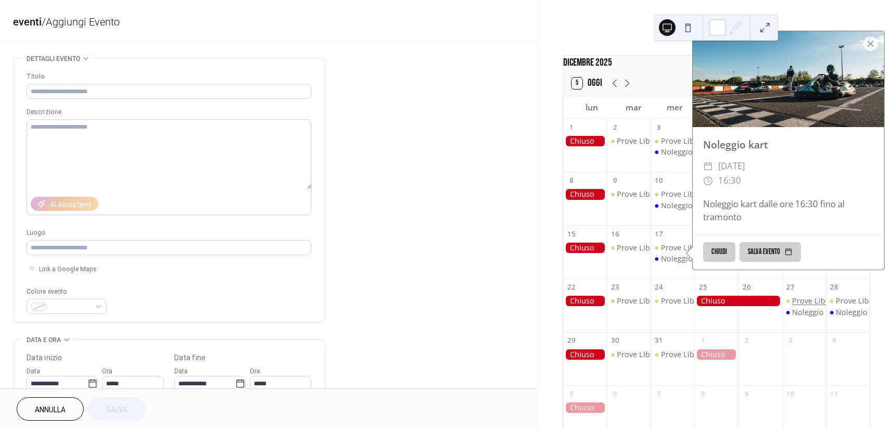
click at [792, 306] on div "Prove Libere" at bounding box center [814, 300] width 45 height 10
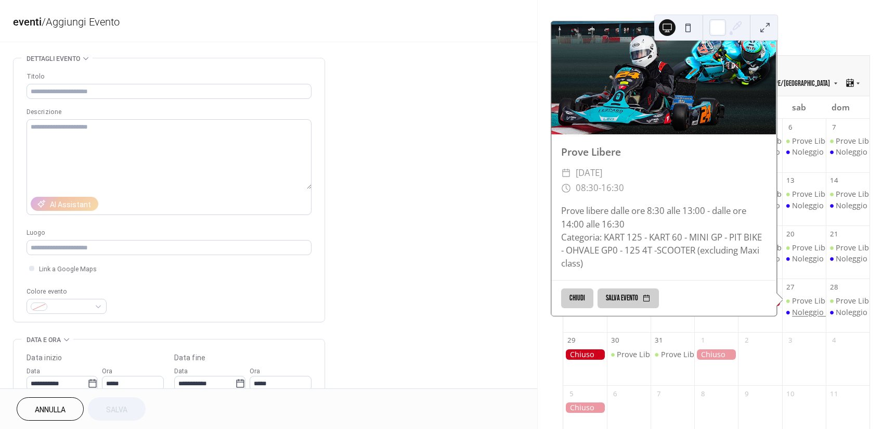
click at [795, 314] on div "Noleggio kart" at bounding box center [816, 312] width 48 height 10
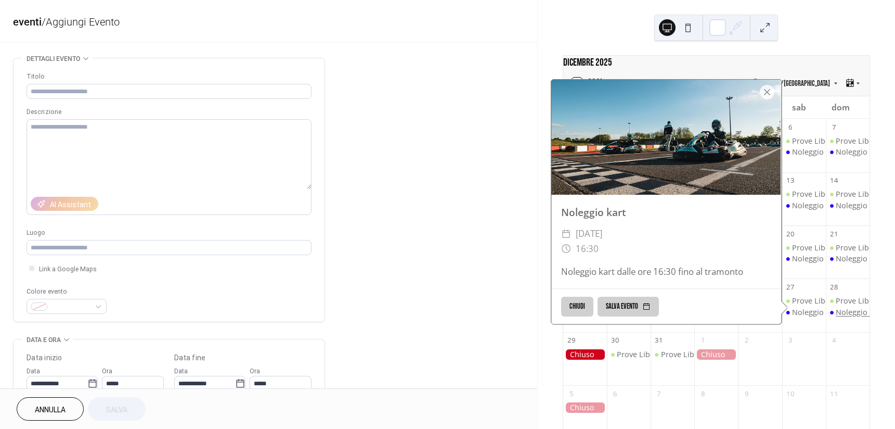
click at [841, 316] on div "Noleggio kart" at bounding box center [860, 312] width 48 height 10
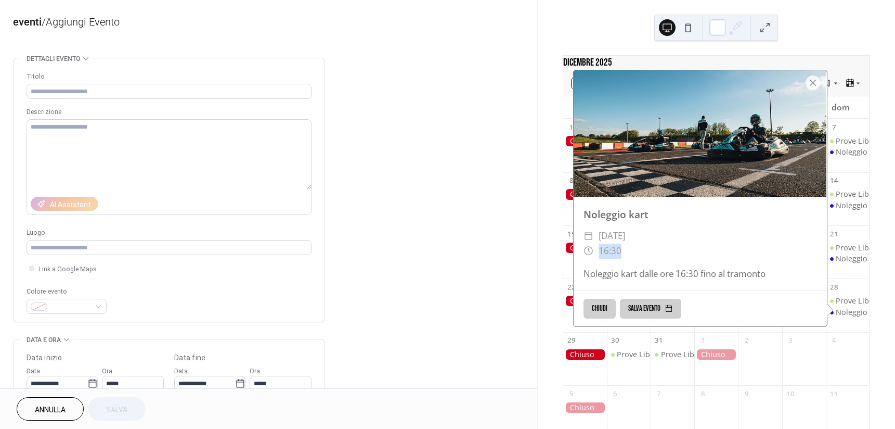
drag, startPoint x: 598, startPoint y: 253, endPoint x: 617, endPoint y: 253, distance: 19.8
click at [617, 254] on span "16:30" at bounding box center [610, 250] width 23 height 15
click at [813, 90] on div at bounding box center [813, 82] width 15 height 15
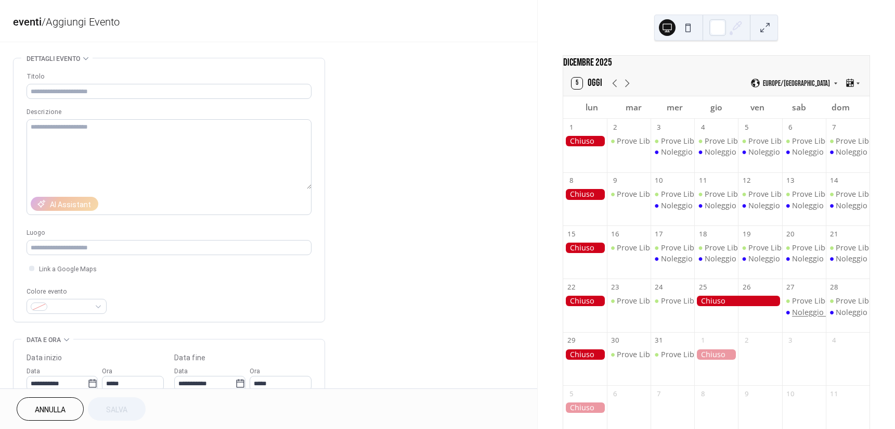
click at [802, 317] on div "Noleggio kart" at bounding box center [816, 312] width 48 height 10
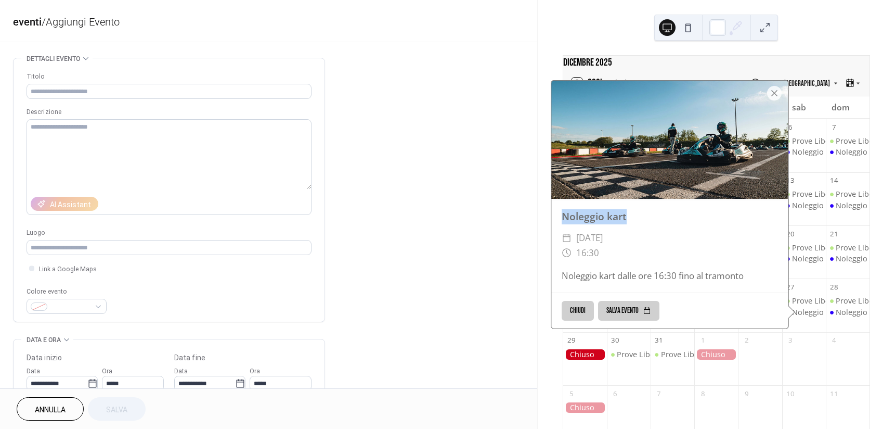
drag, startPoint x: 558, startPoint y: 223, endPoint x: 628, endPoint y: 221, distance: 70.2
click at [628, 222] on div "Noleggio kart" at bounding box center [669, 216] width 237 height 15
copy div "Noleggio kart"
click at [88, 95] on input "text" at bounding box center [169, 91] width 285 height 15
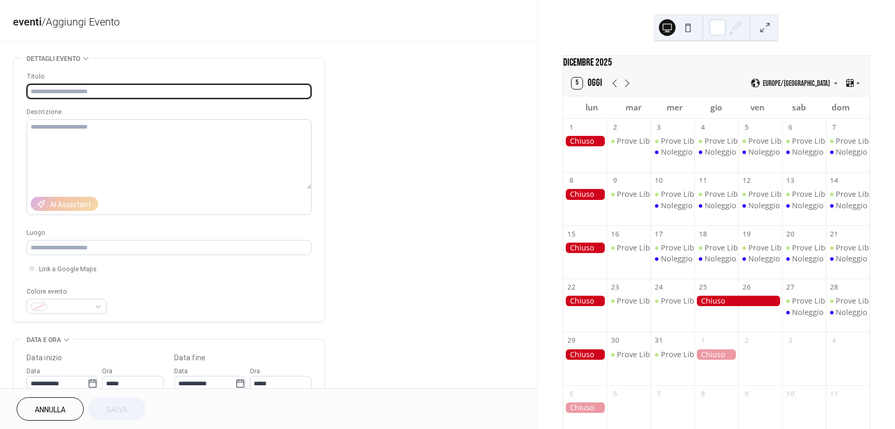
paste input "**********"
type input "**********"
click at [797, 316] on div "Noleggio kart" at bounding box center [816, 312] width 48 height 10
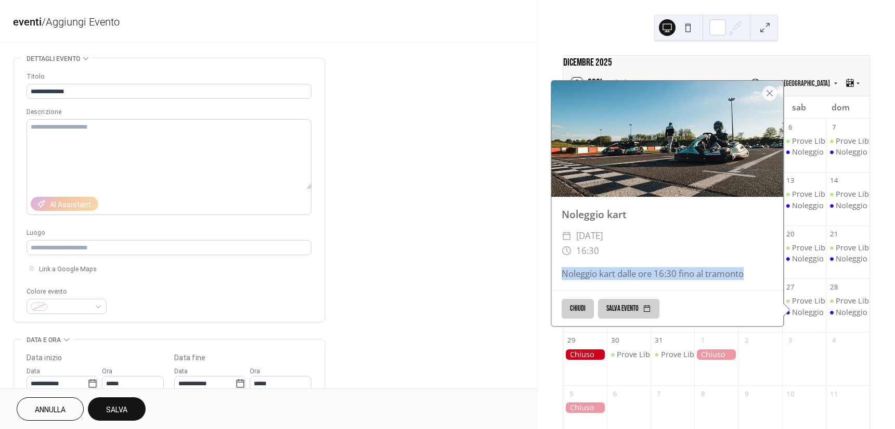
drag, startPoint x: 561, startPoint y: 278, endPoint x: 741, endPoint y: 276, distance: 179.5
click at [741, 276] on div "Noleggio kart dalle ore 16:30 fino al tramonto" at bounding box center [667, 273] width 232 height 13
copy div "Noleggio kart dalle ore 16:30 fino al tramonto"
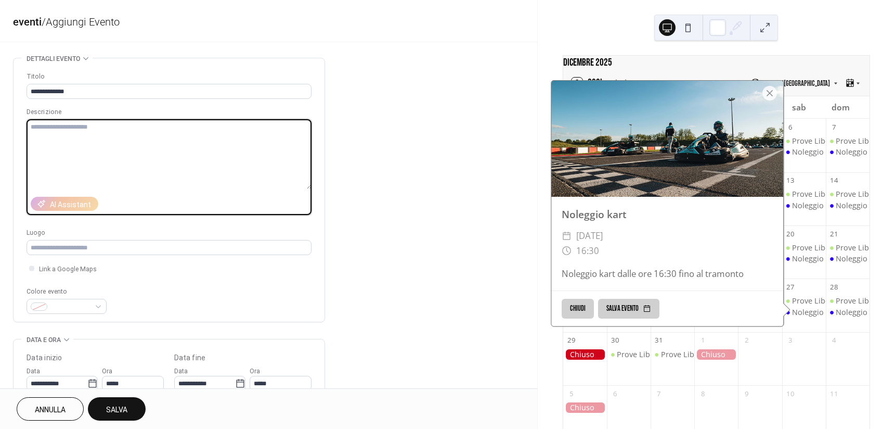
click at [139, 151] on textarea at bounding box center [169, 154] width 285 height 70
paste textarea "**********"
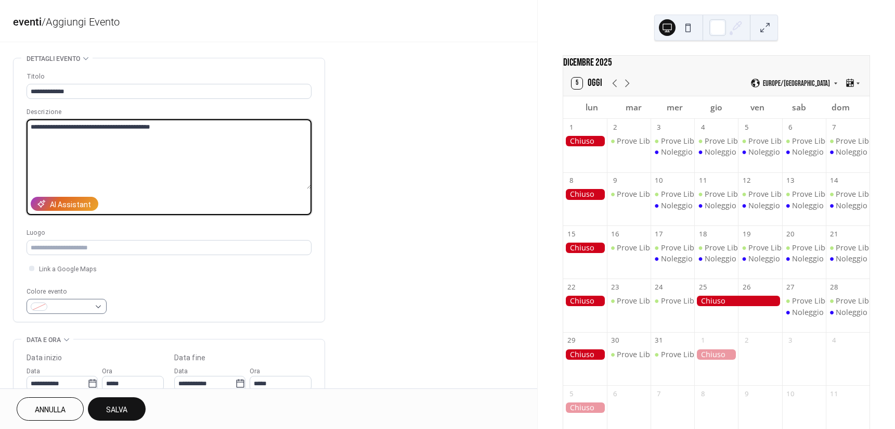
type textarea "**********"
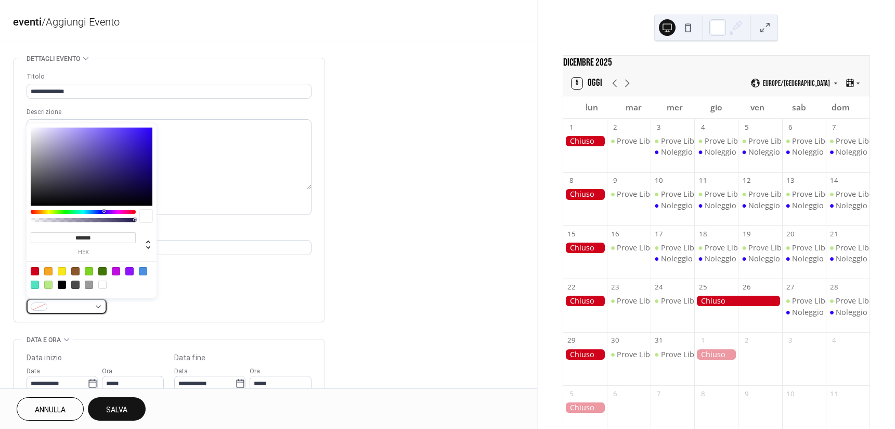
click at [64, 308] on span at bounding box center [70, 307] width 38 height 11
click at [104, 210] on div at bounding box center [103, 211] width 3 height 3
type input "*******"
click at [150, 129] on div at bounding box center [92, 166] width 122 height 78
click at [197, 282] on div "**********" at bounding box center [169, 192] width 285 height 242
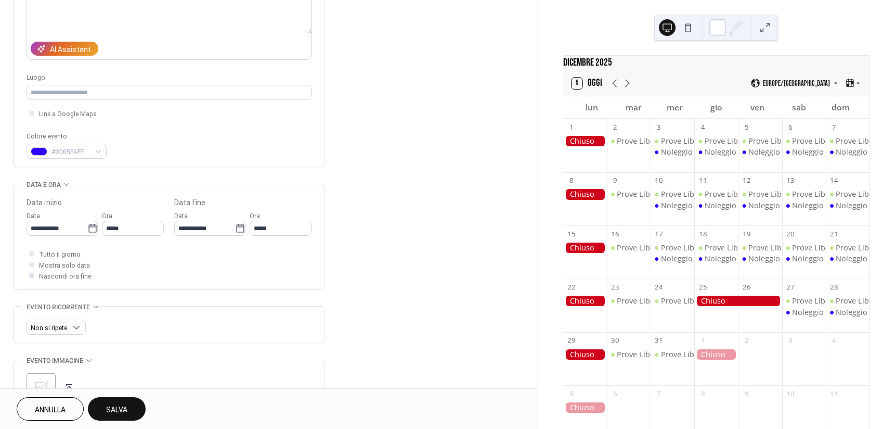
scroll to position [156, 0]
click at [628, 87] on icon at bounding box center [627, 83] width 5 height 8
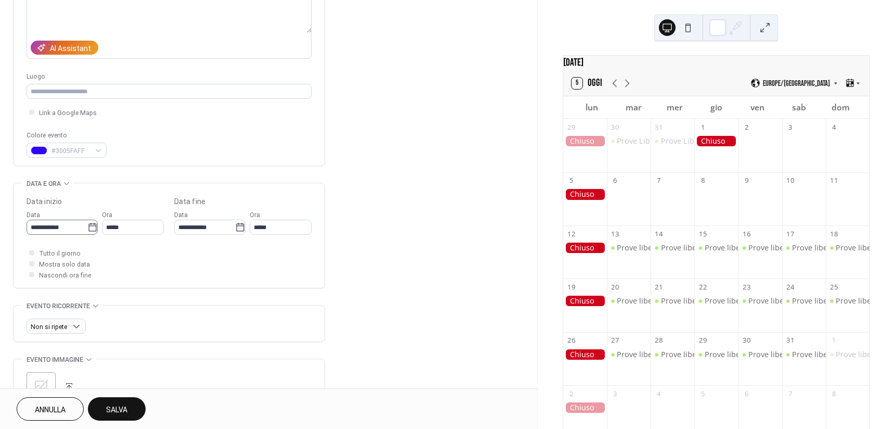
click at [87, 229] on icon at bounding box center [92, 227] width 10 height 10
click at [87, 229] on input "**********" at bounding box center [57, 226] width 61 height 15
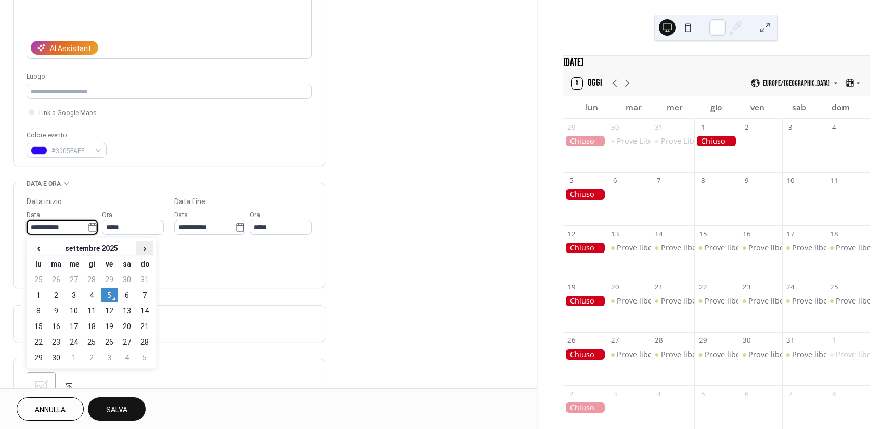
click at [147, 245] on span "›" at bounding box center [145, 247] width 16 height 12
click at [79, 306] on td "14" at bounding box center [74, 310] width 17 height 15
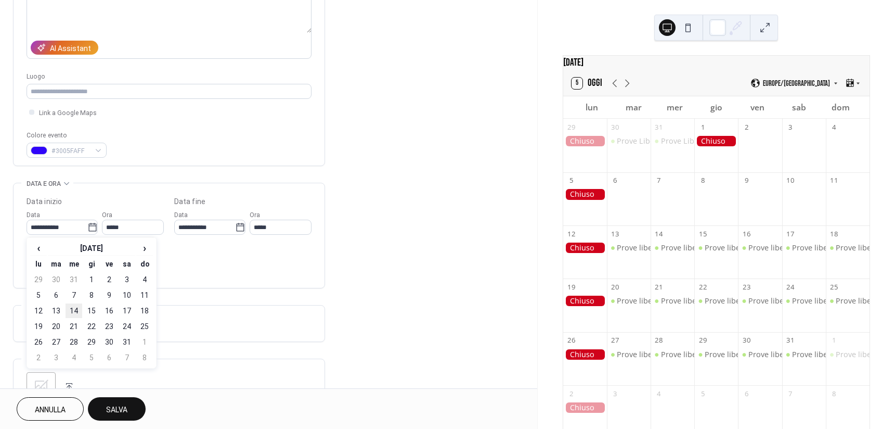
type input "**********"
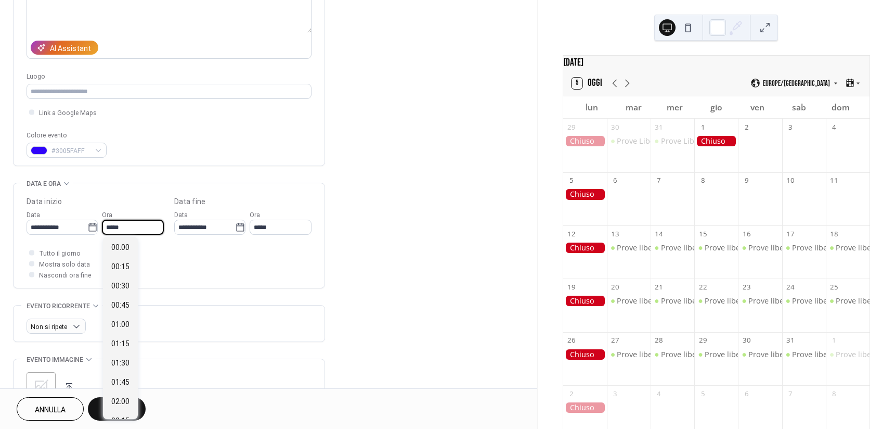
click at [134, 227] on input "*****" at bounding box center [133, 226] width 62 height 15
click at [124, 376] on span "16:30" at bounding box center [120, 373] width 18 height 11
type input "*****"
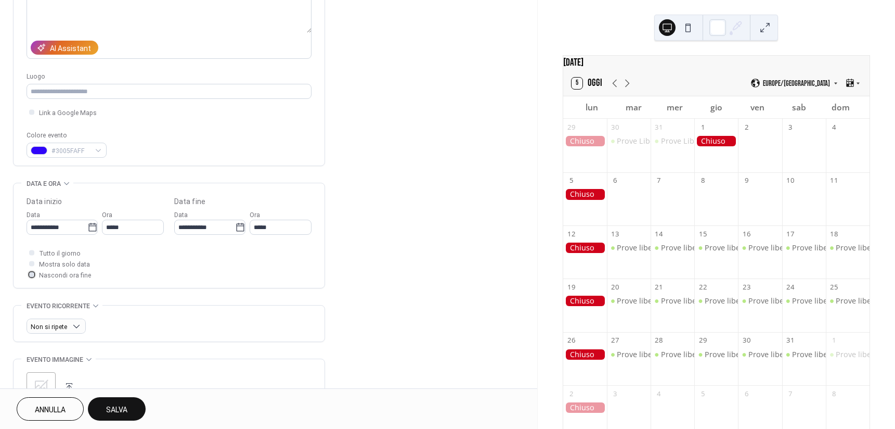
click at [73, 277] on span "Nascondi ora fine" at bounding box center [65, 275] width 52 height 11
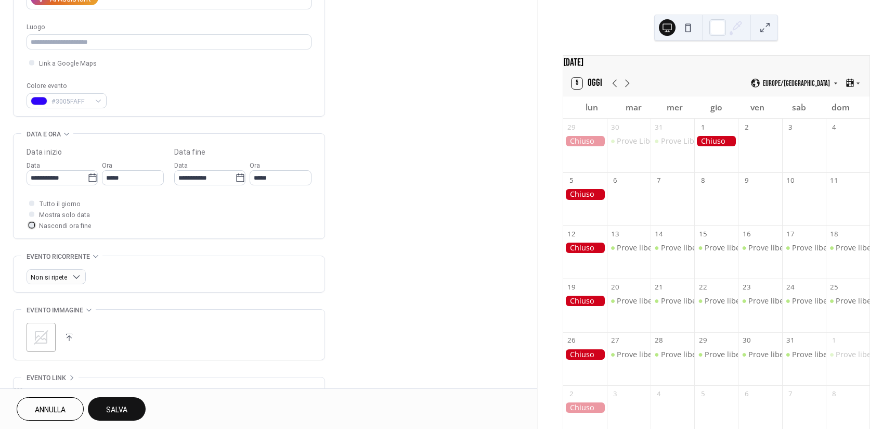
scroll to position [208, 0]
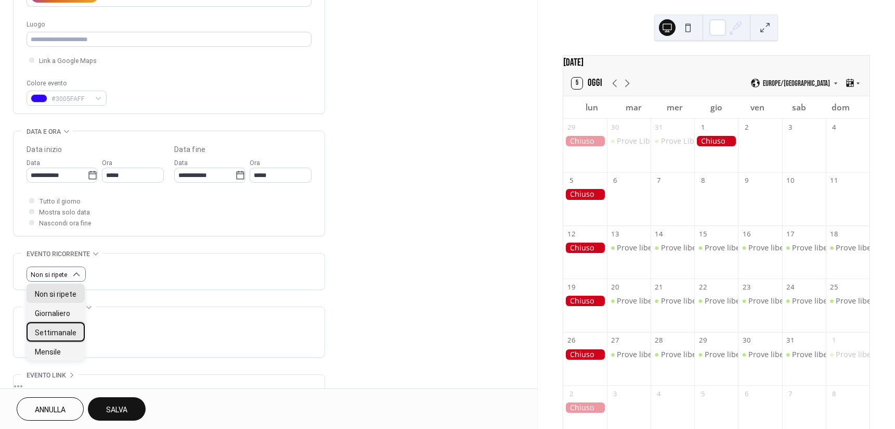
click at [62, 334] on span "Settimanale" at bounding box center [56, 332] width 42 height 11
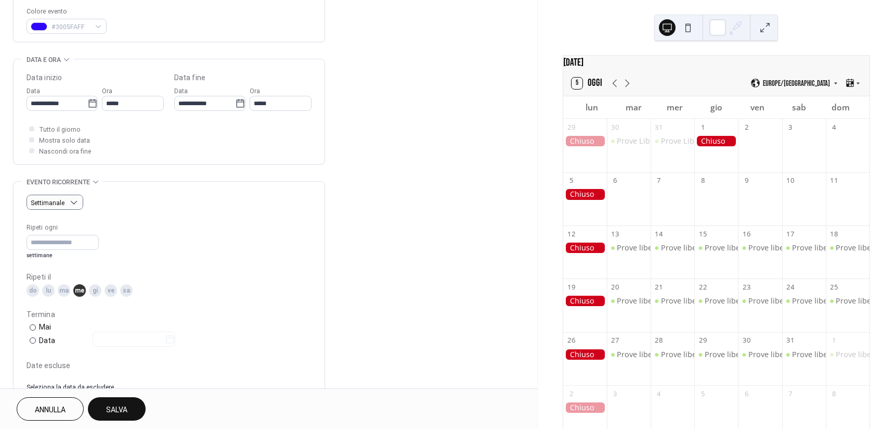
scroll to position [312, 0]
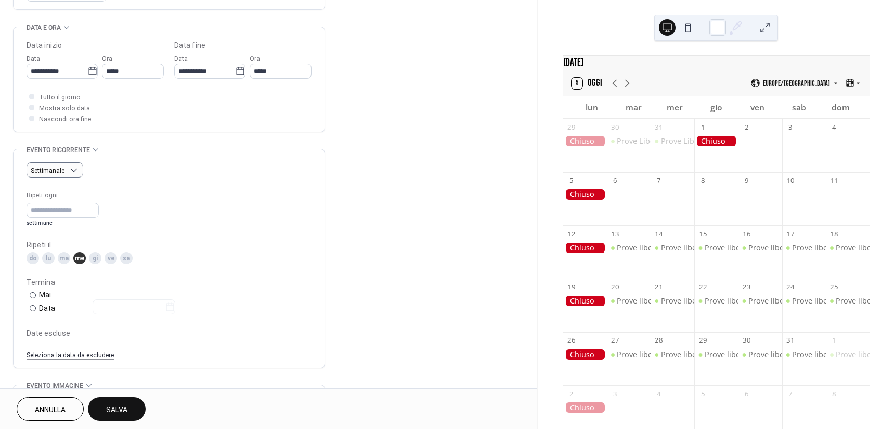
click at [93, 259] on div "gi" at bounding box center [95, 258] width 12 height 12
click at [113, 259] on div "ve" at bounding box center [111, 258] width 12 height 12
click at [127, 258] on div "sa" at bounding box center [126, 258] width 12 height 12
click at [30, 259] on div "do" at bounding box center [33, 258] width 12 height 12
click at [47, 307] on div "Data" at bounding box center [107, 308] width 136 height 12
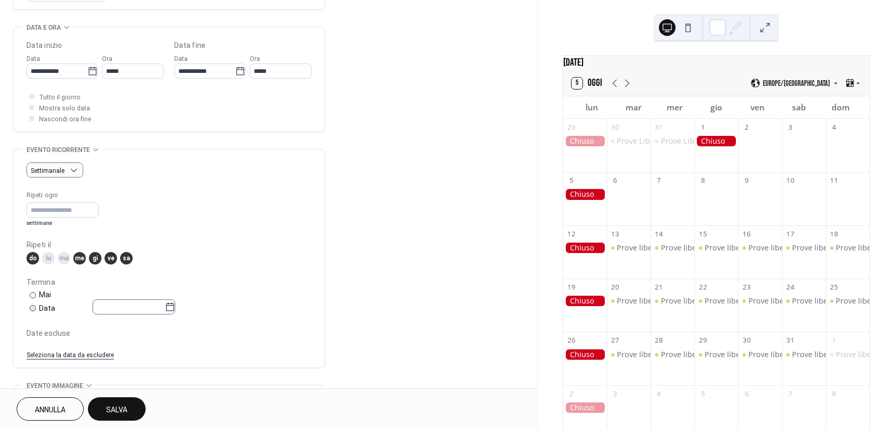
click at [175, 308] on icon at bounding box center [170, 307] width 10 height 10
click at [165, 308] on input "text" at bounding box center [129, 306] width 72 height 15
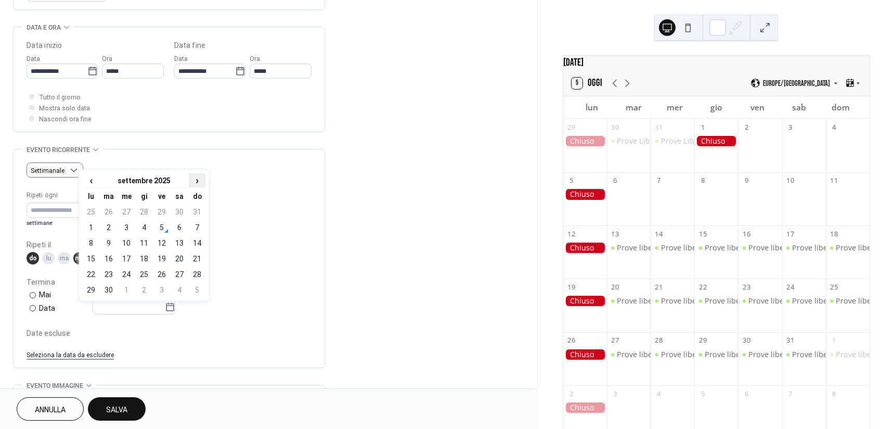
click at [197, 175] on span "›" at bounding box center [197, 180] width 16 height 12
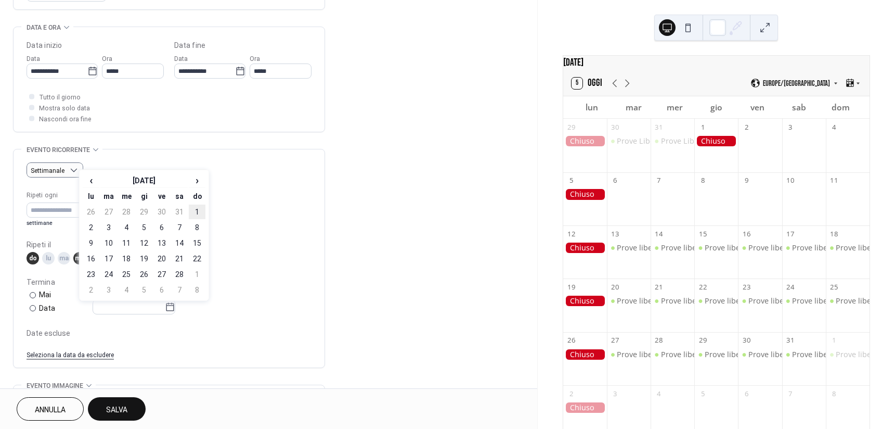
click at [199, 205] on td "1" at bounding box center [197, 211] width 17 height 15
type input "**********"
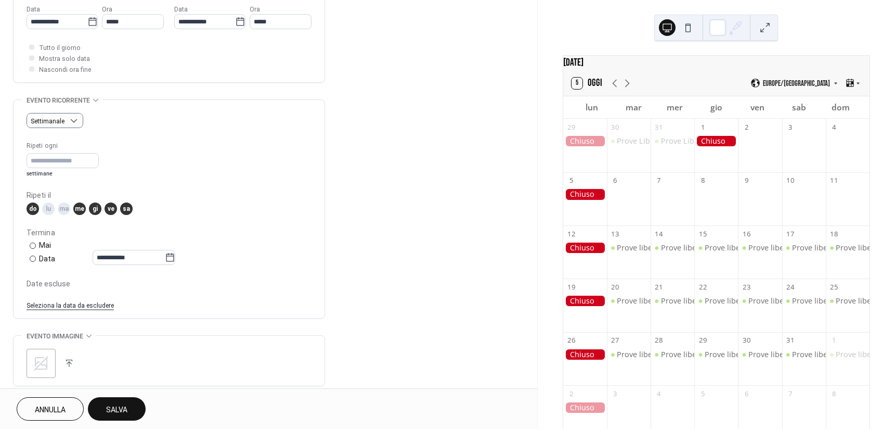
scroll to position [364, 0]
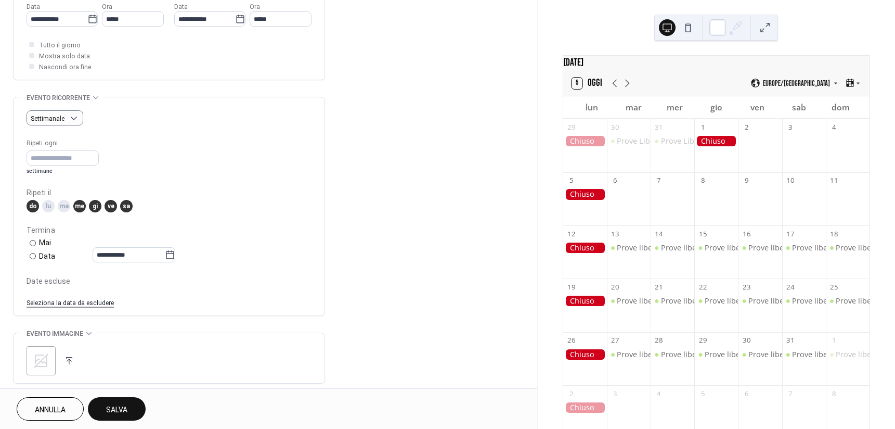
click at [40, 354] on icon at bounding box center [41, 360] width 15 height 15
click at [132, 410] on button "Salva" at bounding box center [117, 408] width 58 height 23
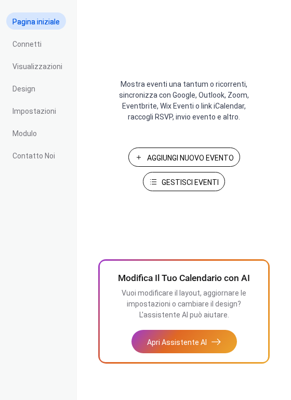
click at [197, 177] on span "Gestisci Eventi" at bounding box center [190, 182] width 57 height 11
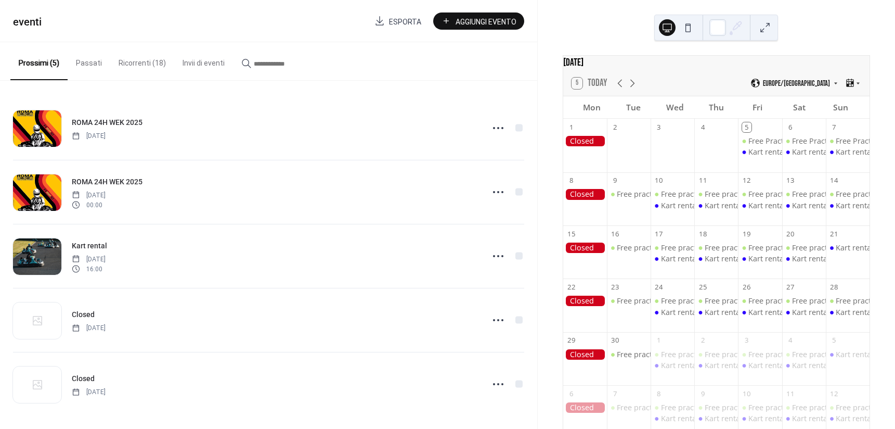
click at [151, 64] on button "Ricorrenti (18)" at bounding box center [142, 60] width 64 height 37
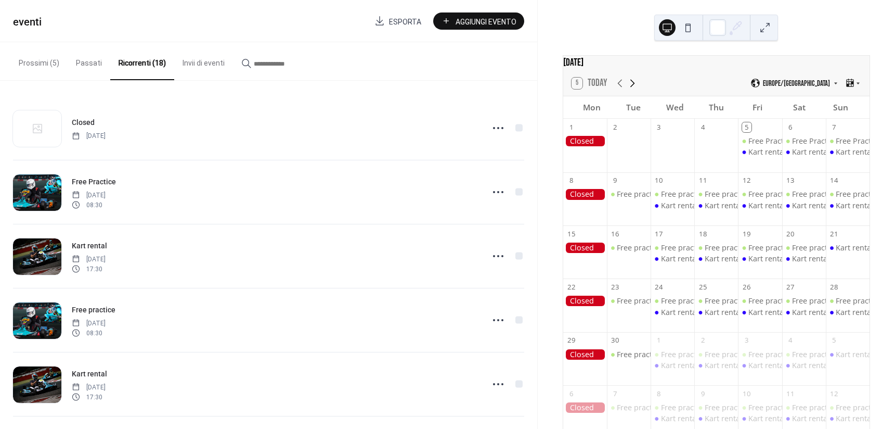
click at [631, 87] on icon at bounding box center [632, 83] width 12 height 12
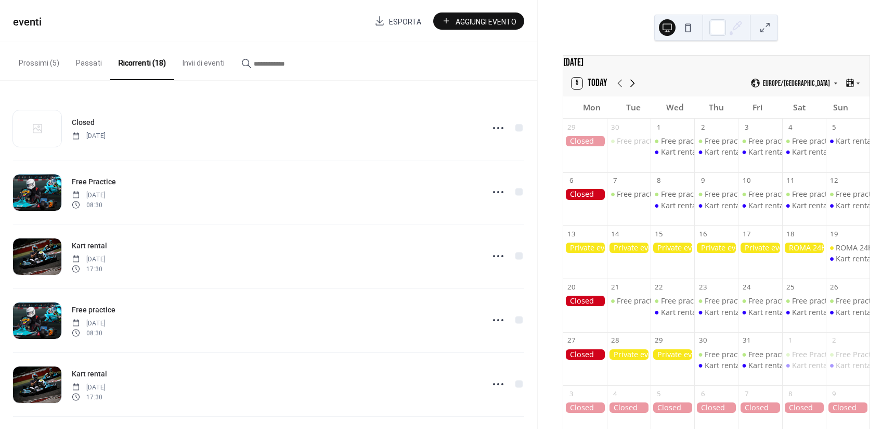
click at [631, 87] on icon at bounding box center [632, 83] width 12 height 12
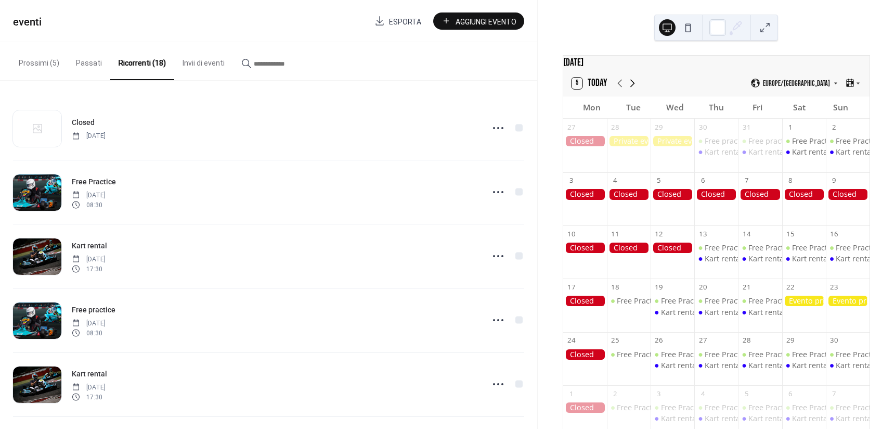
click at [631, 87] on icon at bounding box center [632, 83] width 12 height 12
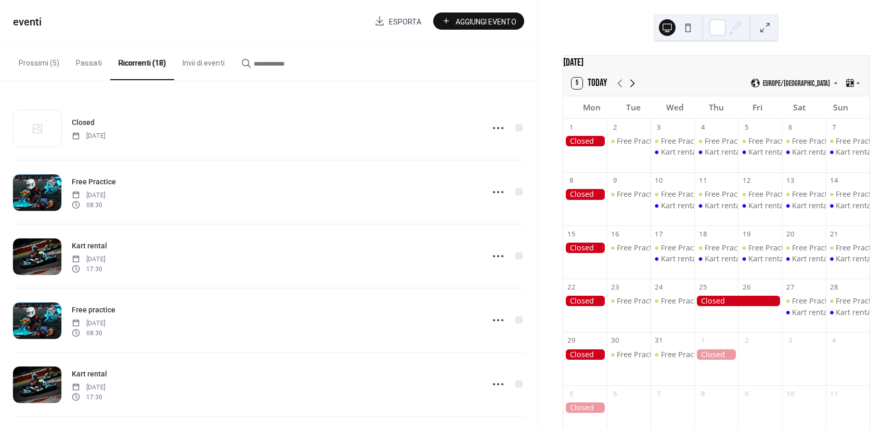
click at [631, 87] on icon at bounding box center [632, 83] width 12 height 12
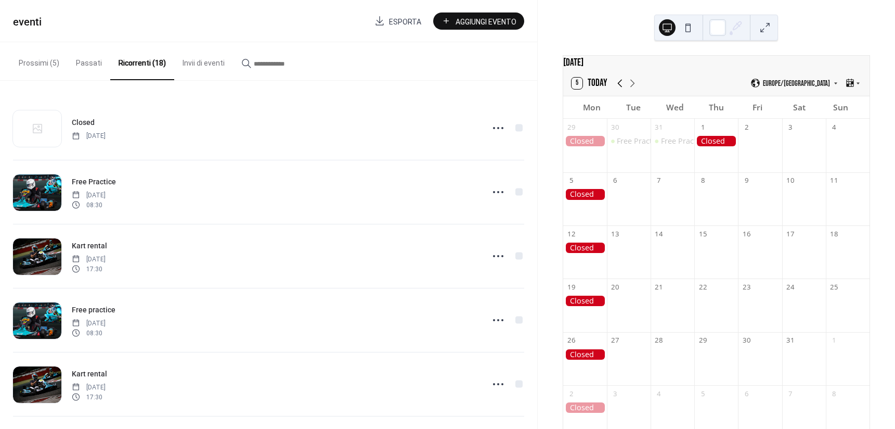
click at [618, 89] on icon at bounding box center [620, 83] width 12 height 12
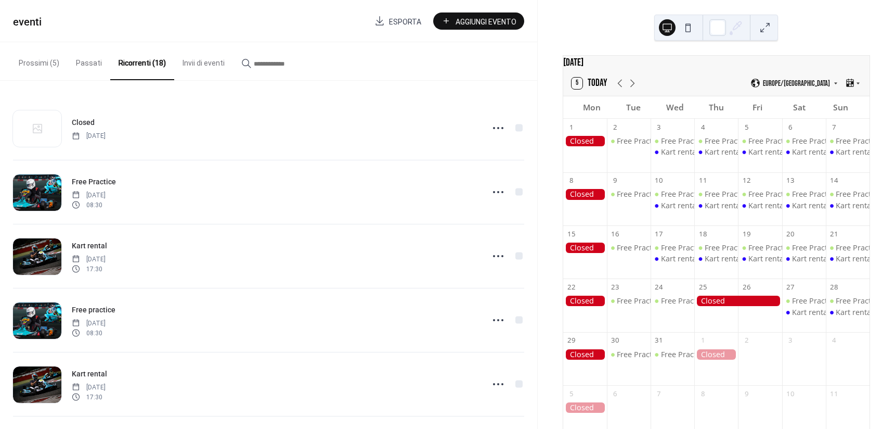
click at [514, 21] on span "Aggiungi Evento" at bounding box center [486, 21] width 61 height 11
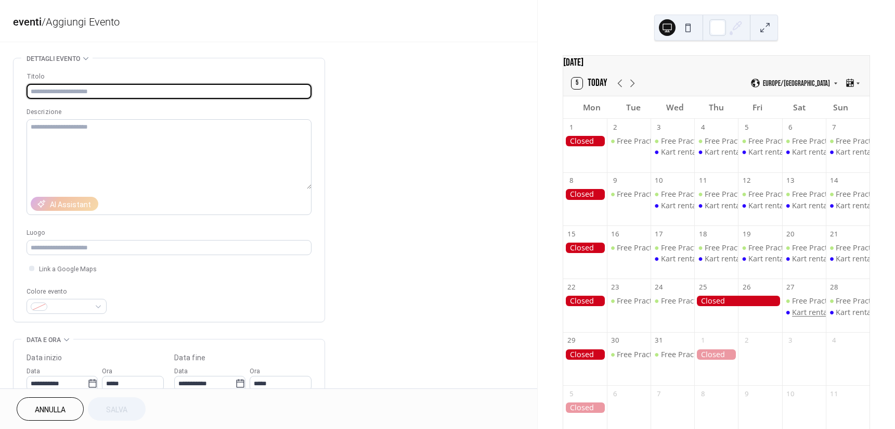
click at [803, 317] on div "Kart rental" at bounding box center [810, 312] width 37 height 10
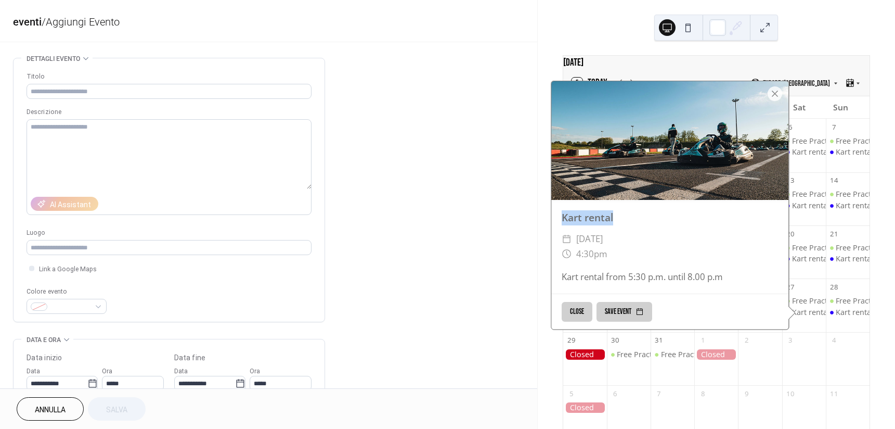
drag, startPoint x: 559, startPoint y: 221, endPoint x: 615, endPoint y: 222, distance: 56.2
click at [615, 222] on div "Kart rental" at bounding box center [669, 217] width 237 height 15
copy div "Kart rental"
click at [156, 87] on input "text" at bounding box center [169, 91] width 285 height 15
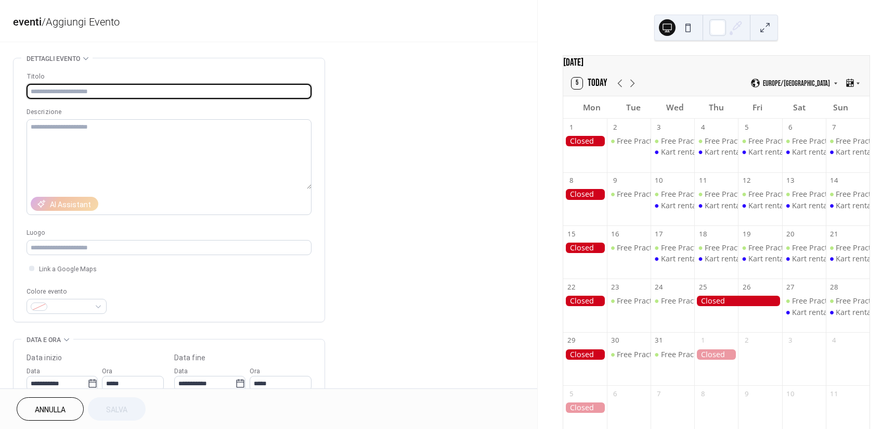
paste input "**********"
type input "**********"
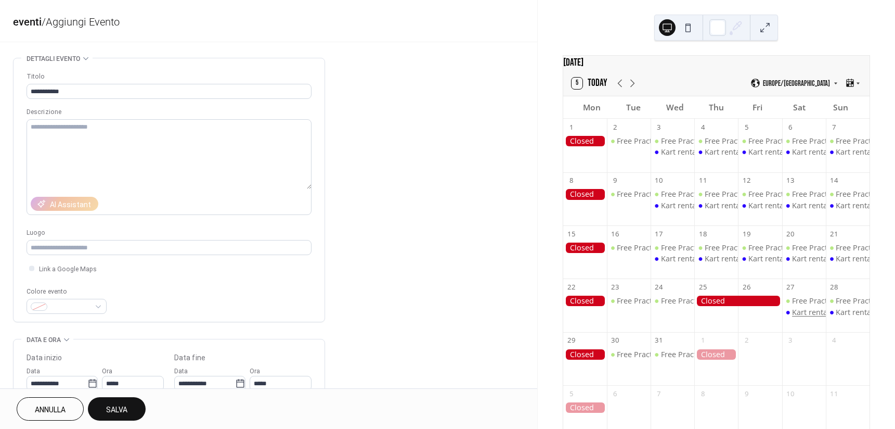
click at [802, 317] on div "Kart rental" at bounding box center [810, 312] width 37 height 10
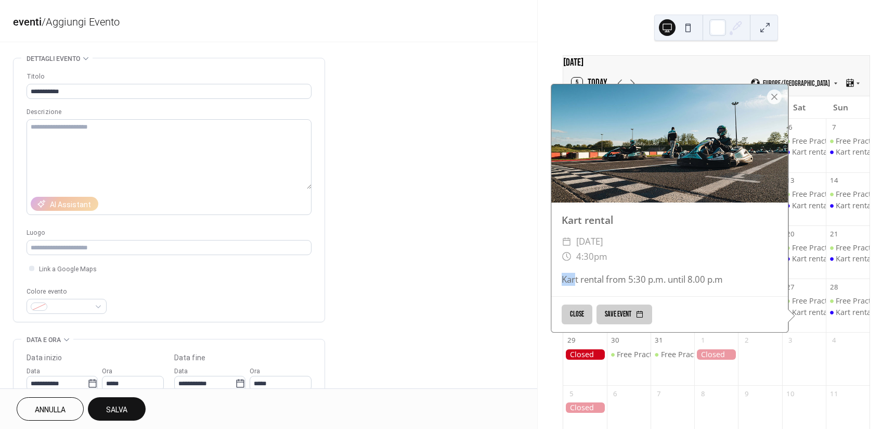
drag, startPoint x: 560, startPoint y: 283, endPoint x: 572, endPoint y: 284, distance: 12.5
click at [572, 284] on div "Kart rental from 5:30 p.m. until 8.00 p.m" at bounding box center [669, 279] width 237 height 13
click at [694, 286] on div "Kart rental from 5:30 p.m. until 8.00 p.m" at bounding box center [669, 279] width 237 height 13
drag, startPoint x: 560, startPoint y: 286, endPoint x: 718, endPoint y: 287, distance: 158.6
click at [718, 286] on div "Kart rental from 5:30 p.m. until 8.00 p.m" at bounding box center [669, 279] width 237 height 13
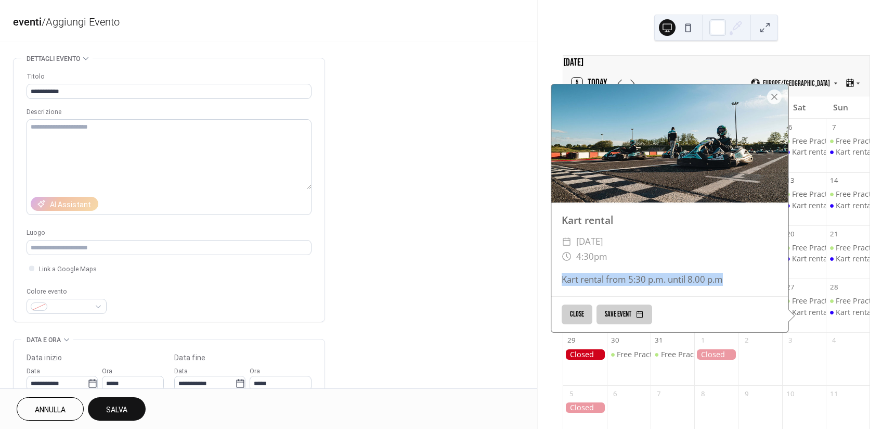
copy div "Kart rental from 5:30 p.m. until 8.00 p.m"
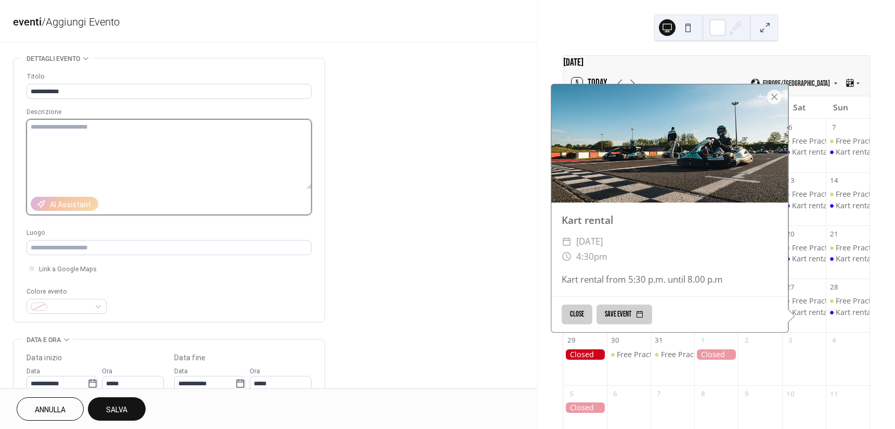
click at [70, 133] on textarea at bounding box center [169, 154] width 285 height 70
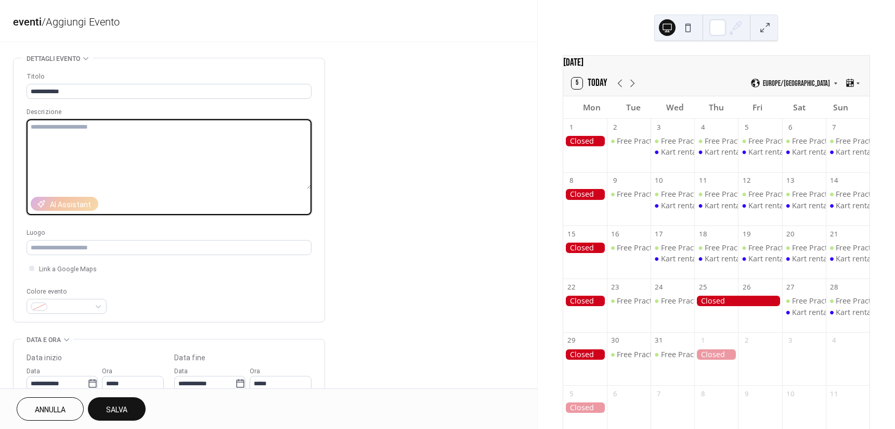
paste textarea "**********"
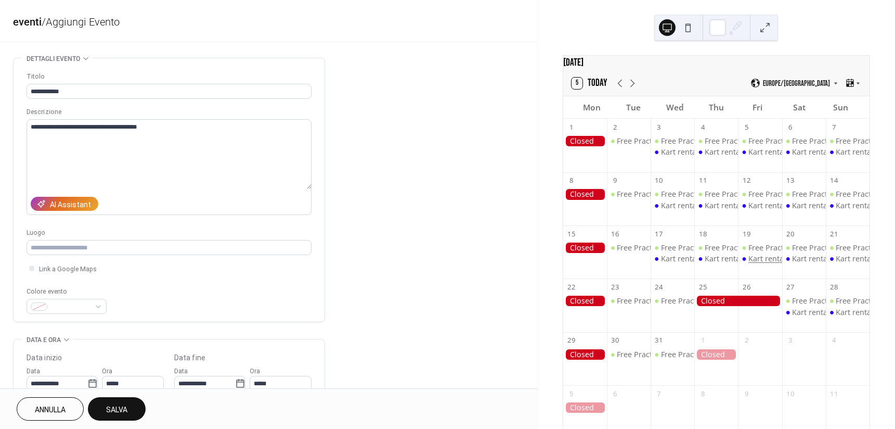
click at [765, 264] on div "Kart rental" at bounding box center [766, 258] width 37 height 10
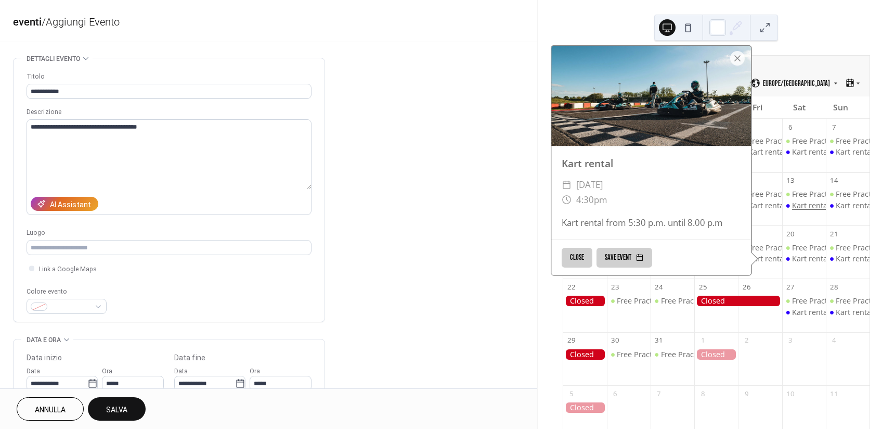
click at [795, 210] on div "Kart rental" at bounding box center [810, 205] width 37 height 10
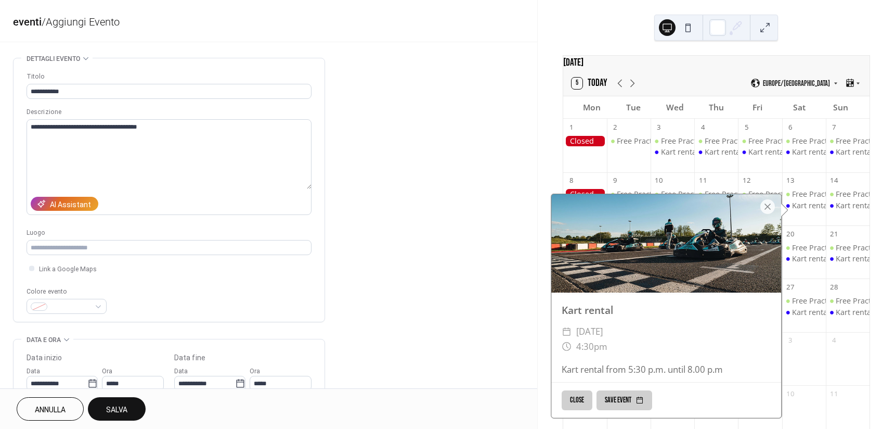
scroll to position [19, 0]
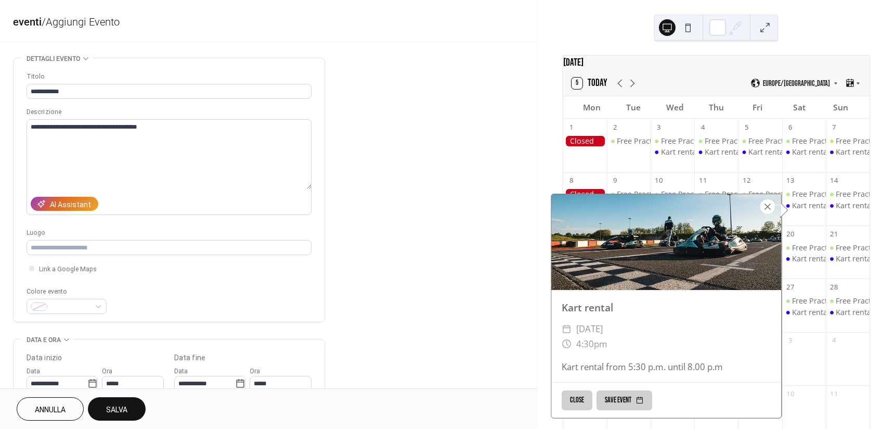
click at [765, 204] on div at bounding box center [767, 206] width 15 height 15
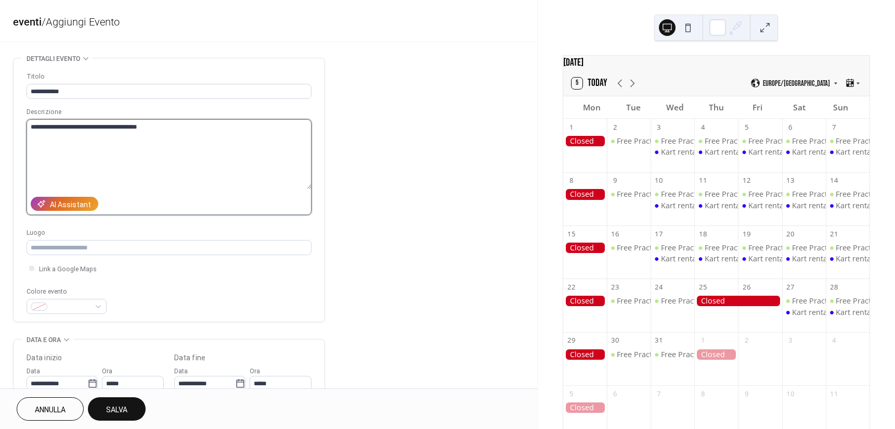
click at [80, 126] on textarea "**********" at bounding box center [169, 154] width 285 height 70
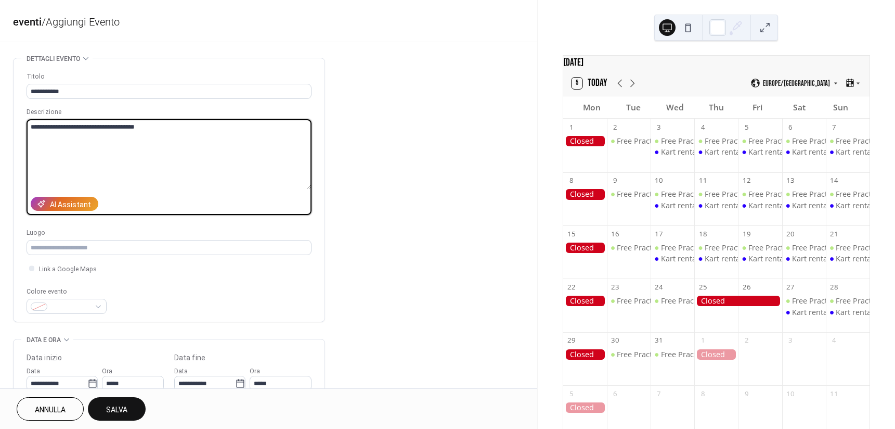
click at [78, 123] on textarea "**********" at bounding box center [169, 154] width 285 height 70
drag, startPoint x: 118, startPoint y: 125, endPoint x: 174, endPoint y: 125, distance: 56.7
click at [174, 125] on textarea "**********" at bounding box center [169, 154] width 285 height 70
type textarea "**********"
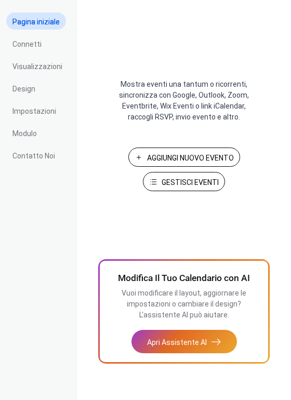
click at [183, 182] on span "Gestisci Eventi" at bounding box center [190, 182] width 57 height 11
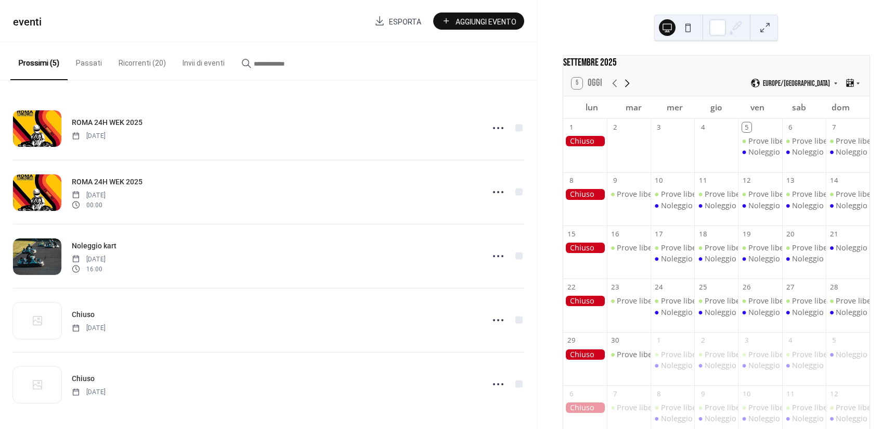
click at [626, 89] on icon at bounding box center [627, 83] width 12 height 12
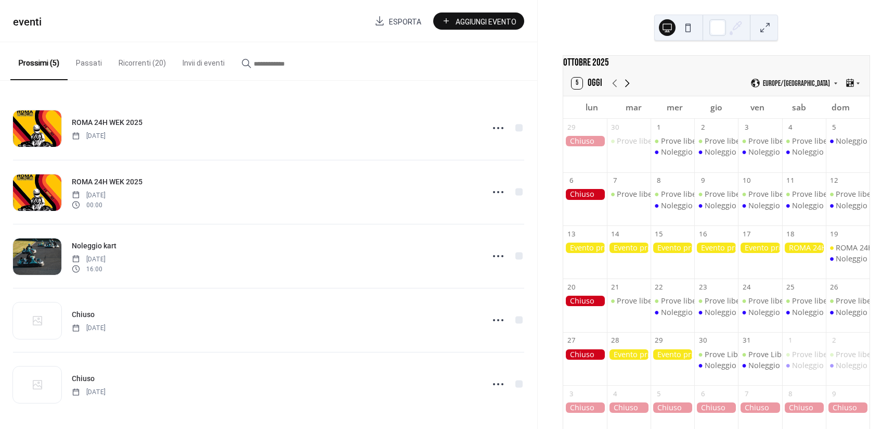
click at [626, 89] on icon at bounding box center [627, 83] width 12 height 12
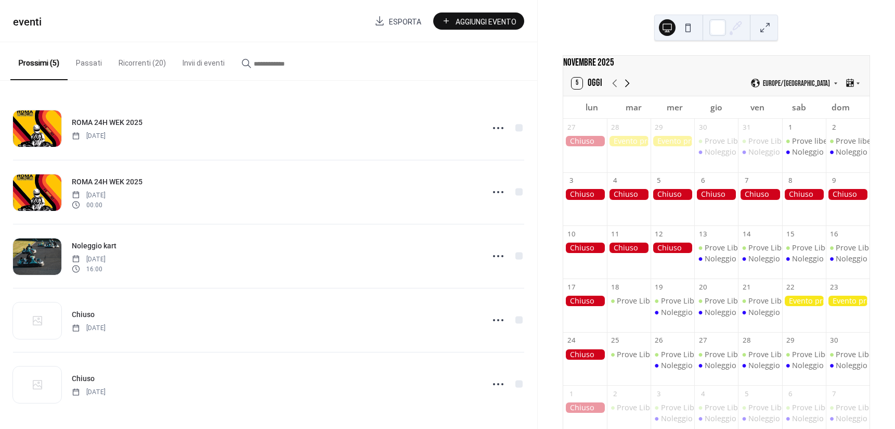
click at [626, 89] on icon at bounding box center [627, 83] width 12 height 12
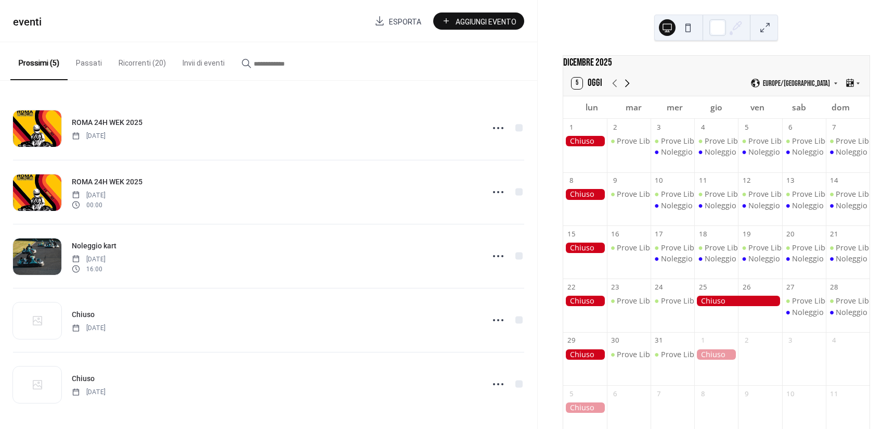
click at [626, 89] on icon at bounding box center [627, 83] width 12 height 12
